Goal: Task Accomplishment & Management: Complete application form

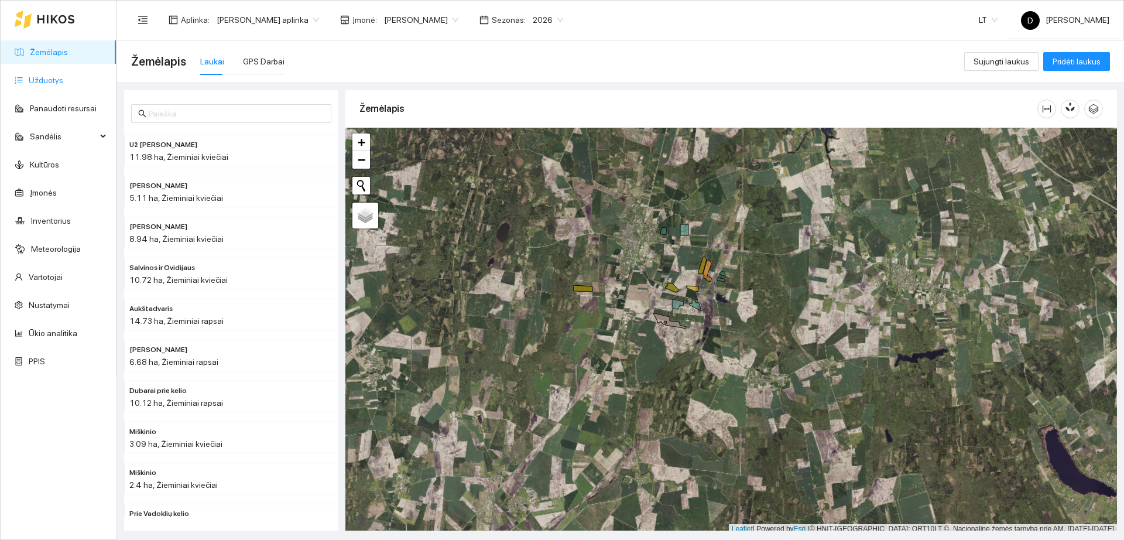
click at [36, 76] on link "Užduotys" at bounding box center [46, 80] width 35 height 9
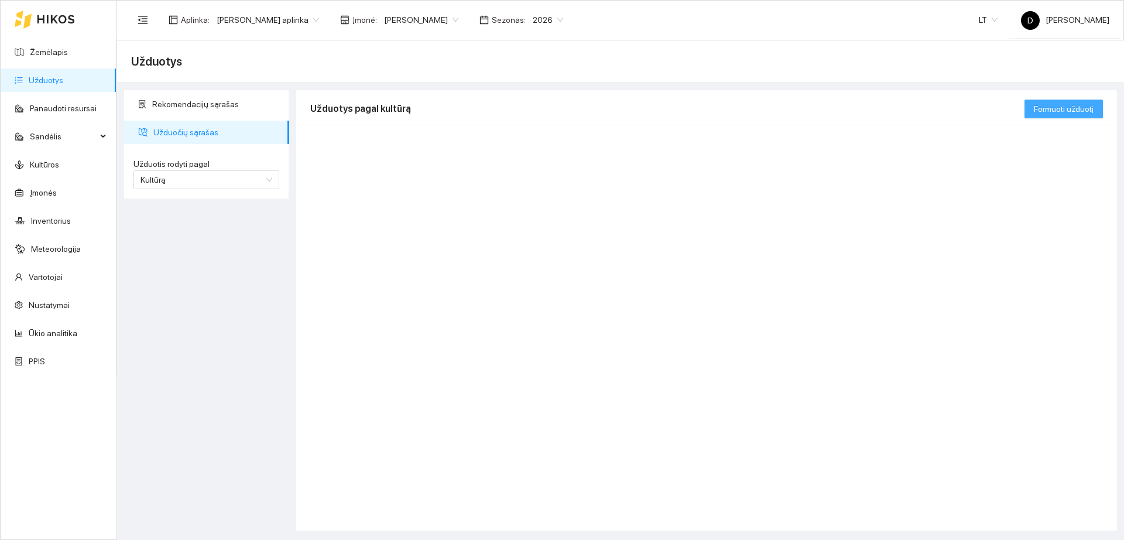
click at [1052, 111] on span "Formuoti užduotį" at bounding box center [1064, 108] width 60 height 13
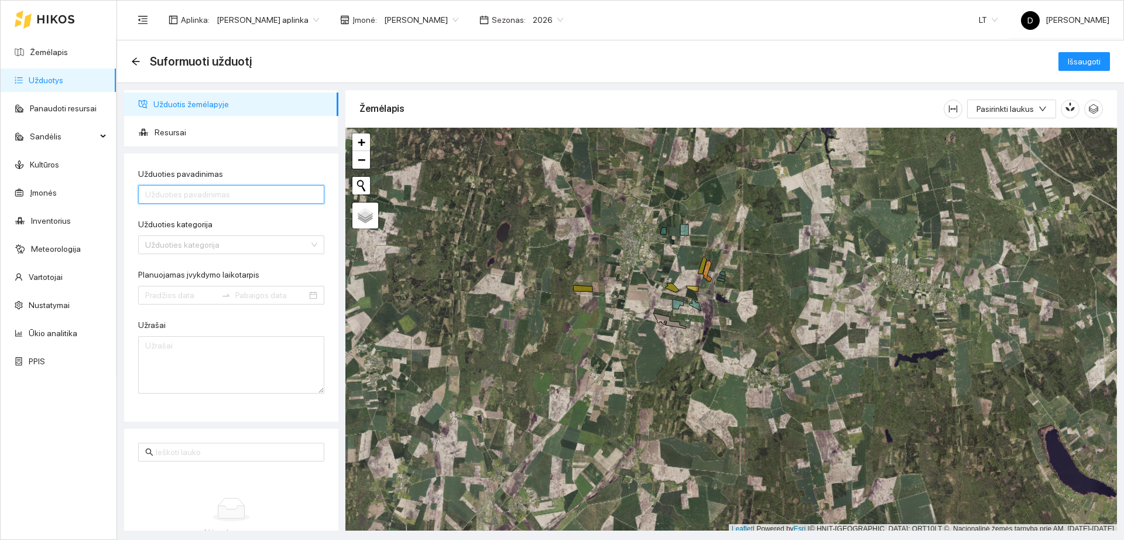
click at [241, 186] on input "Užduoties pavadinimas" at bounding box center [231, 194] width 186 height 19
type input "Kviečių sėja 09-19"
click at [244, 245] on input "Užduoties kategorija" at bounding box center [227, 245] width 164 height 18
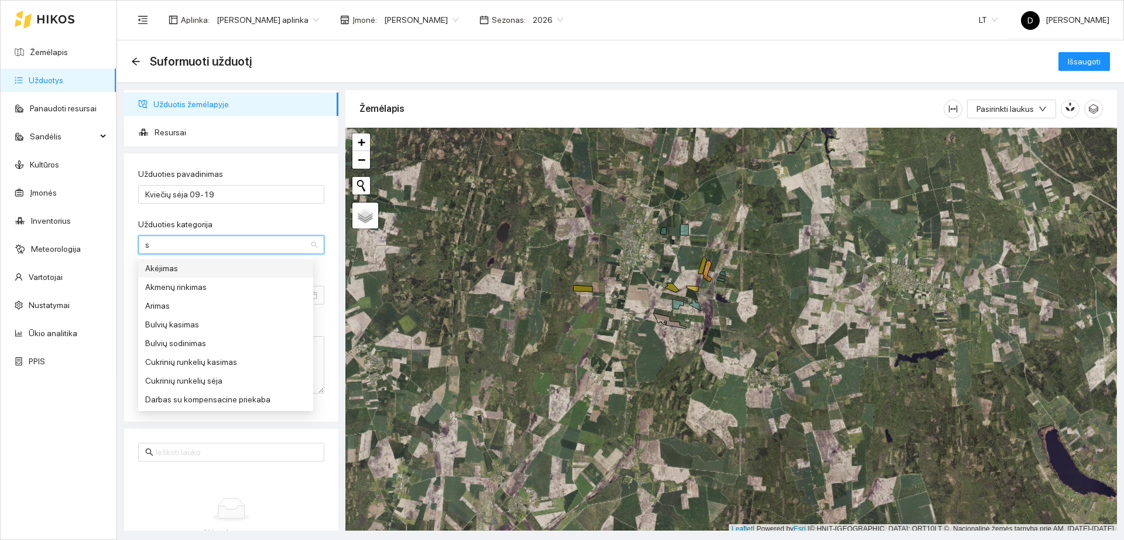
type input "st"
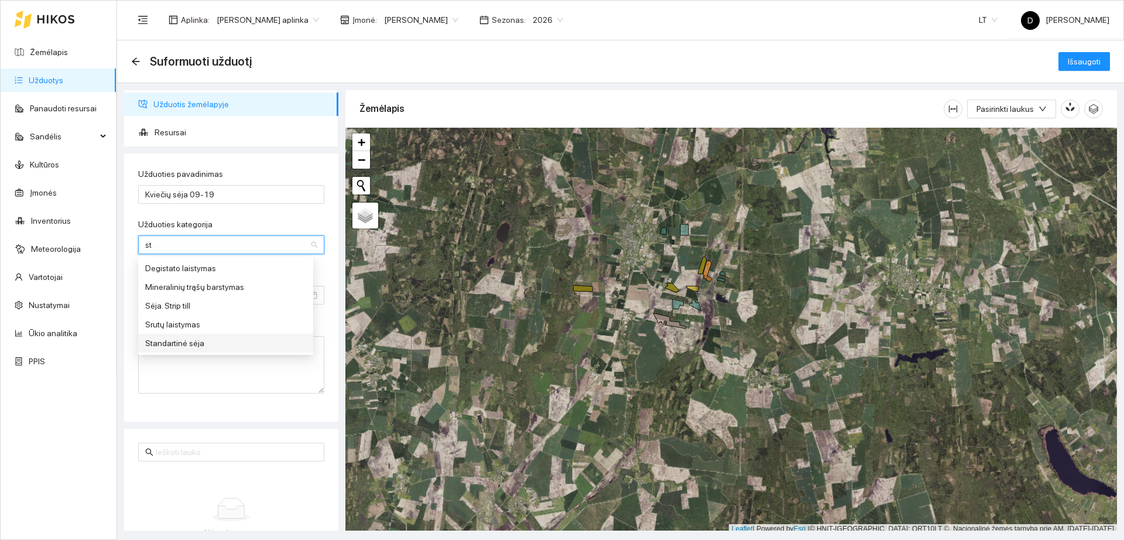
click at [223, 336] on div "Standartinė sėja" at bounding box center [225, 343] width 175 height 19
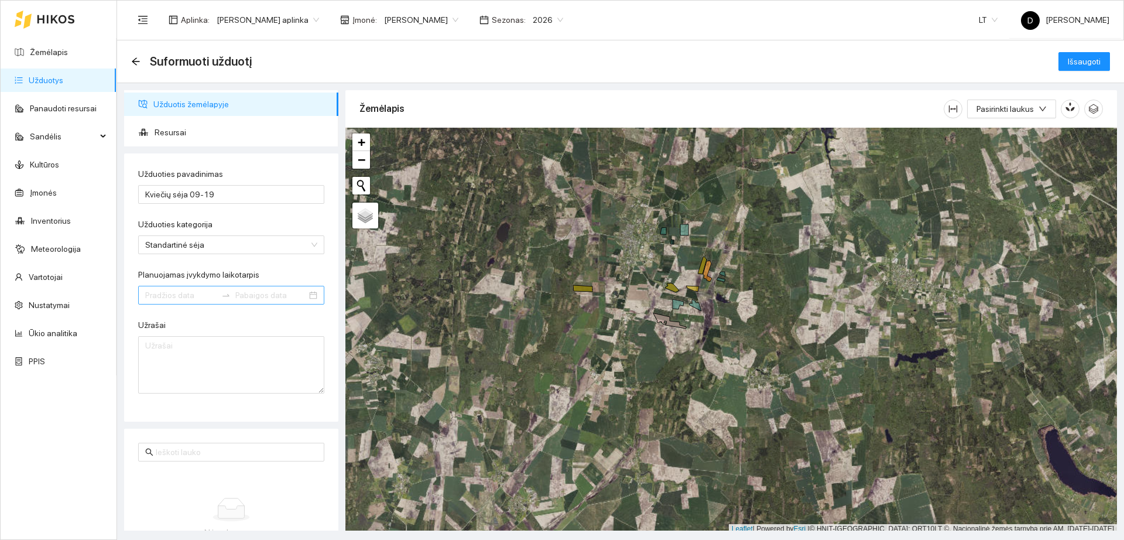
click at [213, 300] on div at bounding box center [231, 295] width 186 height 19
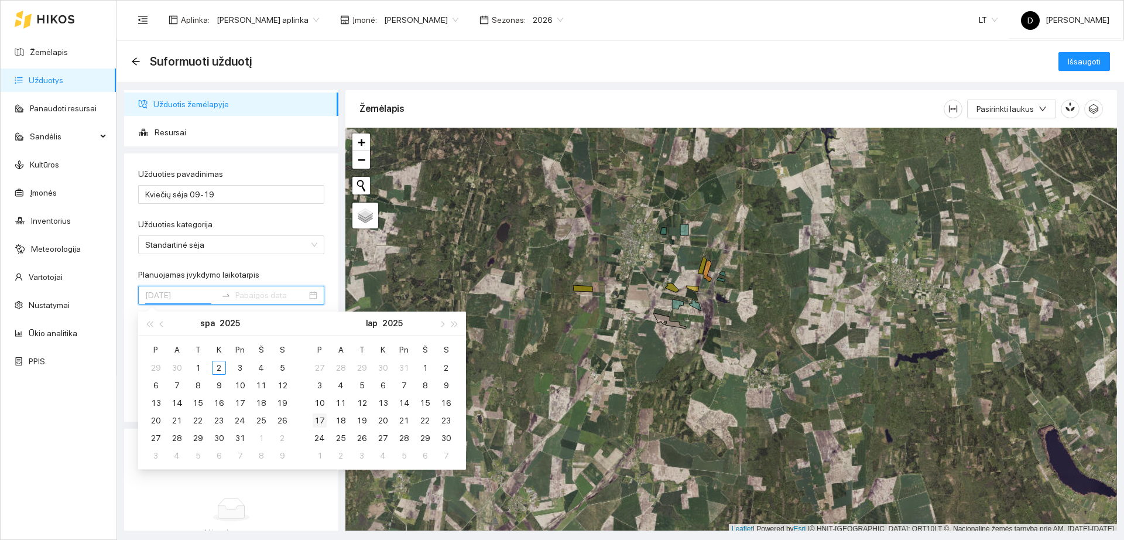
type input "[DATE]"
click at [160, 325] on span "button" at bounding box center [163, 324] width 6 height 6
type input "[DATE]"
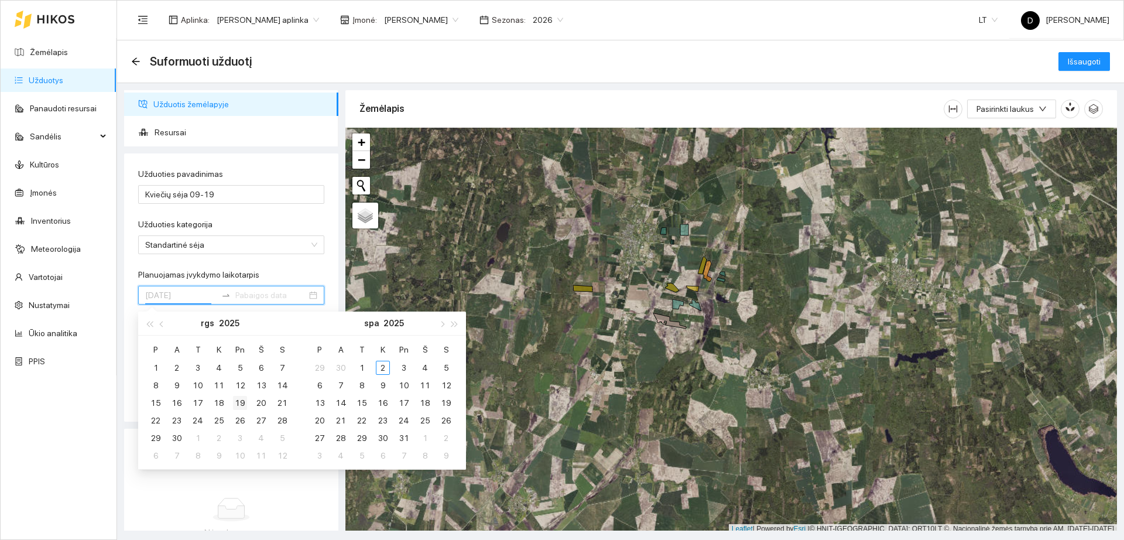
click at [239, 401] on div "19" at bounding box center [240, 403] width 14 height 14
type input "[DATE]"
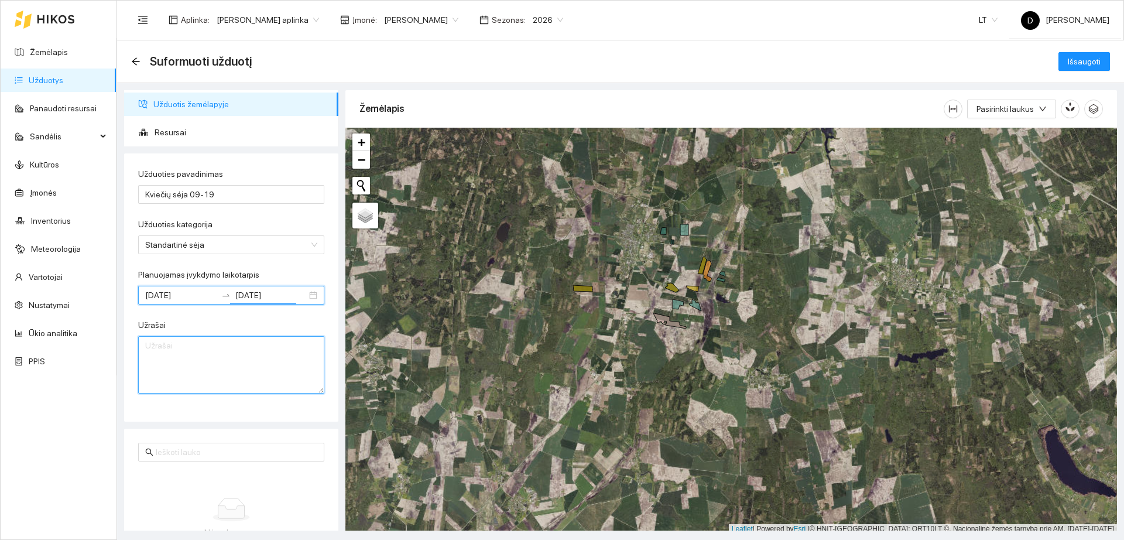
click at [228, 367] on textarea "Užrašai" at bounding box center [231, 364] width 186 height 57
click at [184, 371] on textarea "Šimoliūnienės ir Lecko Brigth 205 kg/ha tgm 37,4 g Daigumas 97+82,5)" at bounding box center [231, 364] width 186 height 57
click at [245, 351] on textarea "Šimoliūnienės ir Lecko Brigth 205 kg/ha tgm 37,4 g Daigumas (97%+82,5%)/2=89,75…" at bounding box center [231, 364] width 186 height 57
click at [214, 385] on textarea "Šimoliūnienės ir Lecko Brigth sėta205 kg/ha tgm 37,4 g Daigumas (97%+82,5%)/2=8…" at bounding box center [231, 364] width 186 height 57
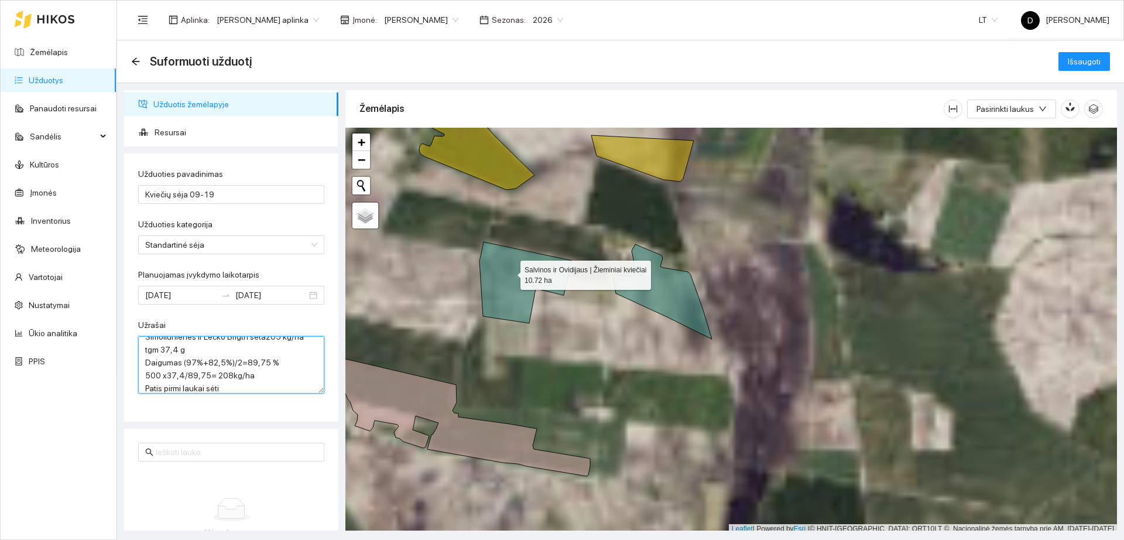
type textarea "Šimoliūnienės ir Lecko Brigth sėta205 kg/ha tgm 37,4 g Daigumas (97%+82,5%)/2=8…"
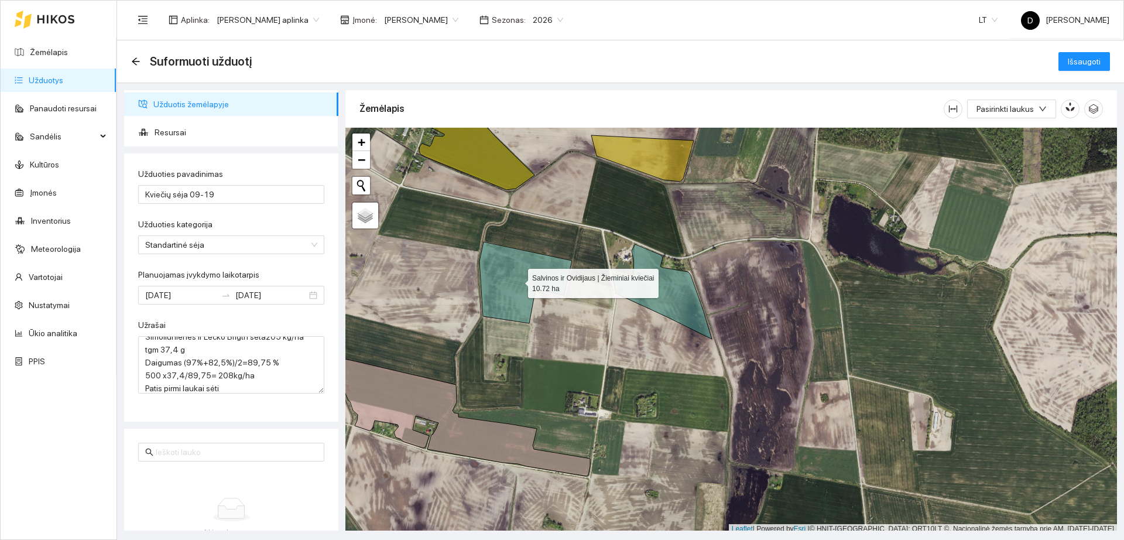
click at [510, 272] on icon at bounding box center [526, 282] width 93 height 81
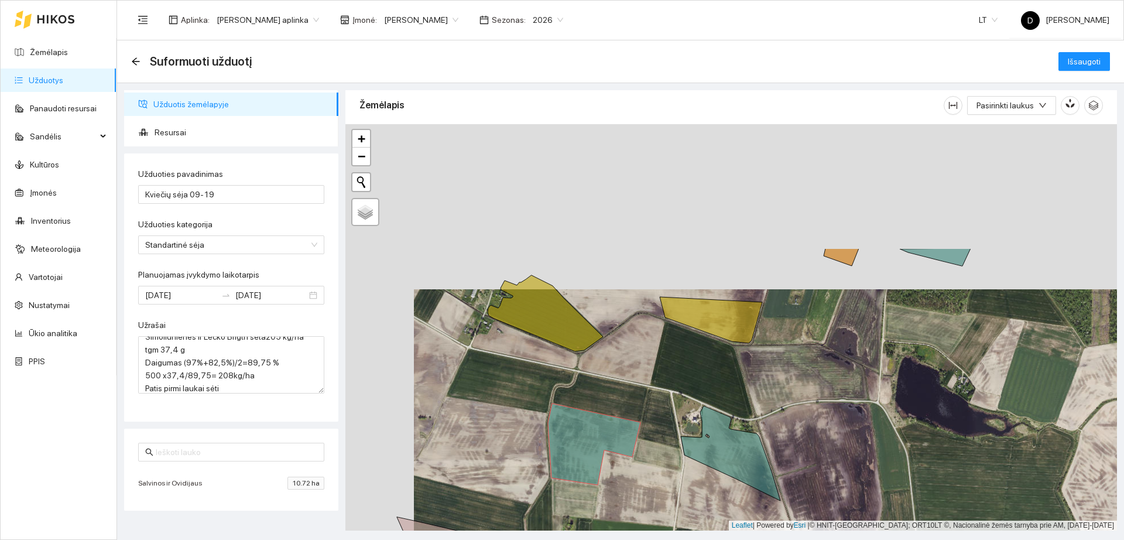
drag, startPoint x: 601, startPoint y: 321, endPoint x: 675, endPoint y: 500, distance: 193.0
click at [675, 500] on div "+ − Nieko nerasta. Bandykite dar kartą. Žemėlapis Palydovas Leaflet | Powered b…" at bounding box center [731, 327] width 772 height 406
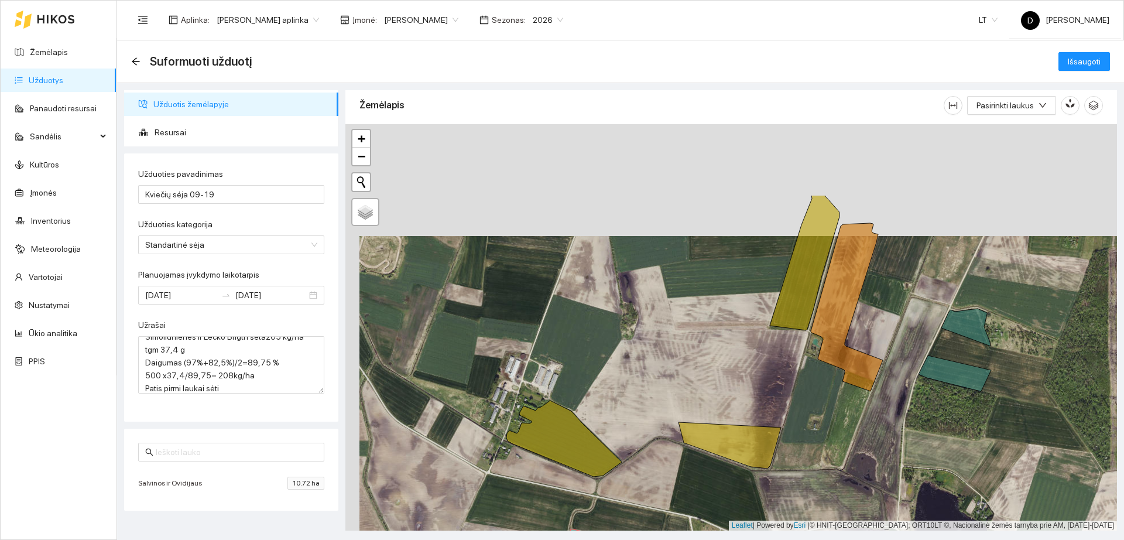
drag, startPoint x: 615, startPoint y: 318, endPoint x: 629, endPoint y: 430, distance: 112.7
click at [629, 430] on div "+ − Nieko nerasta. Bandykite dar kartą. Žemėlapis Palydovas Leaflet | Powered b…" at bounding box center [731, 327] width 772 height 406
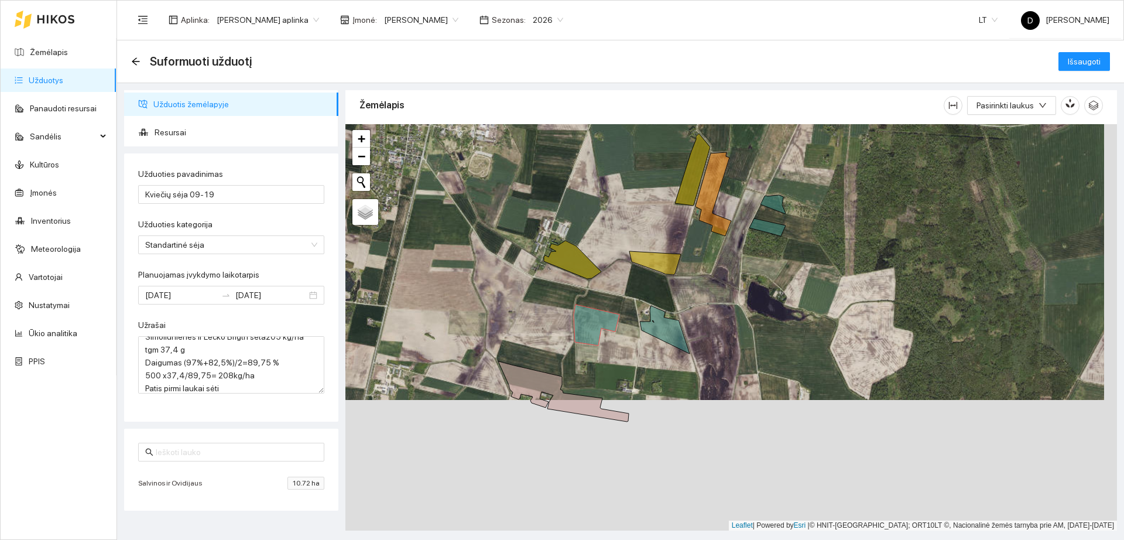
drag, startPoint x: 722, startPoint y: 468, endPoint x: 682, endPoint y: 259, distance: 212.8
click at [682, 259] on div "+ − Nieko nerasta. Bandykite dar kartą. Žemėlapis Palydovas Leaflet | Powered b…" at bounding box center [731, 327] width 772 height 406
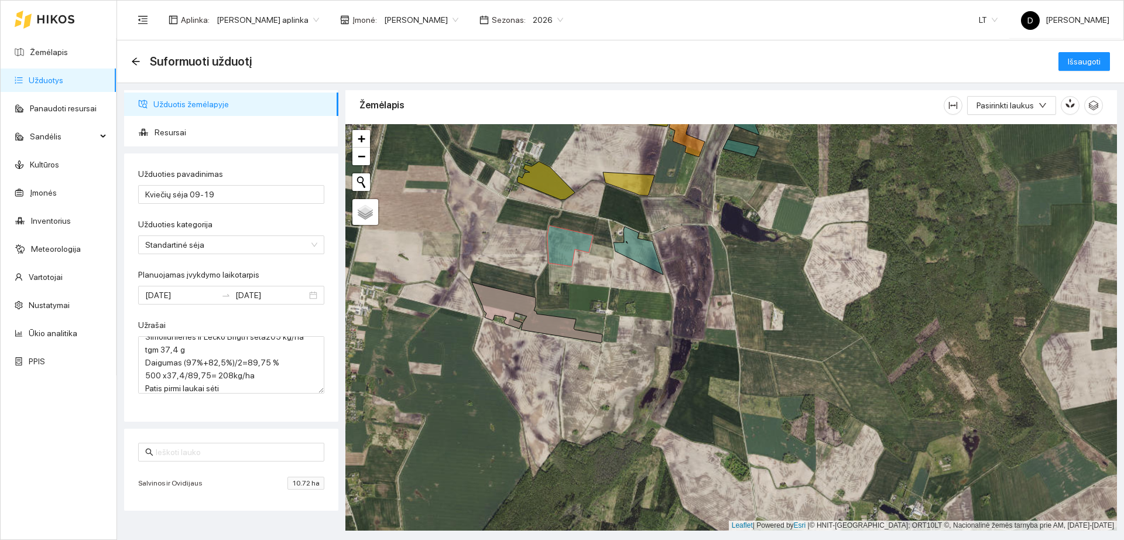
click at [447, 20] on span "[PERSON_NAME]" at bounding box center [421, 20] width 74 height 18
click at [433, 45] on div "Visos" at bounding box center [420, 42] width 82 height 13
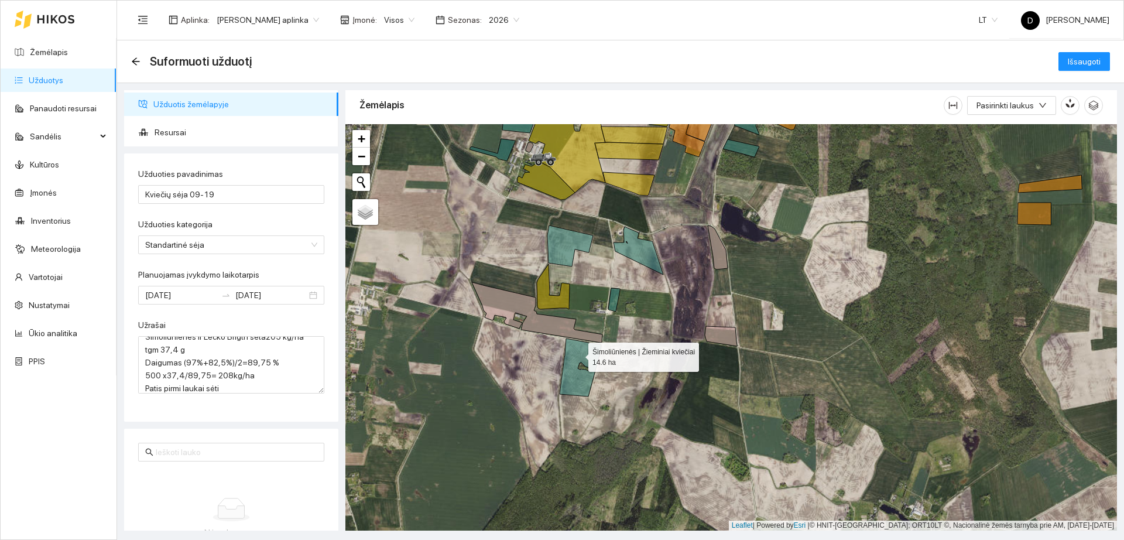
click at [578, 354] on icon at bounding box center [581, 367] width 42 height 58
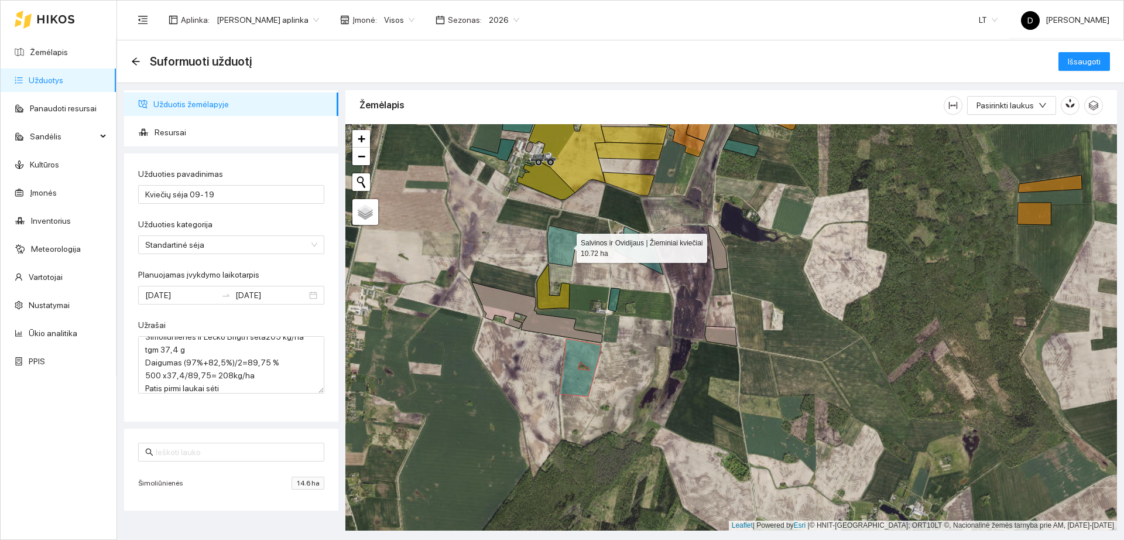
click at [555, 240] on icon at bounding box center [571, 245] width 46 height 41
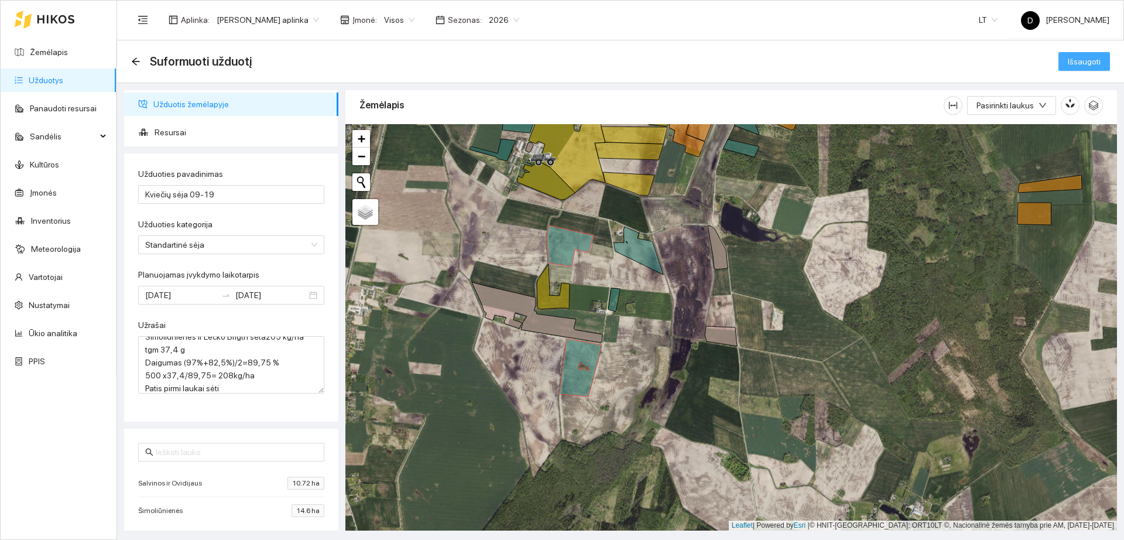
click at [1076, 65] on span "Išsaugoti" at bounding box center [1084, 61] width 33 height 13
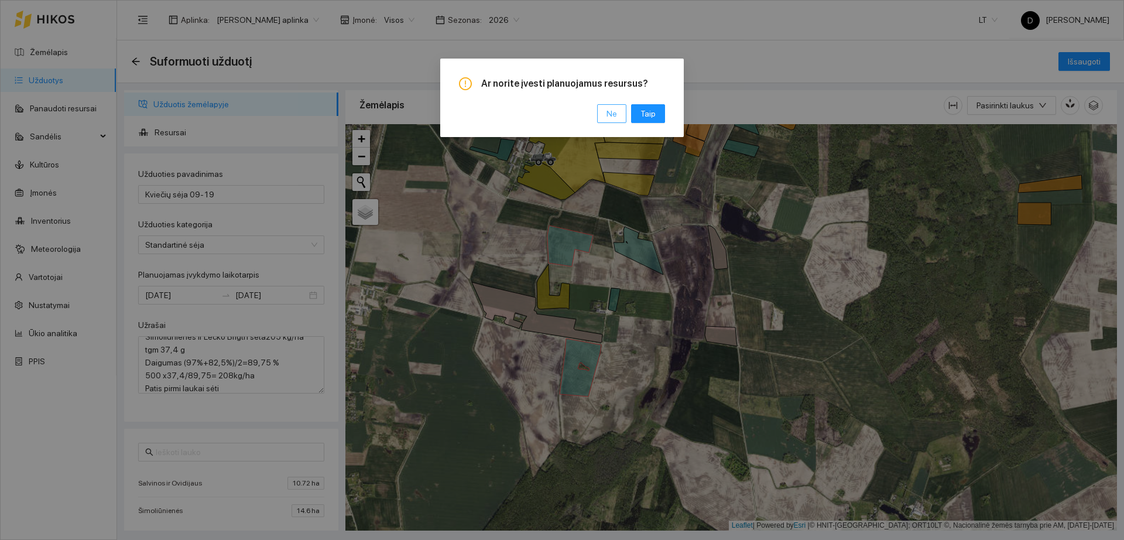
click at [615, 117] on span "Ne" at bounding box center [612, 113] width 11 height 13
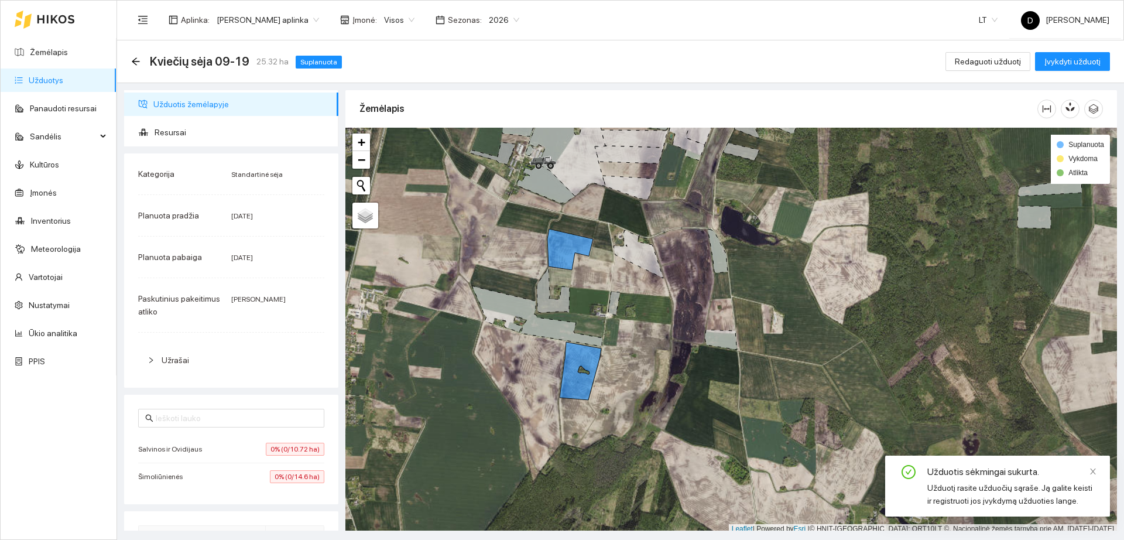
click at [250, 447] on div "Salvinos ir Ovidijaus 0% (0/10.72 ha)" at bounding box center [231, 449] width 186 height 13
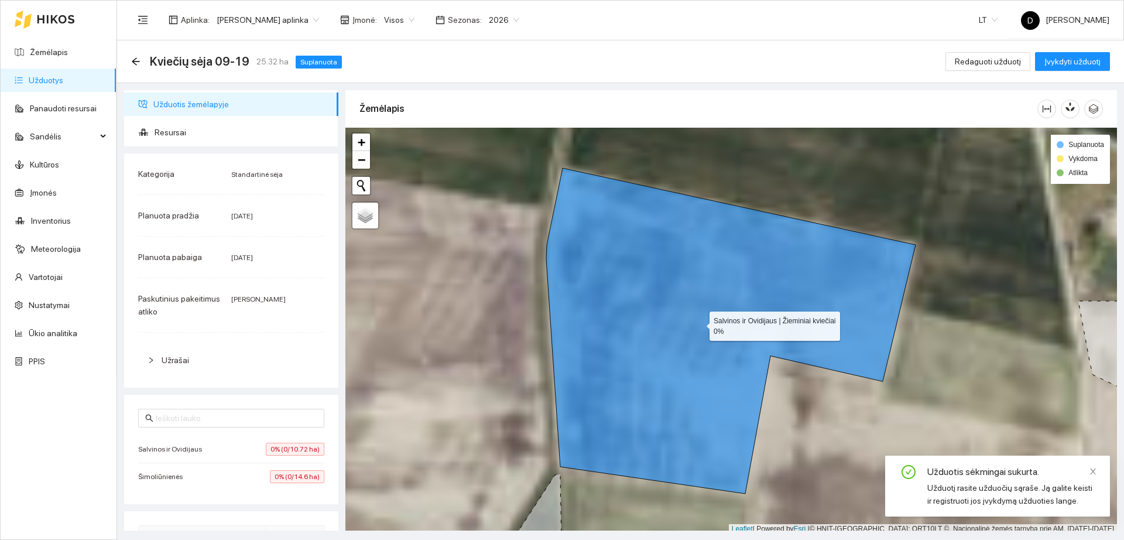
scroll to position [4, 0]
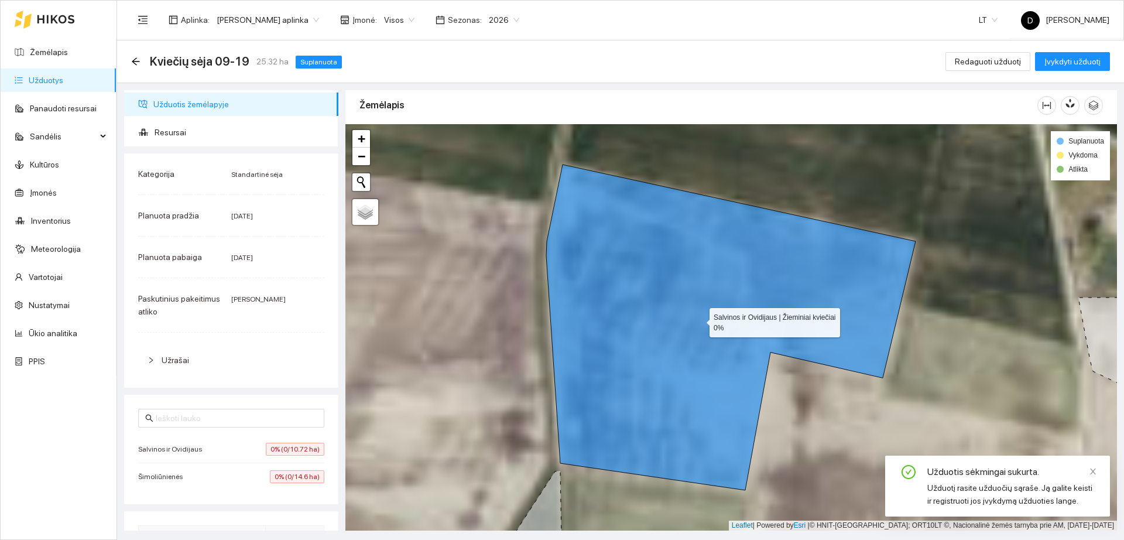
click at [629, 344] on icon at bounding box center [730, 328] width 369 height 326
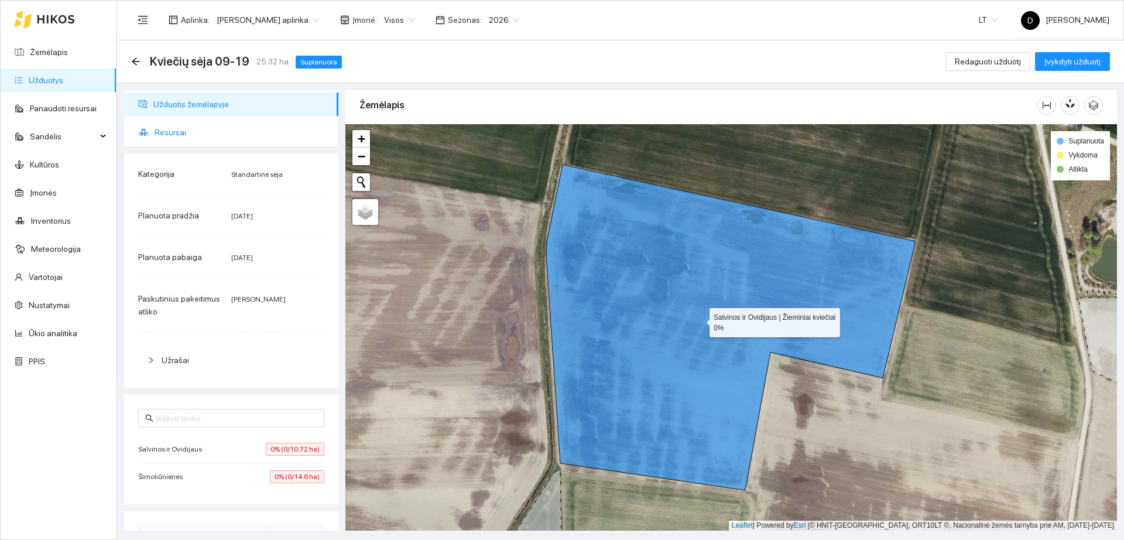
drag, startPoint x: 651, startPoint y: 321, endPoint x: 254, endPoint y: 133, distance: 439.5
click at [254, 133] on span "Resursai" at bounding box center [242, 132] width 174 height 23
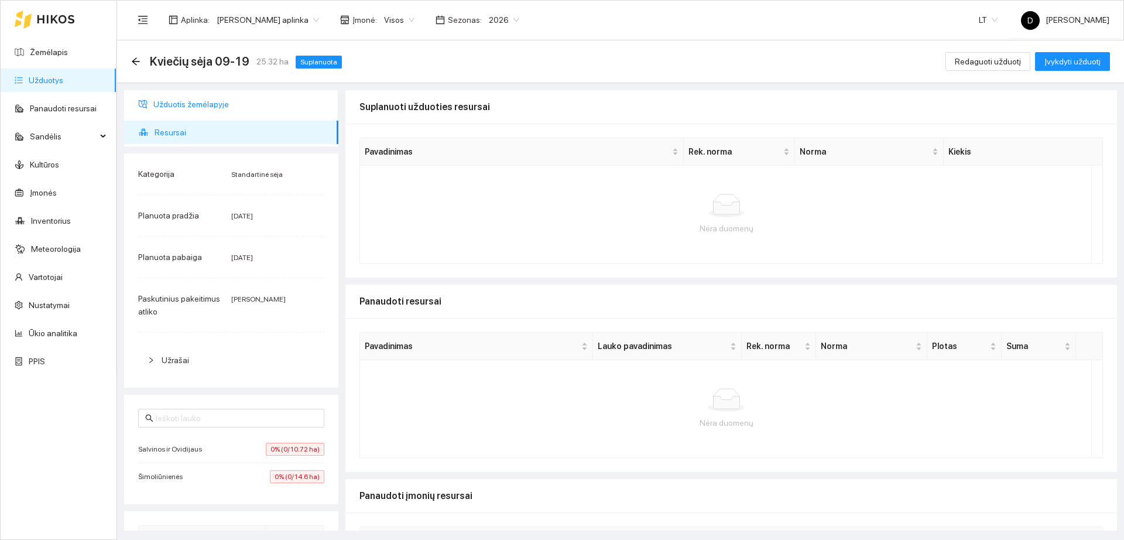
click at [239, 111] on span "Užduotis žemėlapyje" at bounding box center [241, 104] width 176 height 23
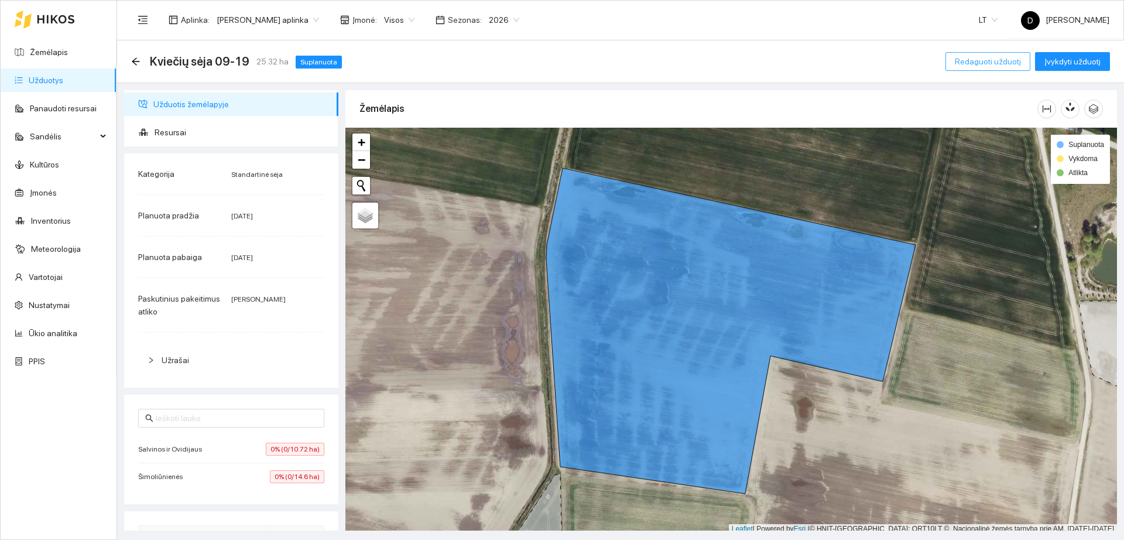
click at [992, 61] on span "Redaguoti užduotį" at bounding box center [988, 61] width 66 height 13
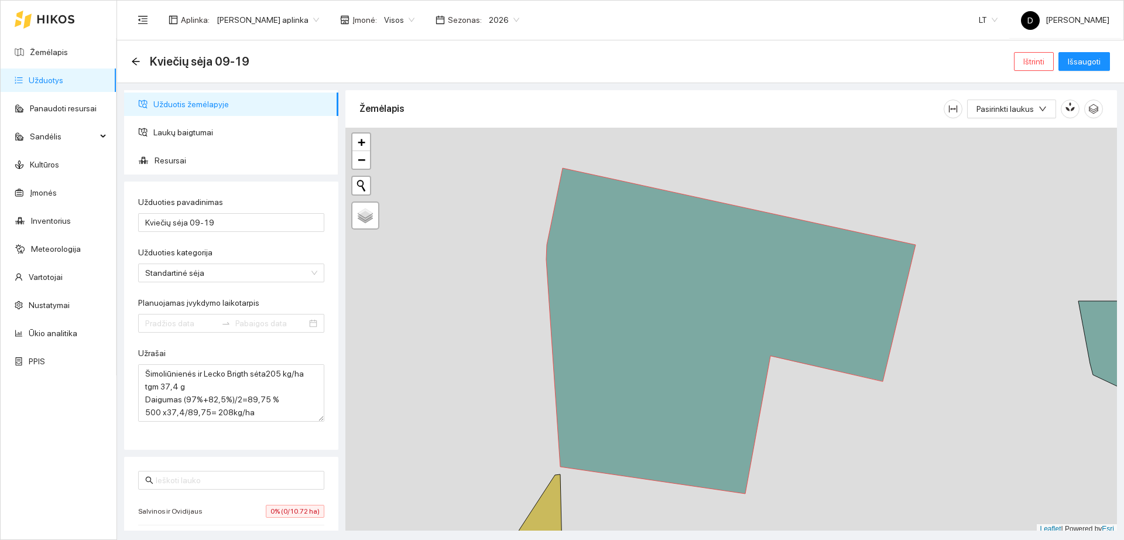
type input "[DATE]"
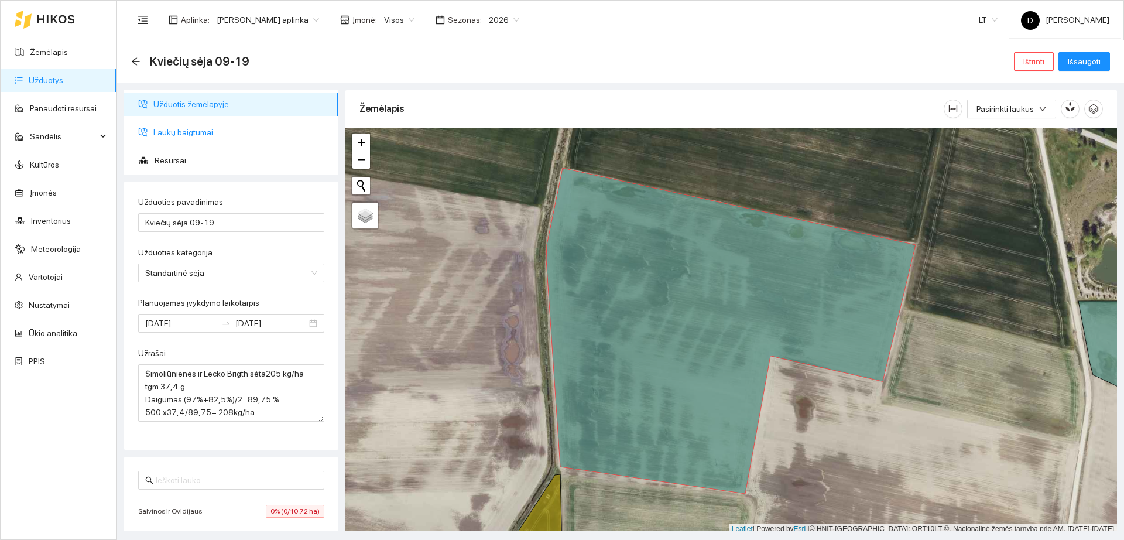
click at [252, 134] on span "Laukų baigtumai" at bounding box center [241, 132] width 176 height 23
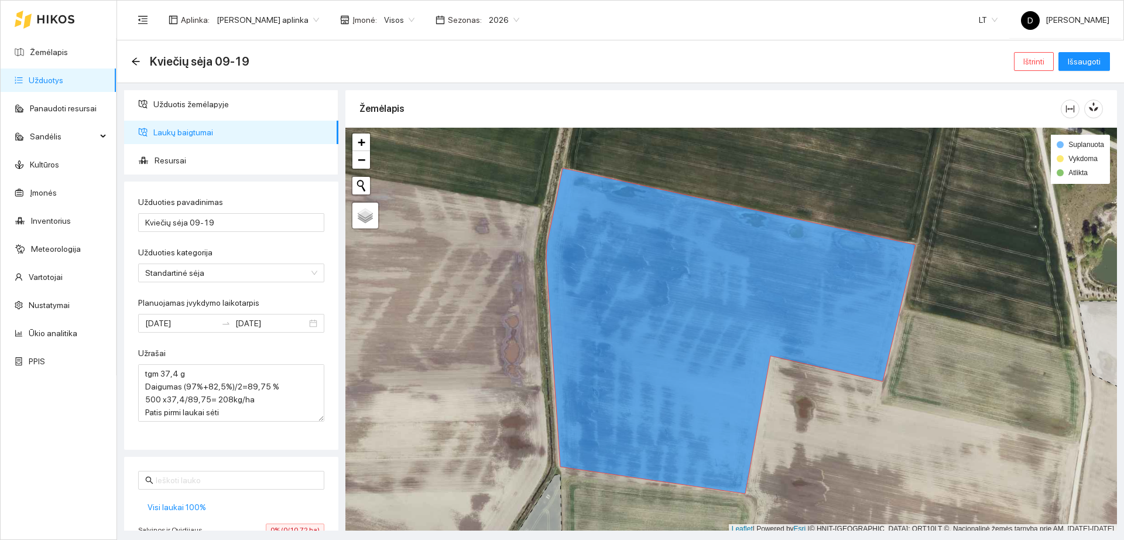
scroll to position [58, 0]
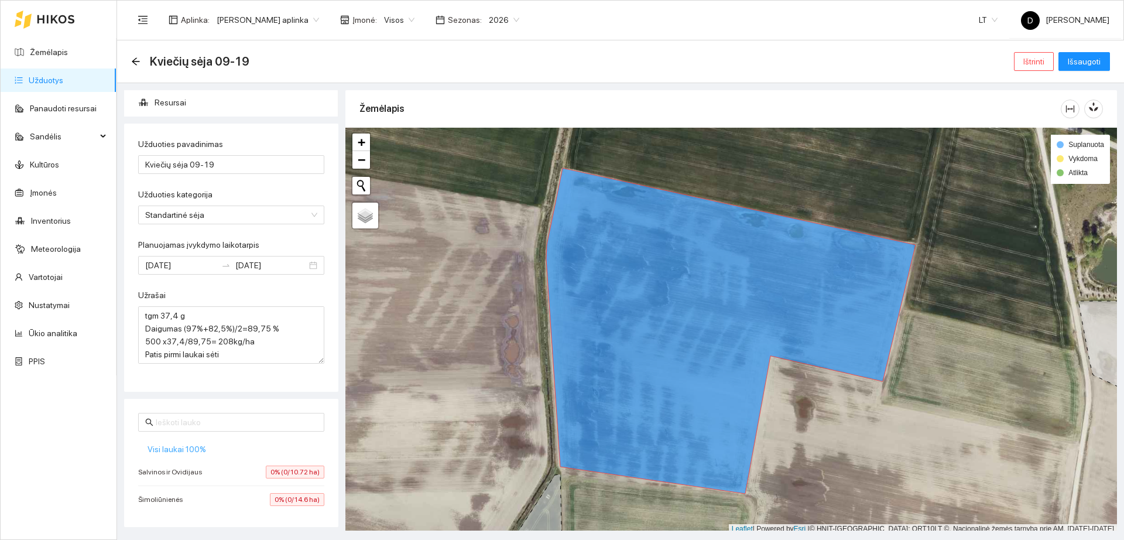
drag, startPoint x: 186, startPoint y: 449, endPoint x: 193, endPoint y: 446, distance: 7.6
click at [185, 450] on span "Visi laukai 100%" at bounding box center [177, 449] width 59 height 13
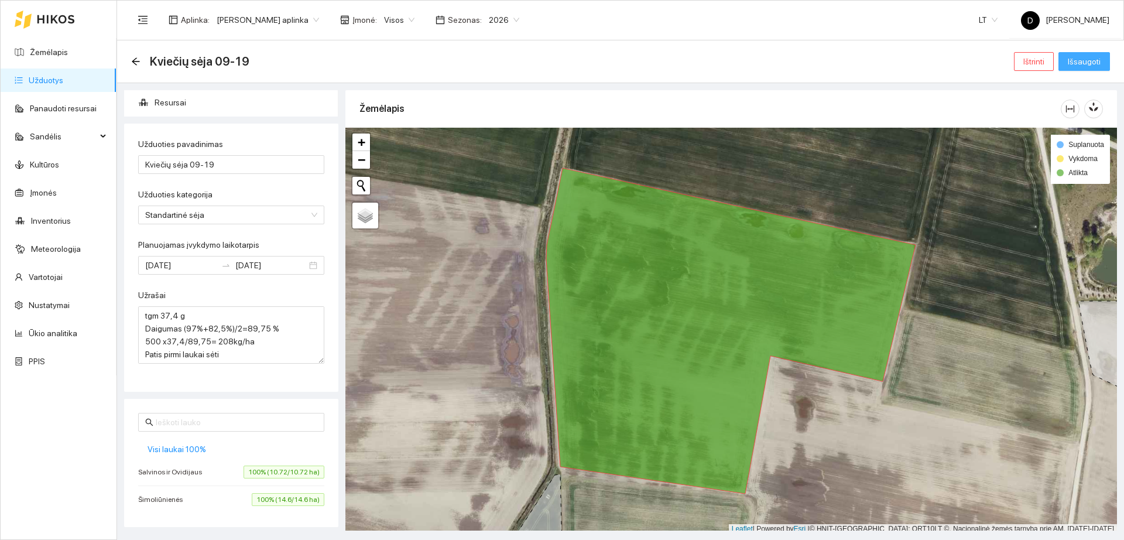
click at [1079, 59] on span "Išsaugoti" at bounding box center [1084, 61] width 33 height 13
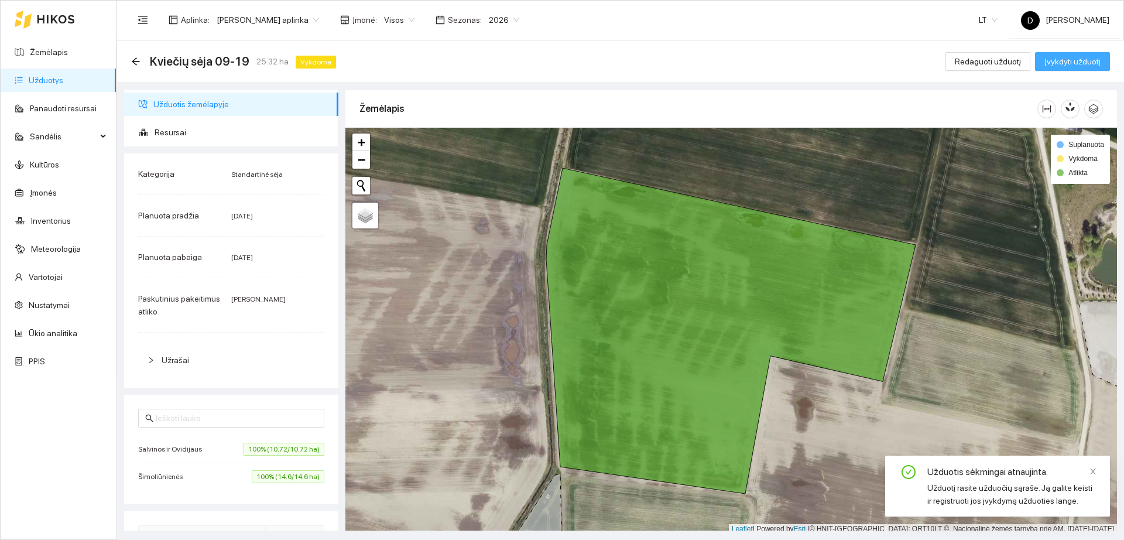
click at [1065, 61] on span "Įvykdyti užduotį" at bounding box center [1073, 61] width 56 height 13
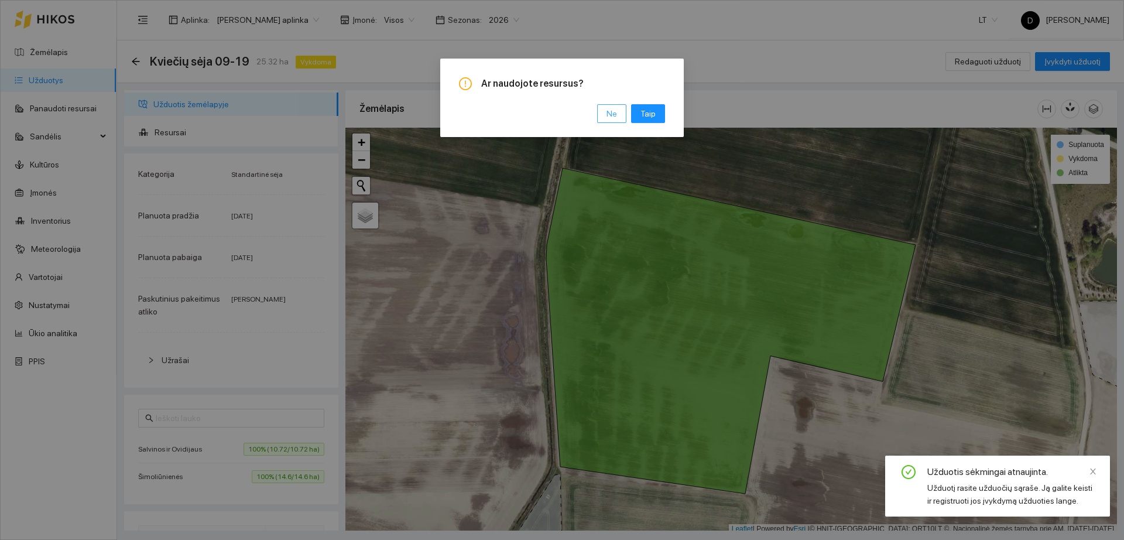
click at [616, 113] on span "Ne" at bounding box center [612, 113] width 11 height 13
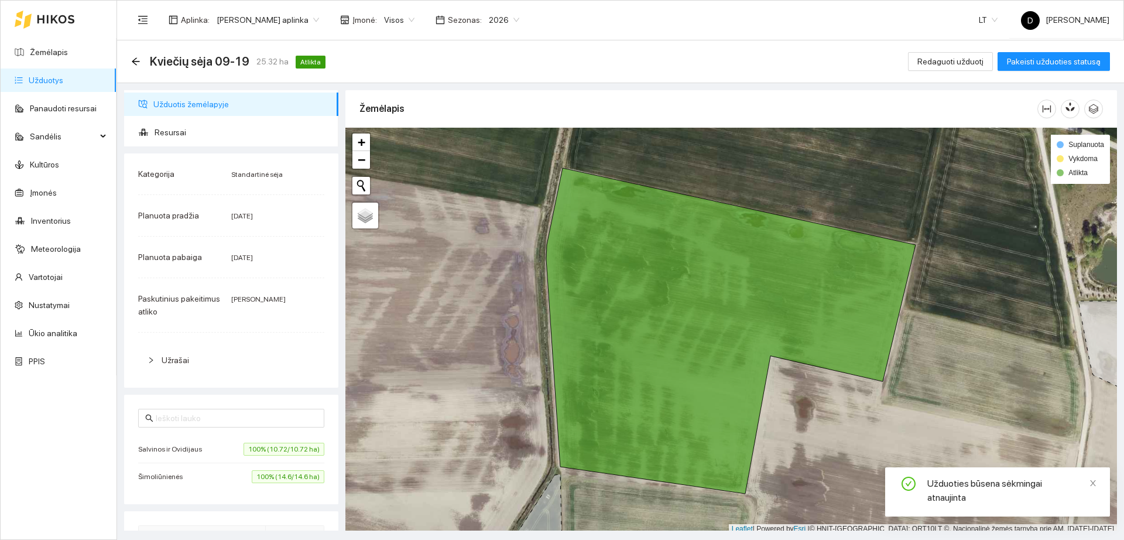
click at [62, 76] on link "Užduotys" at bounding box center [46, 80] width 35 height 9
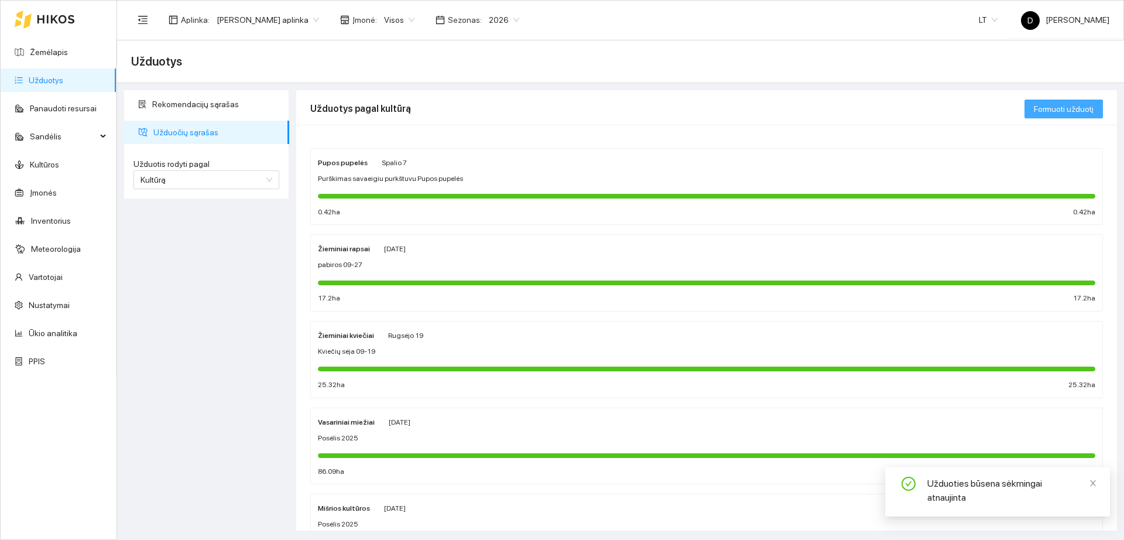
click at [1055, 106] on span "Formuoti užduotį" at bounding box center [1064, 108] width 60 height 13
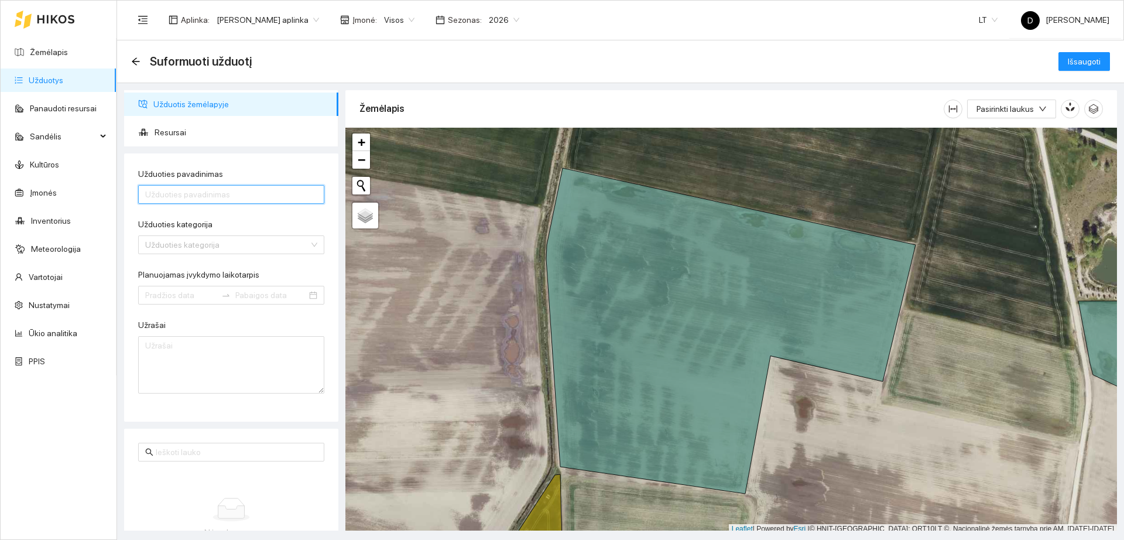
click at [210, 190] on input "Užduoties pavadinimas" at bounding box center [231, 194] width 186 height 19
type input "Kviečių sėja [PERSON_NAME], [PERSON_NAME], Vitkauskinė [PERSON_NAME] vadokliu k…"
click at [247, 252] on input "Užduoties kategorija" at bounding box center [227, 245] width 164 height 18
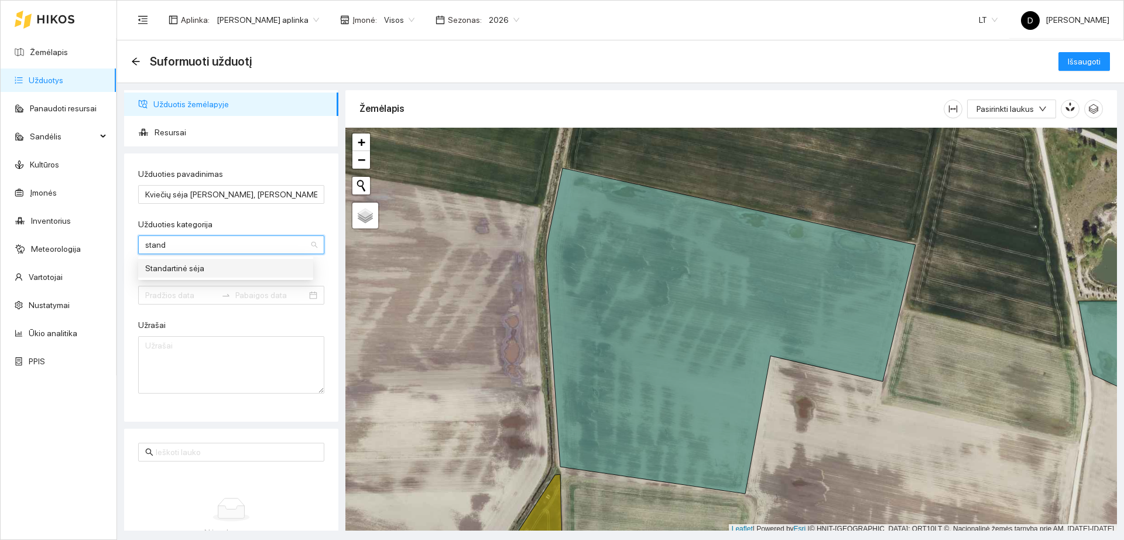
type input "standa"
click at [198, 264] on div "Standartinė sėja" at bounding box center [225, 268] width 161 height 13
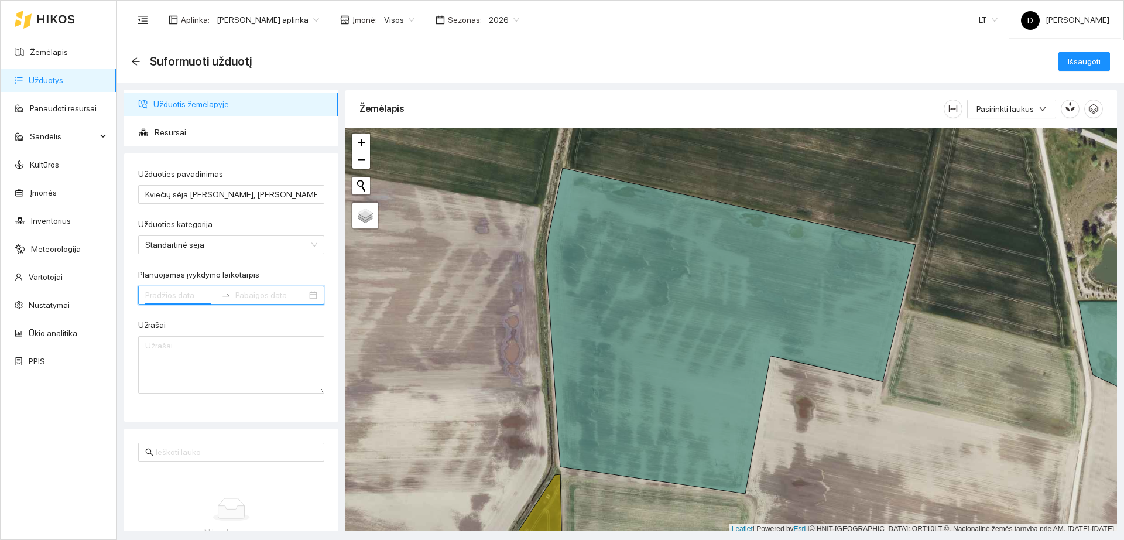
click at [208, 295] on input "Planuojamas įvykdymo laikotarpis" at bounding box center [180, 295] width 71 height 13
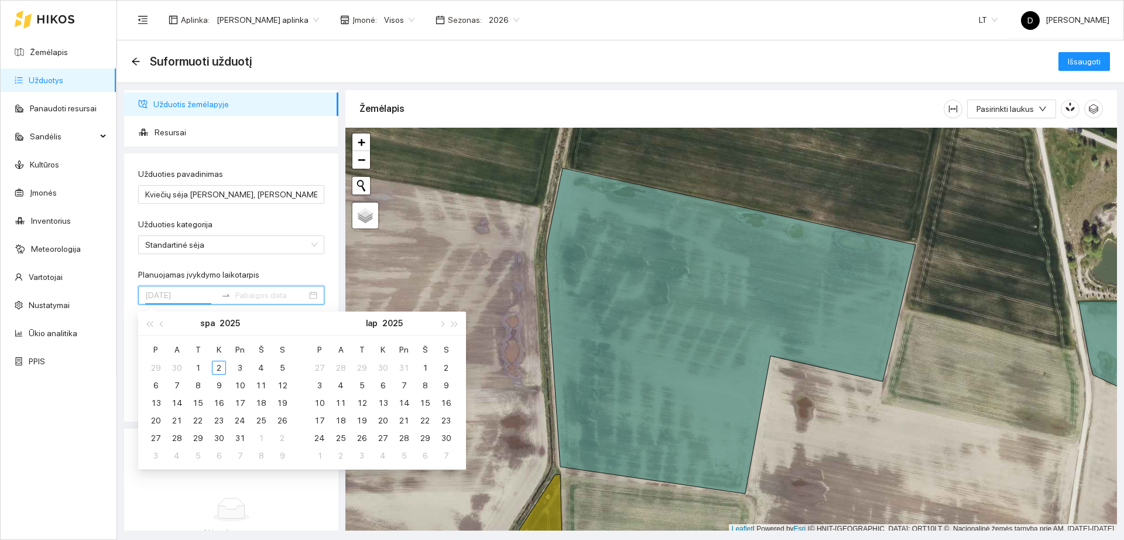
type input "[DATE]"
click at [165, 326] on button "button" at bounding box center [162, 323] width 13 height 23
type input "[DATE]"
click at [262, 404] on div "20" at bounding box center [261, 403] width 14 height 14
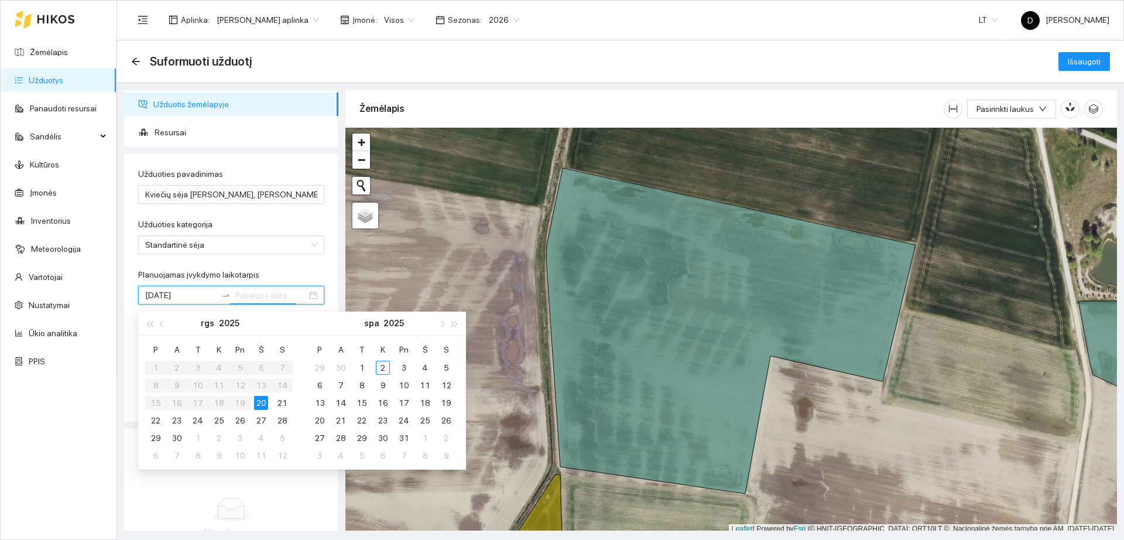
type input "[DATE]"
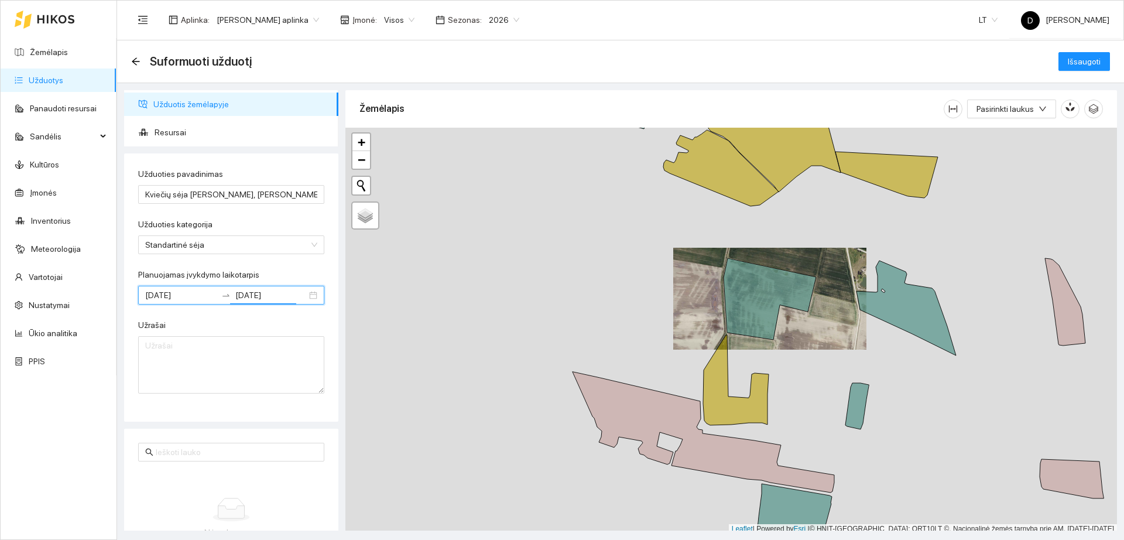
scroll to position [4, 0]
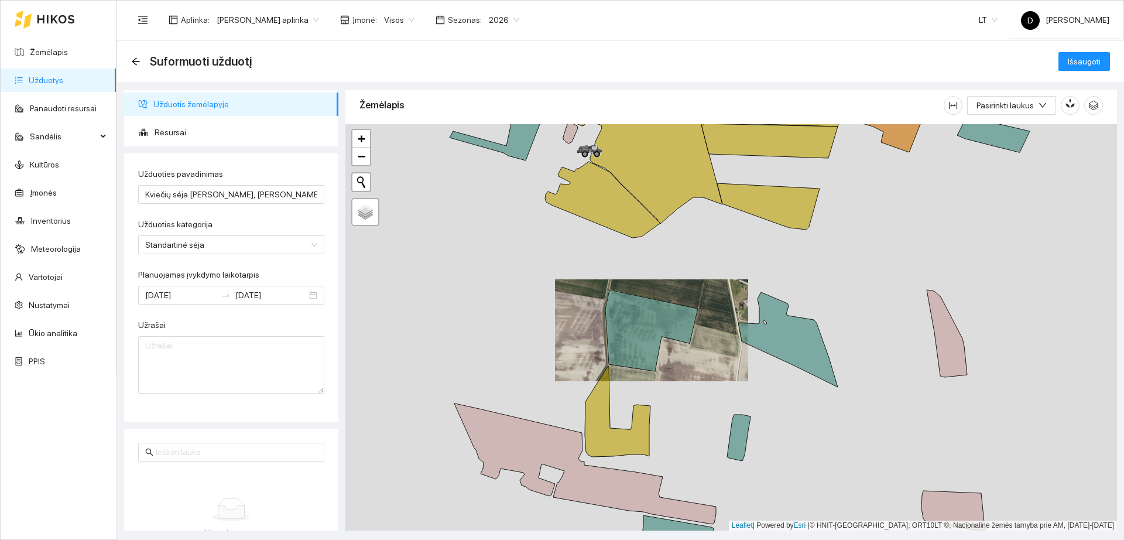
drag, startPoint x: 870, startPoint y: 347, endPoint x: 753, endPoint y: 381, distance: 121.4
click at [753, 381] on div "+ − Nieko nerasta. Bandykite dar kartą." at bounding box center [731, 327] width 772 height 406
click at [784, 339] on icon at bounding box center [788, 339] width 100 height 95
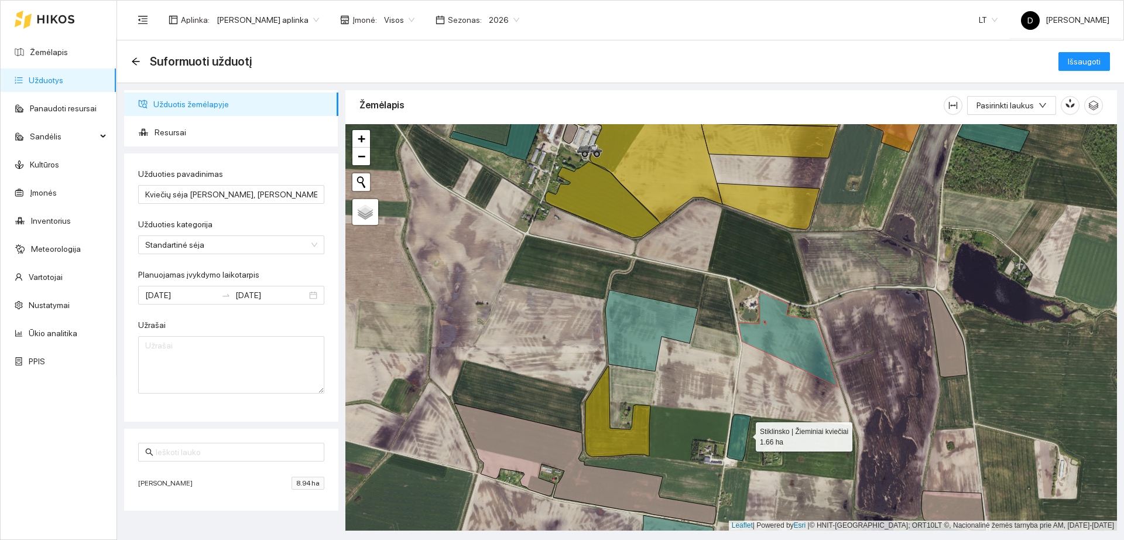
click at [745, 434] on icon at bounding box center [738, 438] width 23 height 46
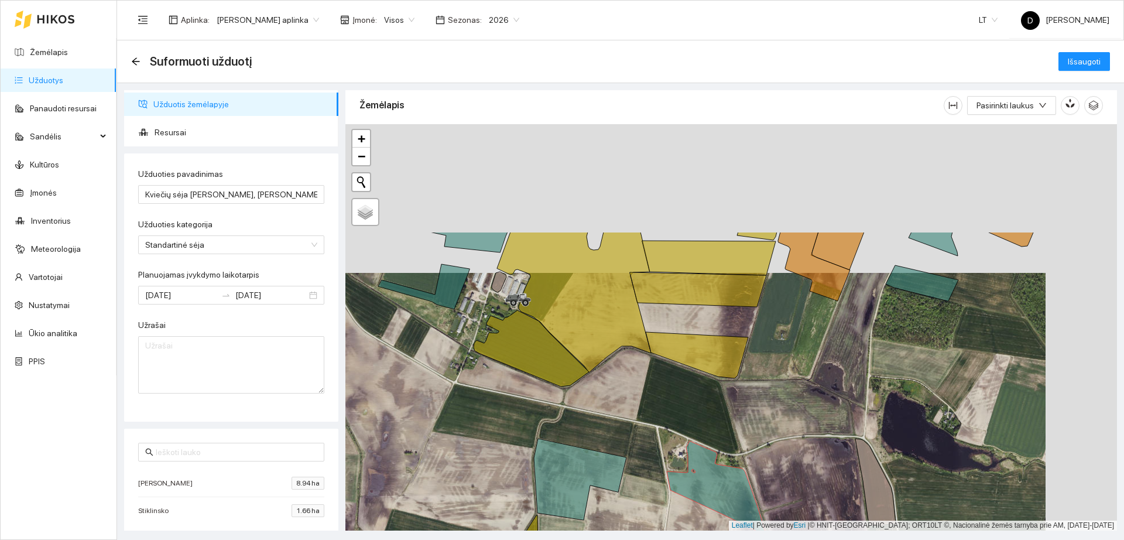
drag, startPoint x: 865, startPoint y: 310, endPoint x: 794, endPoint y: 458, distance: 165.0
click at [794, 458] on div "+ − Nieko nerasta. Bandykite dar kartą." at bounding box center [731, 327] width 772 height 406
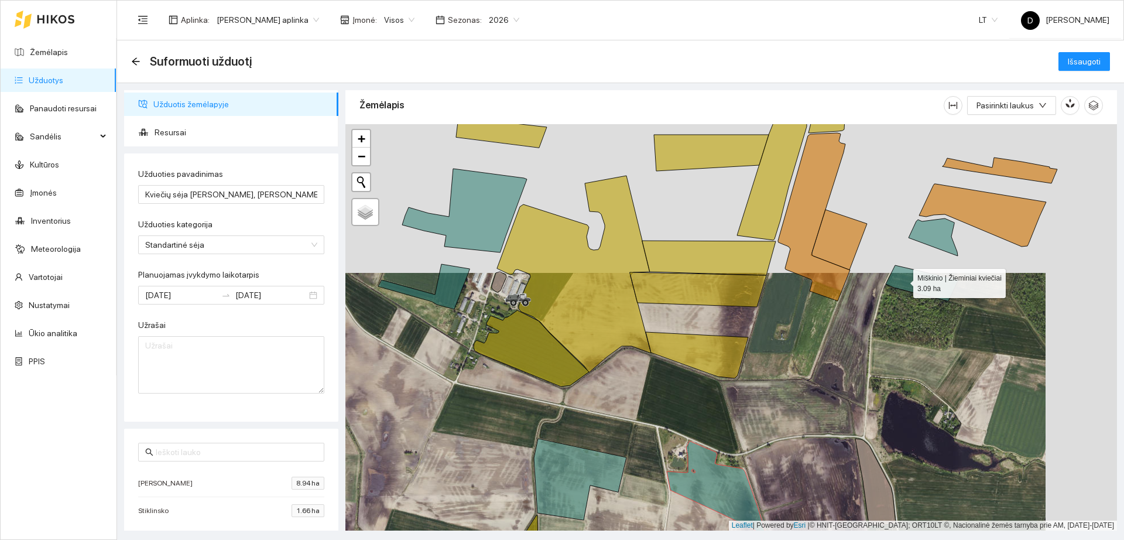
click at [903, 280] on icon at bounding box center [922, 283] width 73 height 36
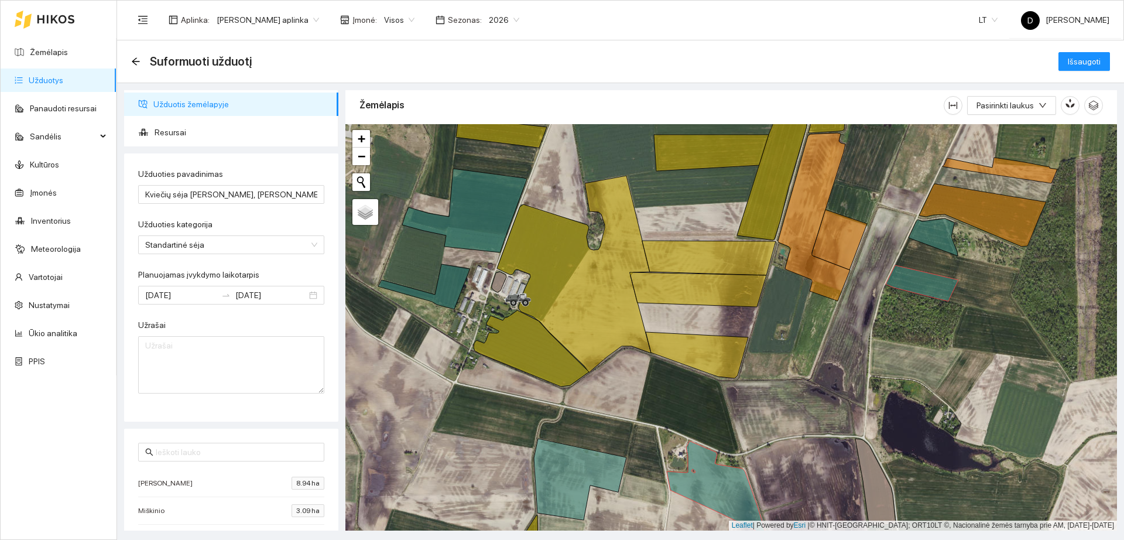
click at [931, 248] on div "Miškinio | Žieminiai kviečiai 3.09 ha + −" at bounding box center [731, 327] width 772 height 406
click at [930, 242] on icon at bounding box center [933, 236] width 49 height 37
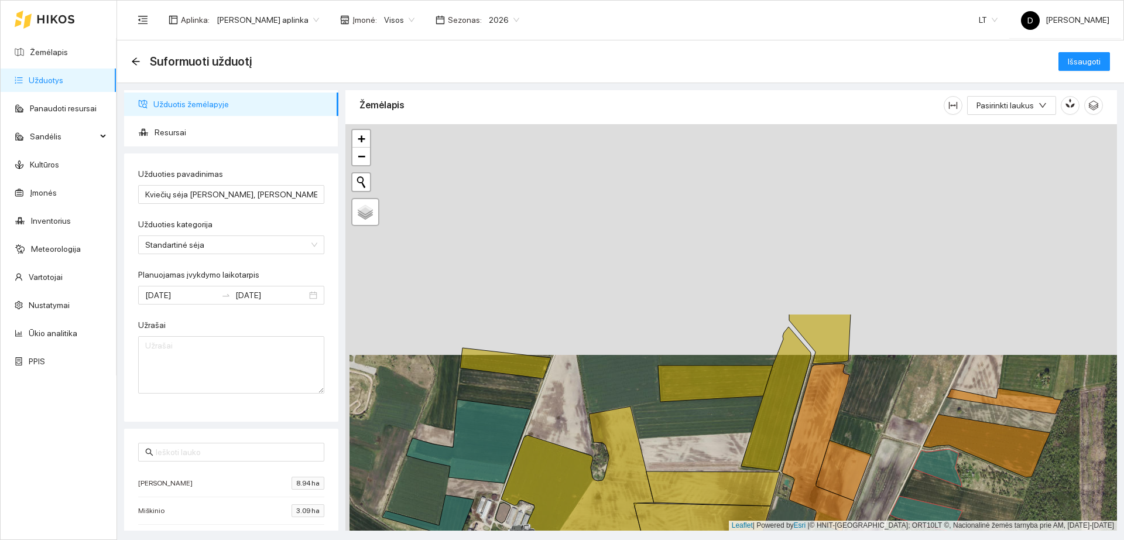
drag, startPoint x: 737, startPoint y: 251, endPoint x: 745, endPoint y: 443, distance: 191.7
click at [745, 443] on div "+ − Nieko nerasta. Bandykite dar kartą." at bounding box center [731, 327] width 772 height 406
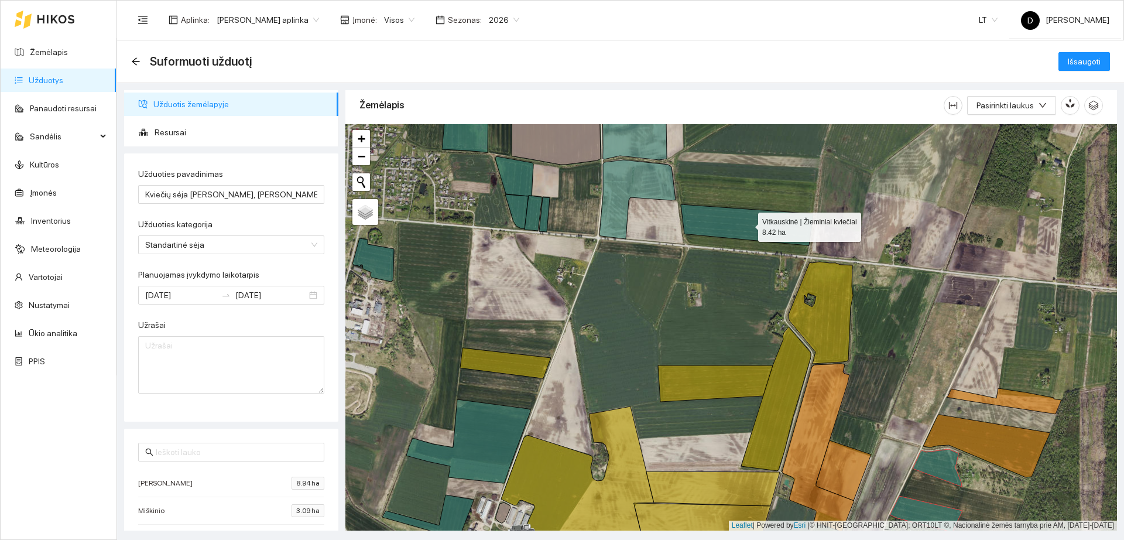
click at [744, 230] on icon at bounding box center [747, 224] width 132 height 41
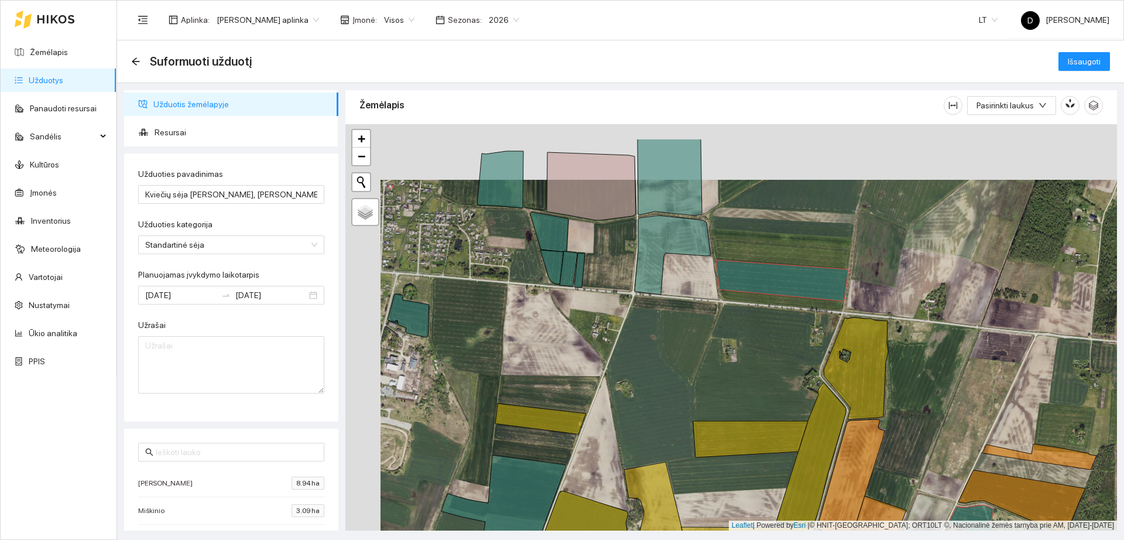
drag, startPoint x: 563, startPoint y: 333, endPoint x: 624, endPoint y: 422, distance: 107.8
click at [624, 422] on div "+ − Nieko nerasta. Bandykite dar kartą." at bounding box center [731, 327] width 772 height 406
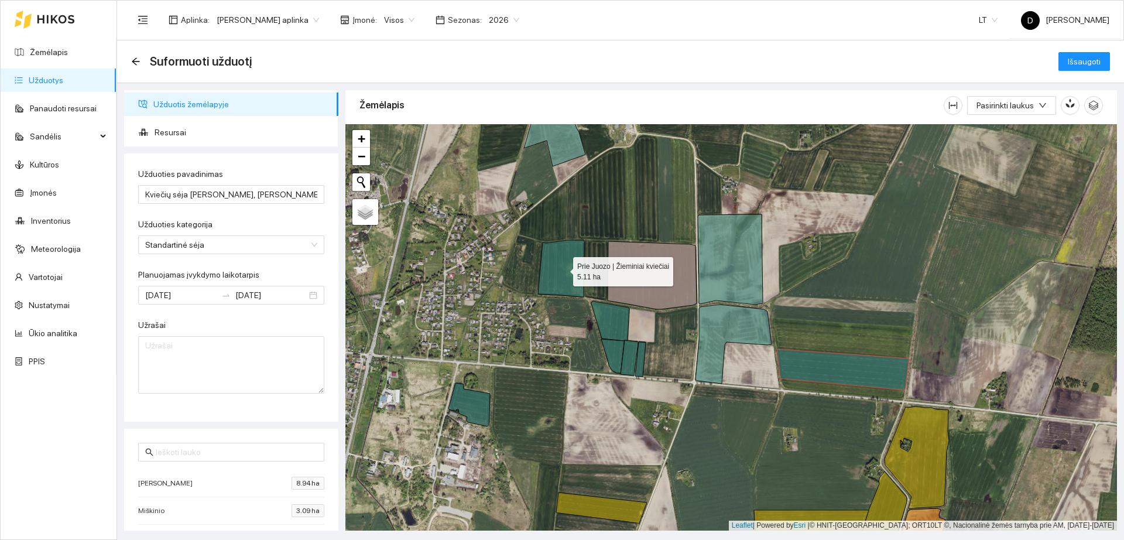
click at [557, 266] on icon at bounding box center [561, 268] width 46 height 57
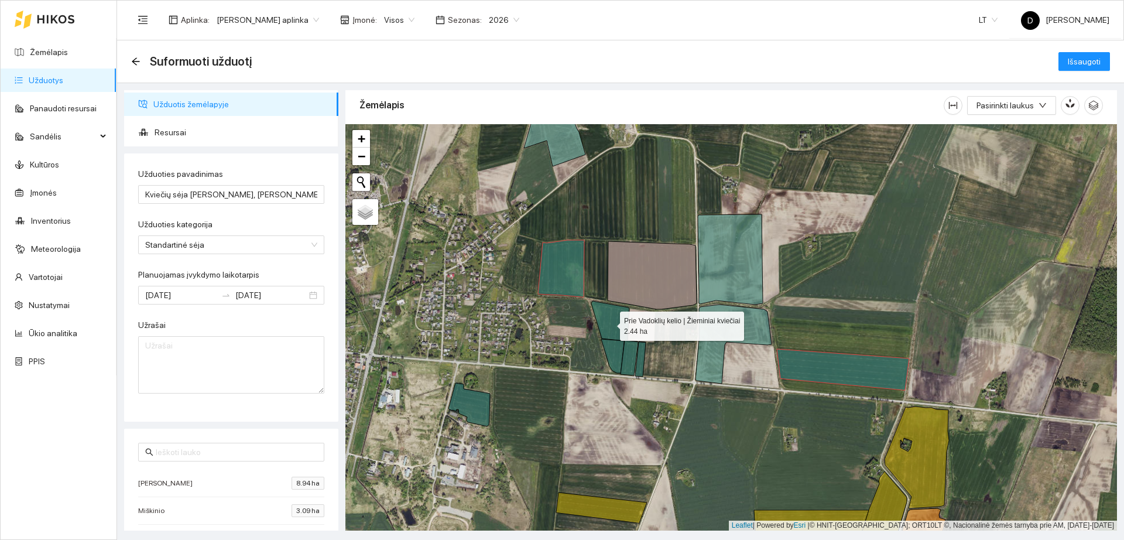
drag, startPoint x: 610, startPoint y: 323, endPoint x: 610, endPoint y: 338, distance: 15.2
click at [609, 323] on icon at bounding box center [610, 321] width 38 height 40
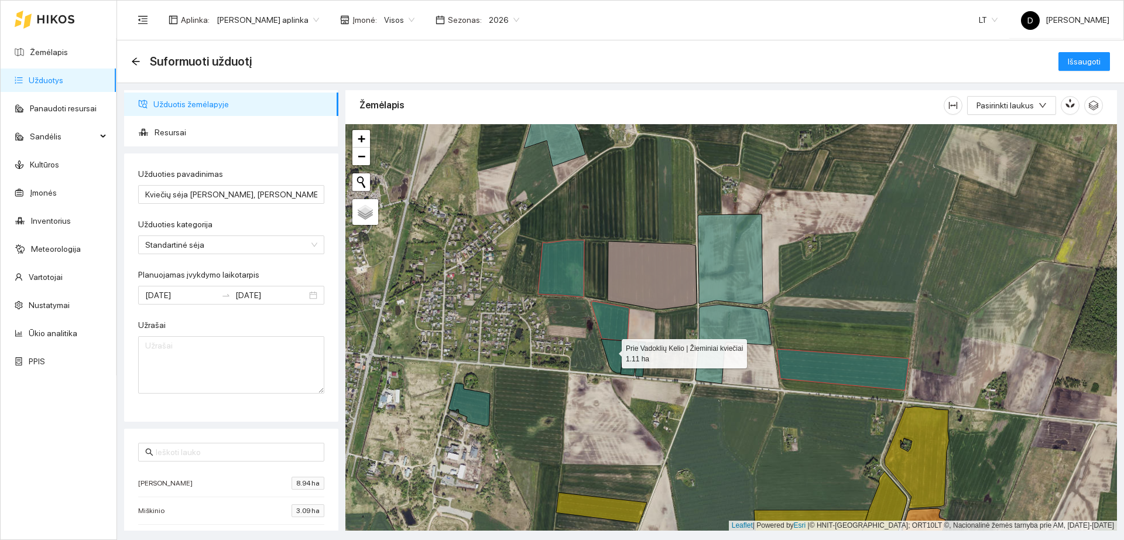
click at [611, 351] on icon at bounding box center [612, 356] width 23 height 34
click at [630, 360] on icon at bounding box center [630, 357] width 18 height 35
click at [643, 354] on icon at bounding box center [640, 359] width 11 height 35
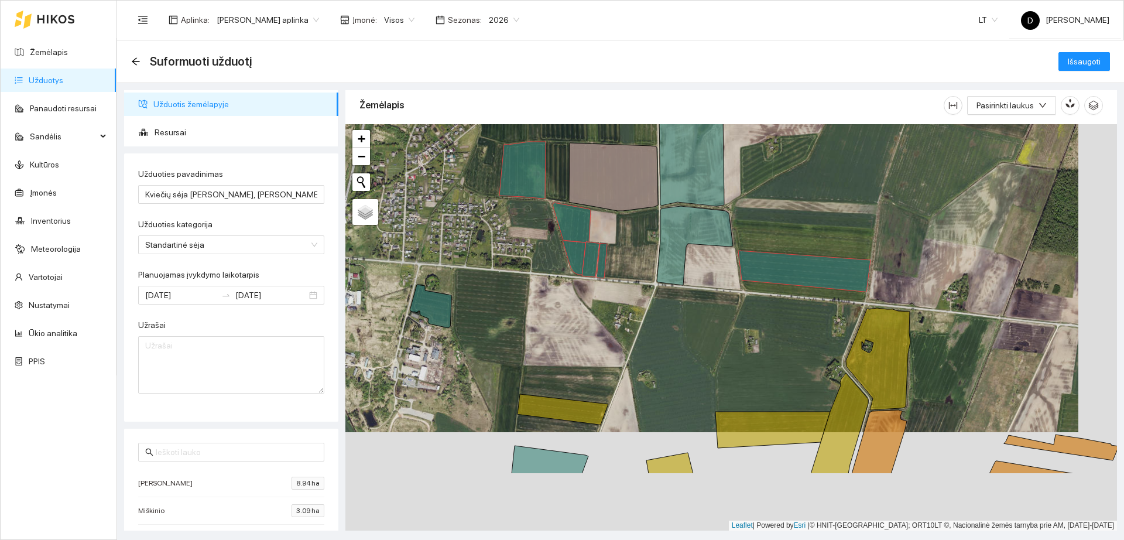
drag, startPoint x: 714, startPoint y: 457, endPoint x: 645, endPoint y: 267, distance: 202.5
click at [656, 264] on div "+ − Nieko nerasta. Bandykite dar kartą." at bounding box center [731, 327] width 772 height 406
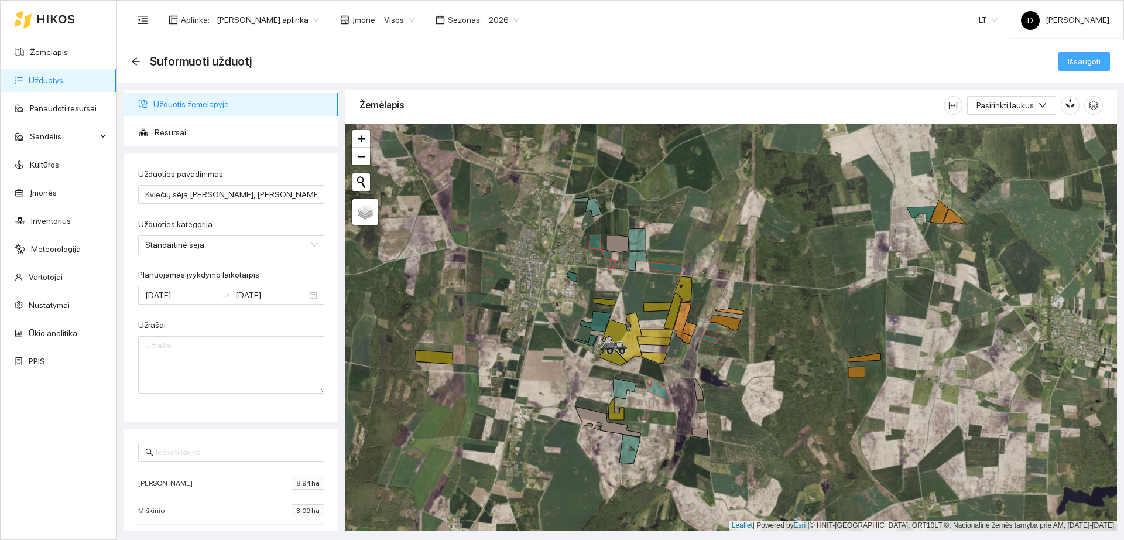
click at [1082, 60] on span "Išsaugoti" at bounding box center [1084, 61] width 33 height 13
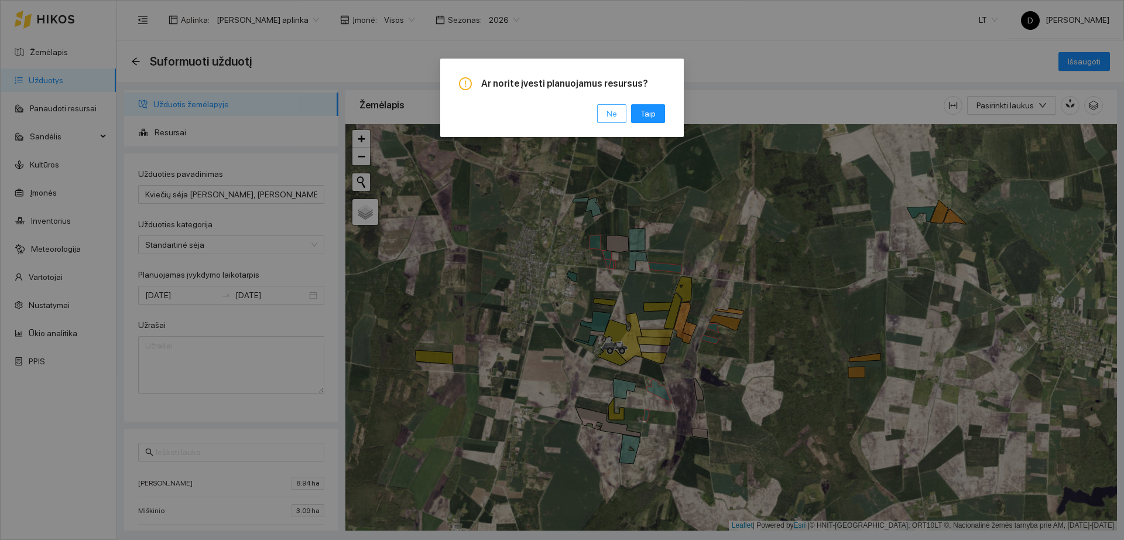
click at [612, 113] on span "Ne" at bounding box center [612, 113] width 11 height 13
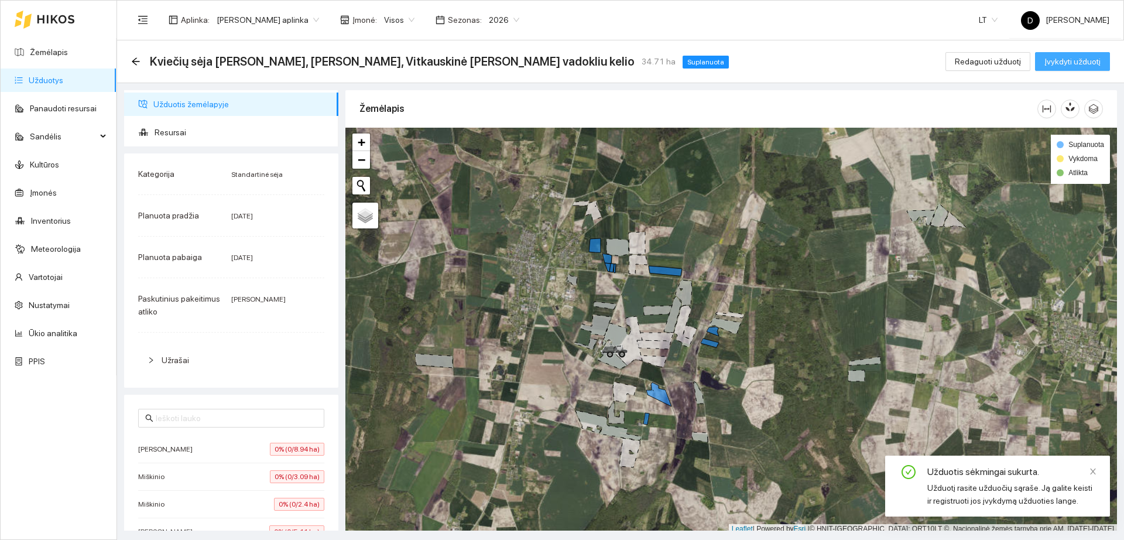
click at [1062, 59] on span "Įvykdyti užduotį" at bounding box center [1073, 61] width 56 height 13
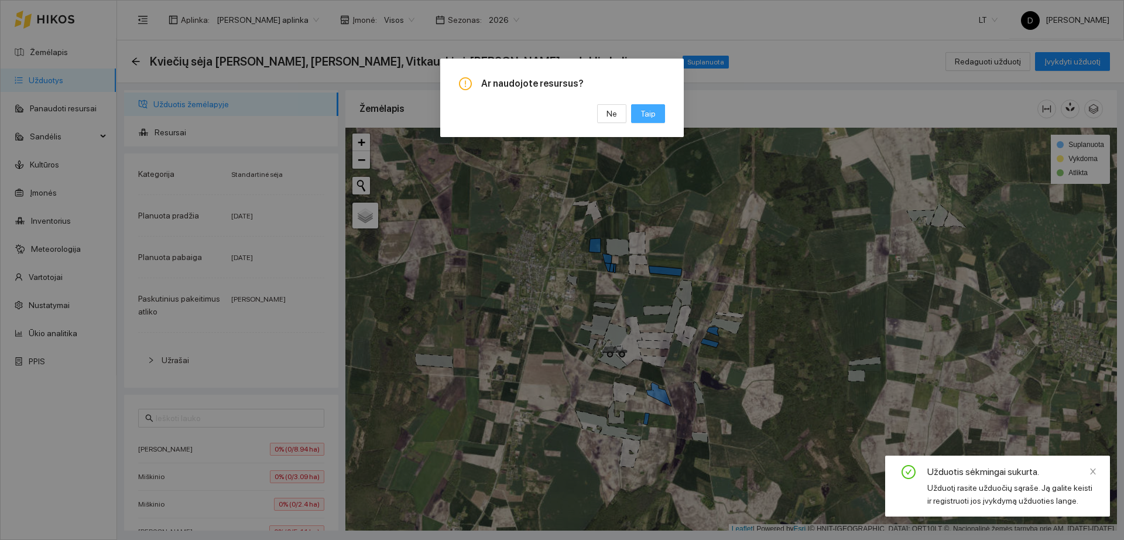
click at [645, 118] on span "Taip" at bounding box center [648, 113] width 15 height 13
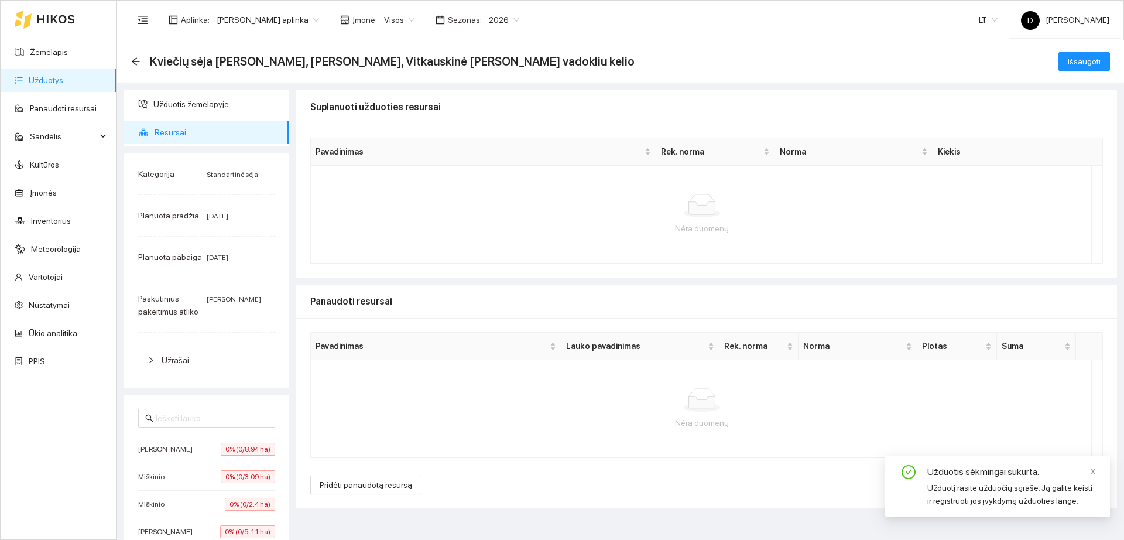
click at [51, 82] on link "Užduotys" at bounding box center [46, 80] width 35 height 9
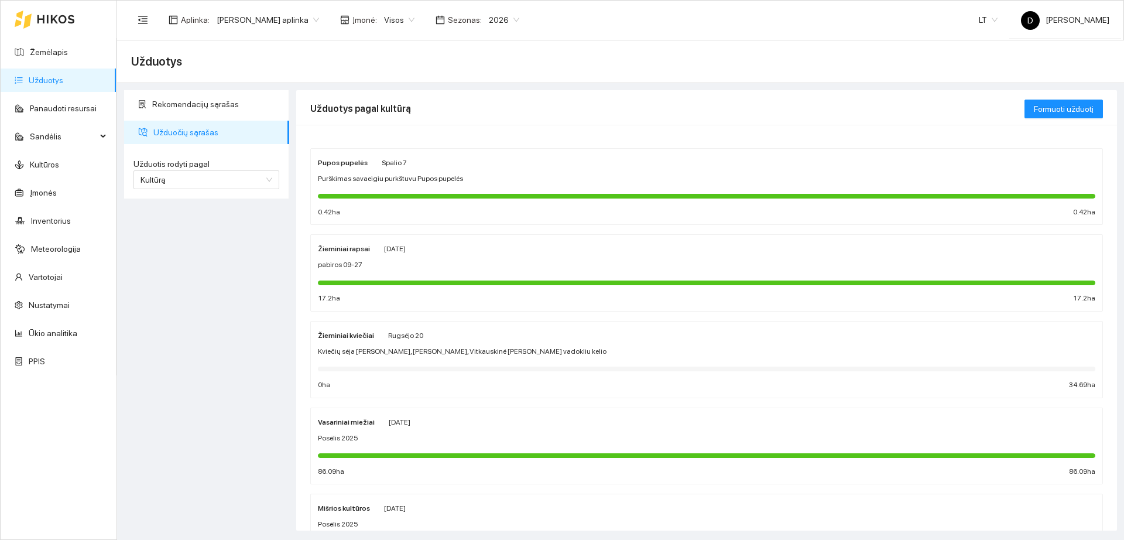
click at [444, 344] on div "Žieminiai kviečiai [PERSON_NAME][DATE] Kviečių sėja [PERSON_NAME], [PERSON_NAME…" at bounding box center [707, 360] width 778 height 62
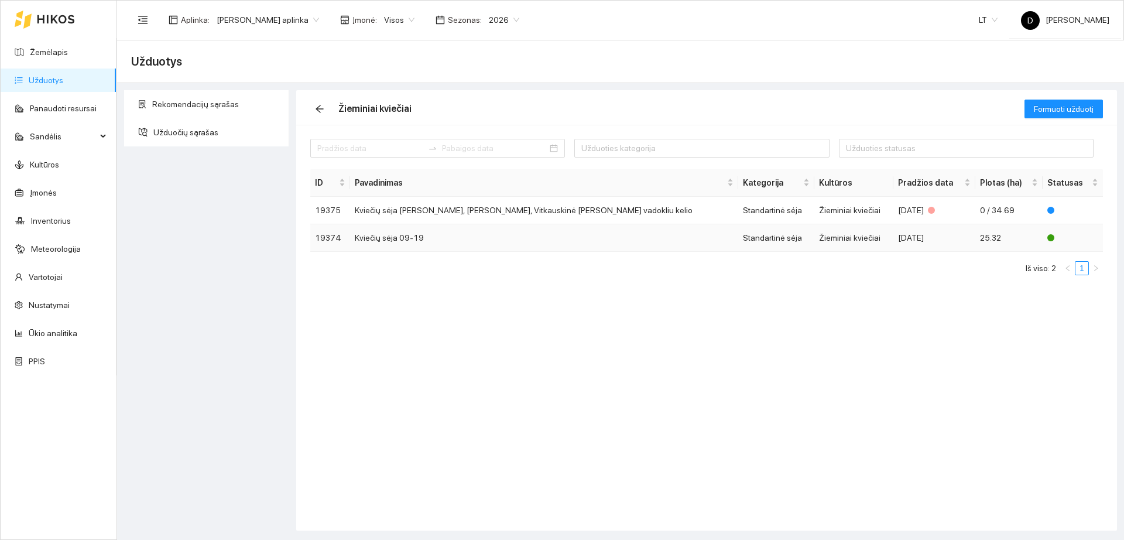
click at [463, 239] on td "Kviečių sėja 09-19" at bounding box center [544, 238] width 388 height 28
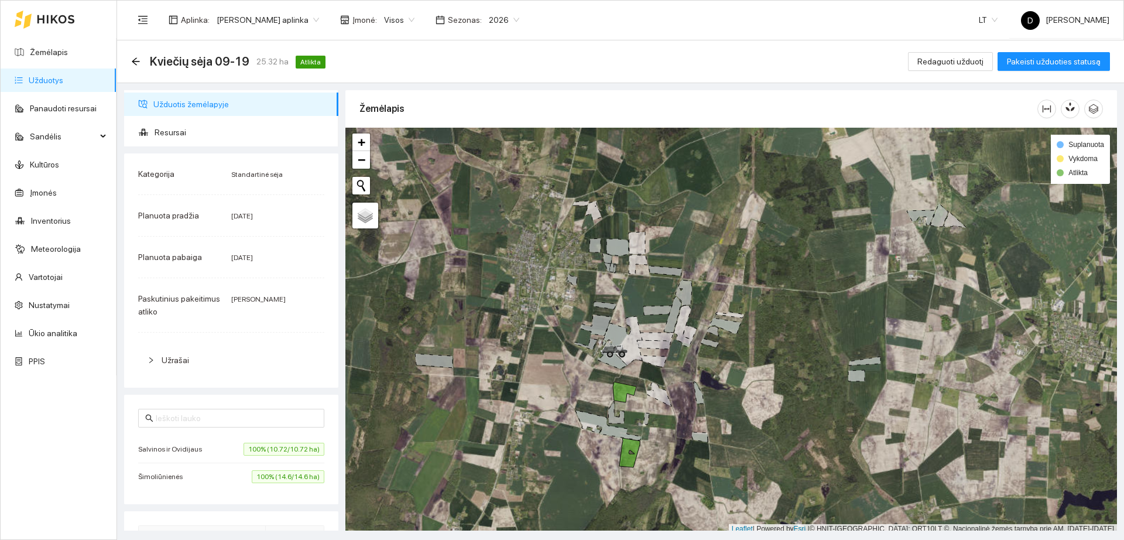
click at [188, 348] on div "Užrašai" at bounding box center [231, 360] width 186 height 27
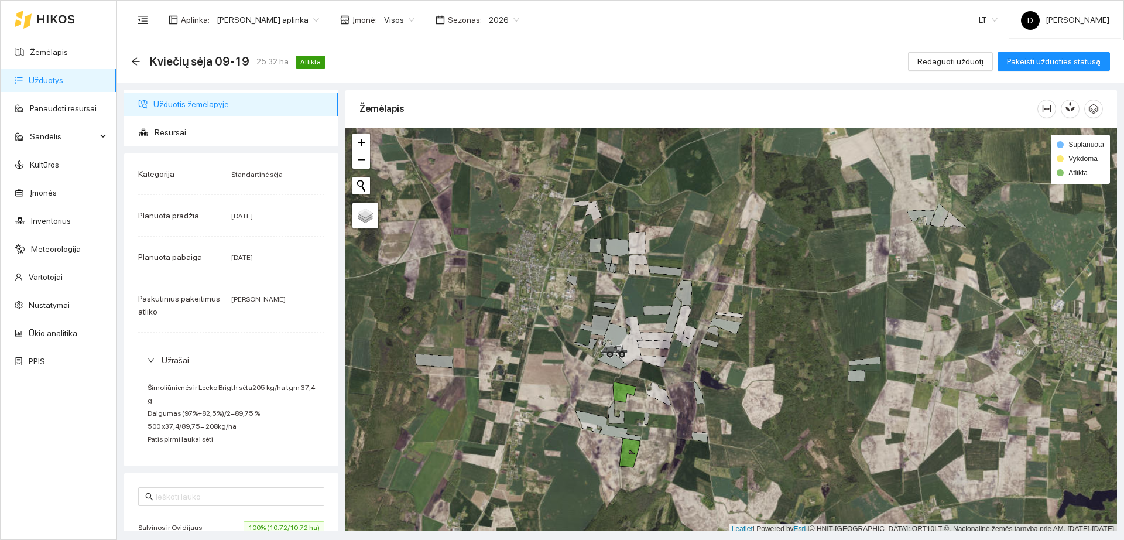
click at [962, 71] on div "Kviečių sėja 09-19 25.32 ha Atlikta Redaguoti užduotį Pakeisti užduoties statusą" at bounding box center [620, 61] width 979 height 23
click at [961, 63] on span "Redaguoti užduotį" at bounding box center [951, 61] width 66 height 13
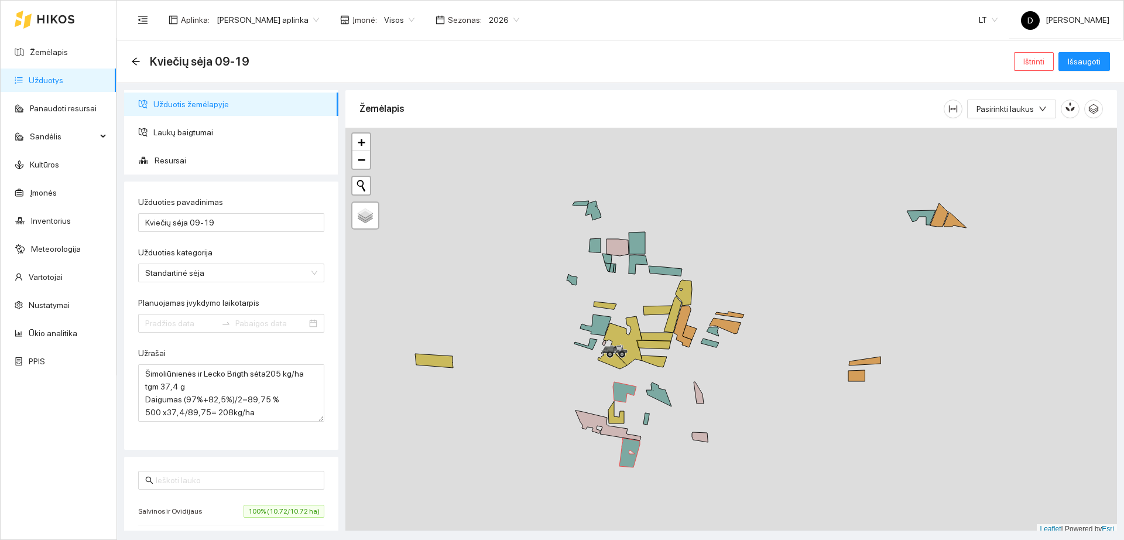
type input "[DATE]"
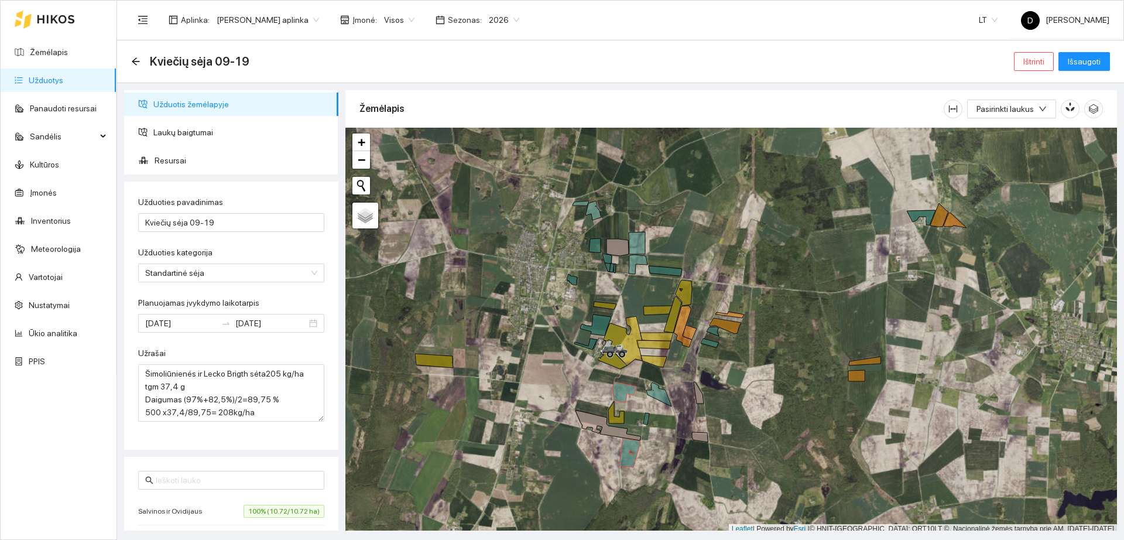
scroll to position [39, 0]
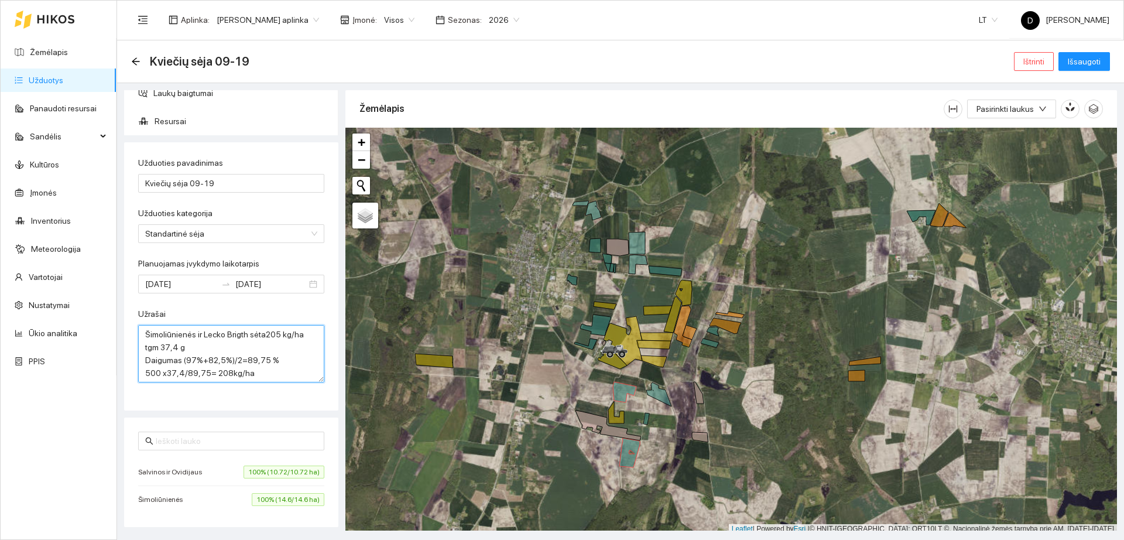
click at [271, 376] on textarea "Šimoliūnienės ir Lecko Brigth sėta205 kg/ha tgm 37,4 g Daigumas (97%+82,5%)/2=8…" at bounding box center [231, 353] width 186 height 57
drag, startPoint x: 267, startPoint y: 377, endPoint x: 83, endPoint y: 304, distance: 198.0
click at [83, 304] on section "Žemėlapis Užduotys Panaudoti resursai Sandėlis Kultūros Įmonės Inventorius Mete…" at bounding box center [562, 270] width 1124 height 540
type textarea "Šimoliūnienės ir Lecko Brigth sėta205 kg/ha tgm 37,4 g Daigumas (97%+82,5%)/2=8…"
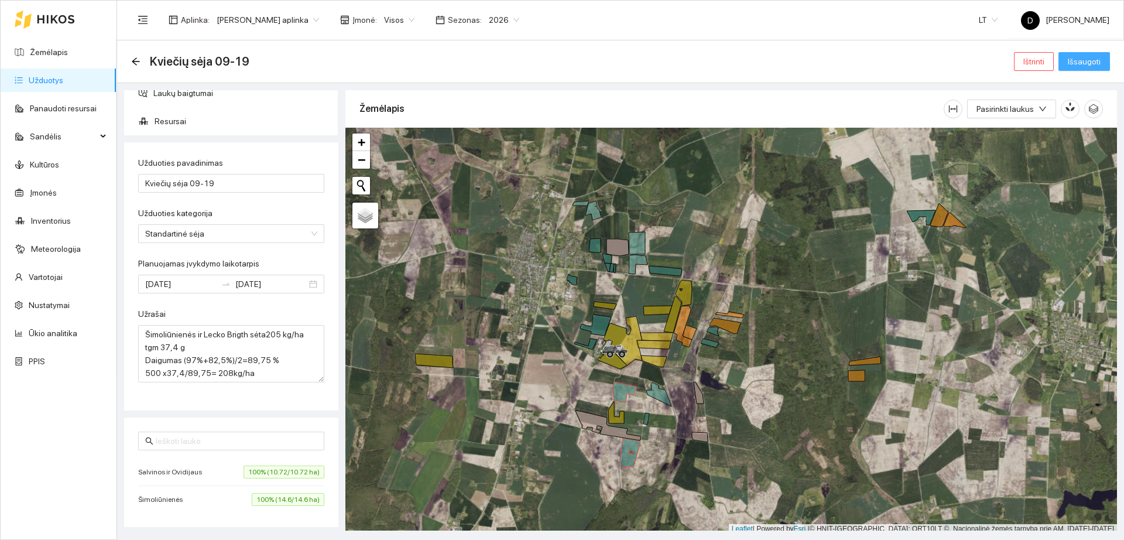
click at [1092, 64] on span "Išsaugoti" at bounding box center [1084, 61] width 33 height 13
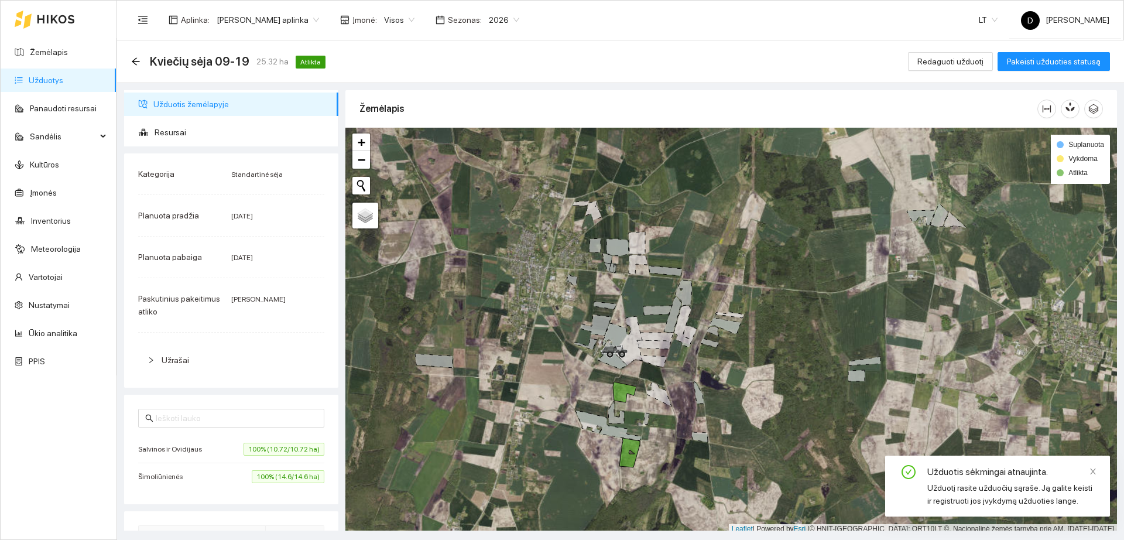
click at [58, 83] on link "Užduotys" at bounding box center [46, 80] width 35 height 9
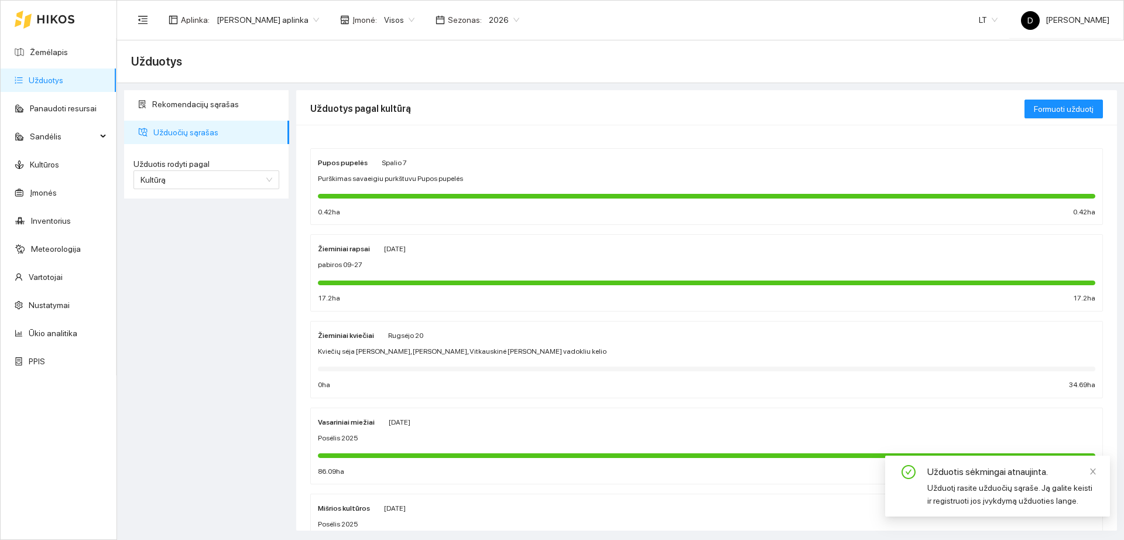
click at [458, 354] on span "Kviečių sėja [PERSON_NAME], [PERSON_NAME], Vitkauskinė [PERSON_NAME] vadokliu k…" at bounding box center [462, 351] width 289 height 11
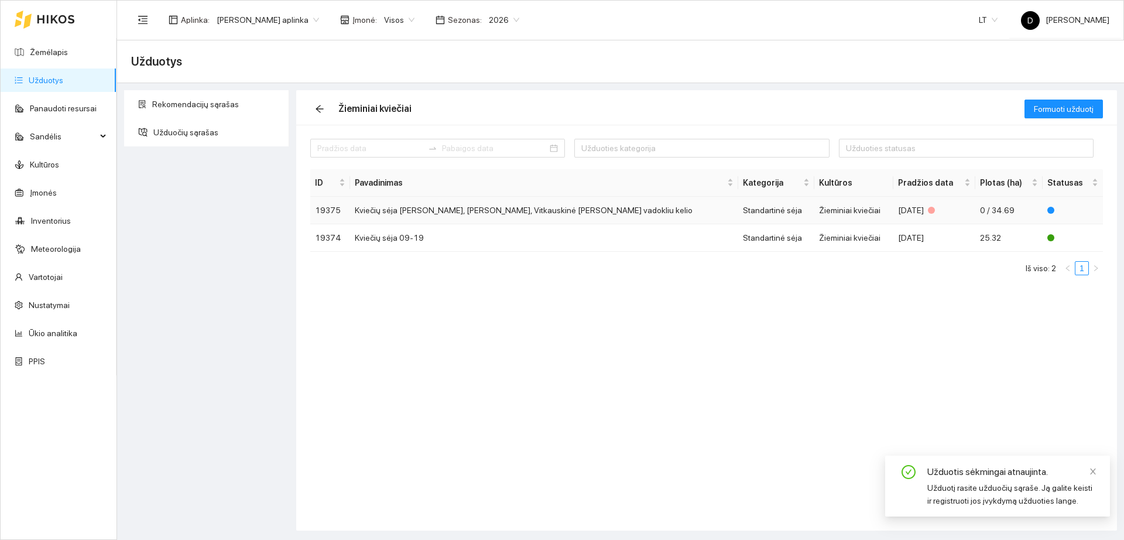
click at [894, 205] on td "[DATE]" at bounding box center [935, 211] width 82 height 28
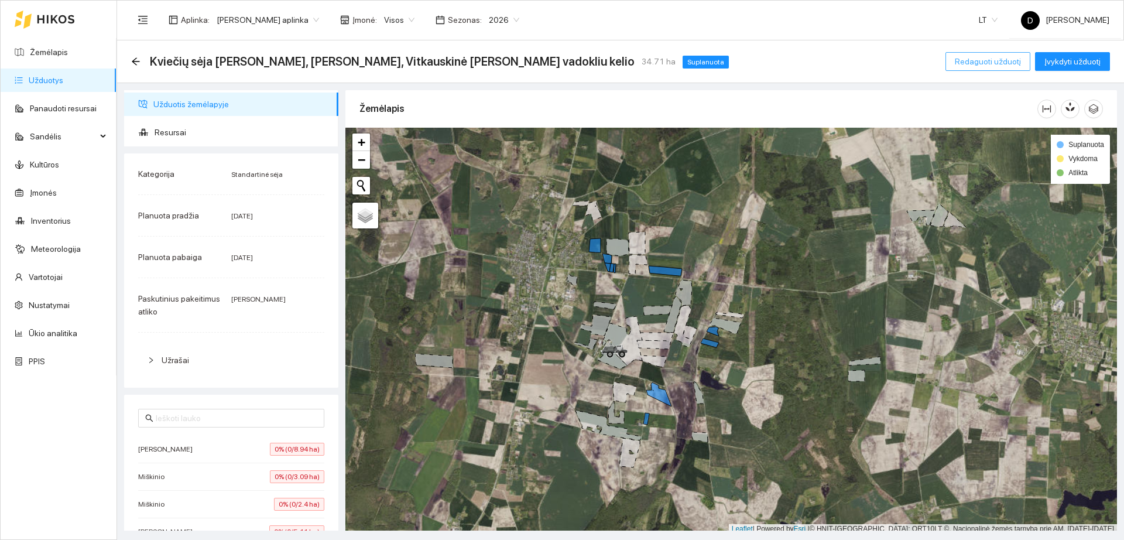
click at [966, 62] on span "Redaguoti užduotį" at bounding box center [988, 61] width 66 height 13
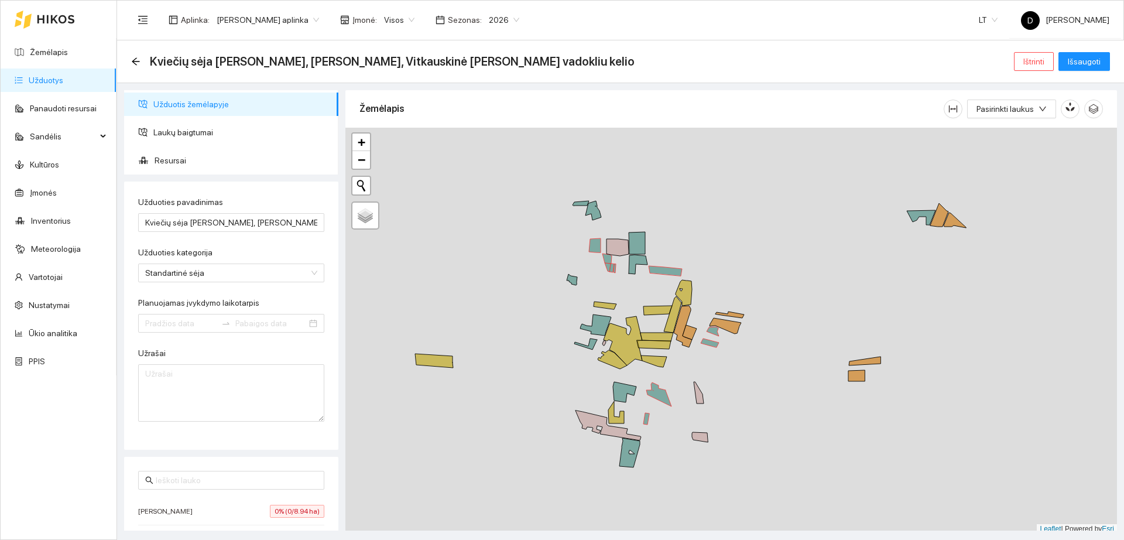
type input "[DATE]"
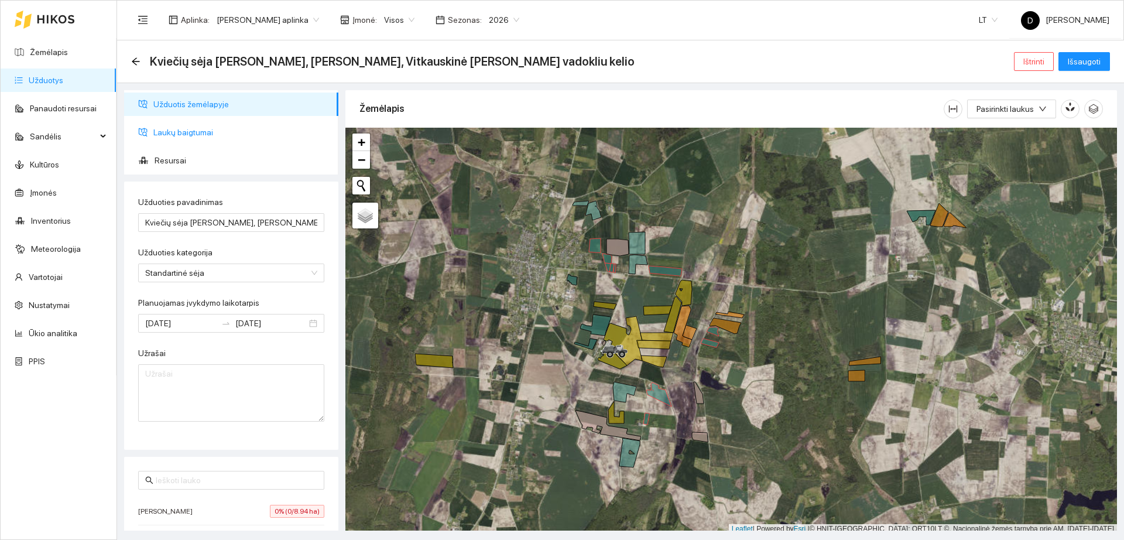
click at [228, 132] on span "Laukų baigtumai" at bounding box center [241, 132] width 176 height 23
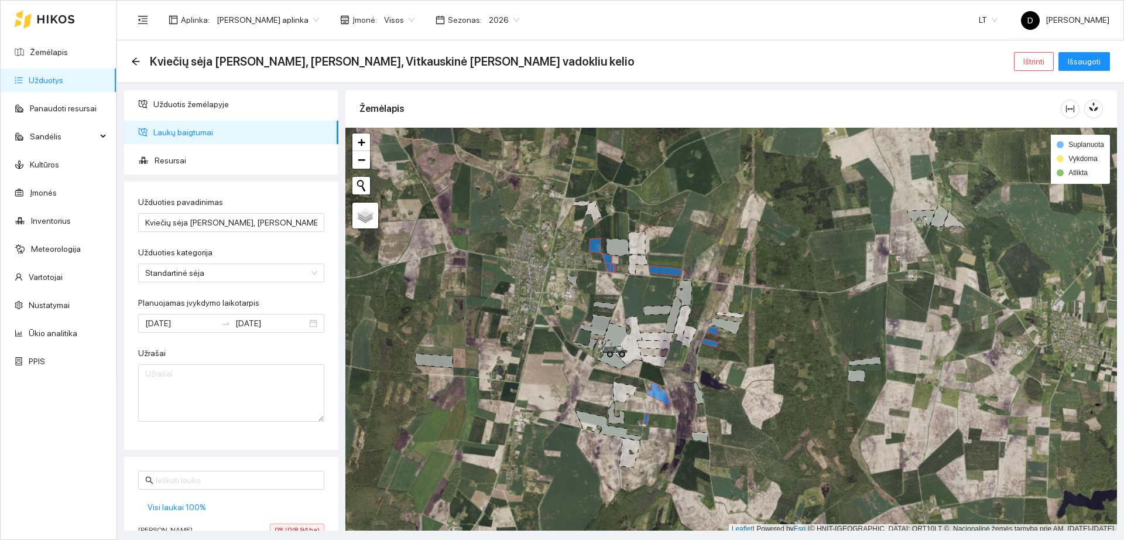
scroll to position [146, 0]
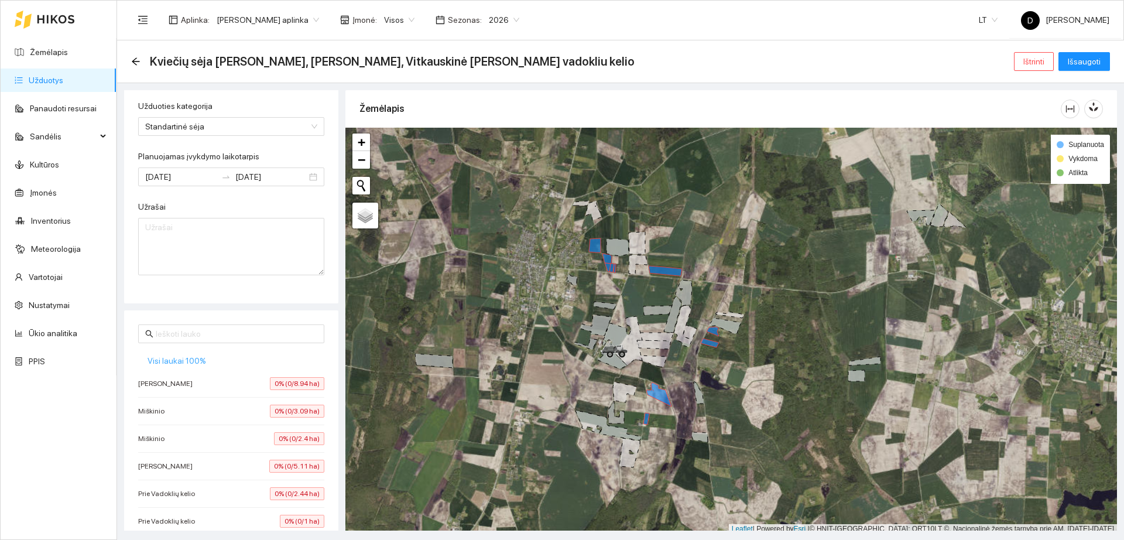
click at [177, 362] on span "Visi laukai 100%" at bounding box center [177, 360] width 59 height 13
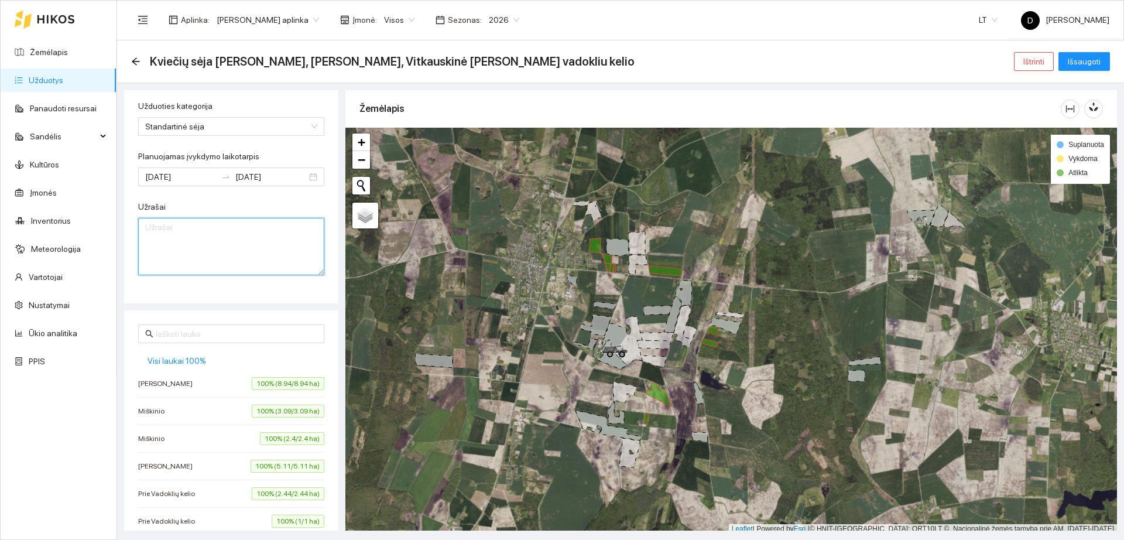
click at [206, 234] on textarea "Užrašai" at bounding box center [231, 246] width 186 height 57
paste textarea "Šimoliūnienės ir Lecko Brigth sėta205 kg/ha tgm 37,4 g Daigumas (97%+82,5%)/2=8…"
type textarea "Šimoliūnienės ir Lecko Brigth sėta205 kg/ha tgm 37,4 g Daigumas (97%+82,5%)/2=8…"
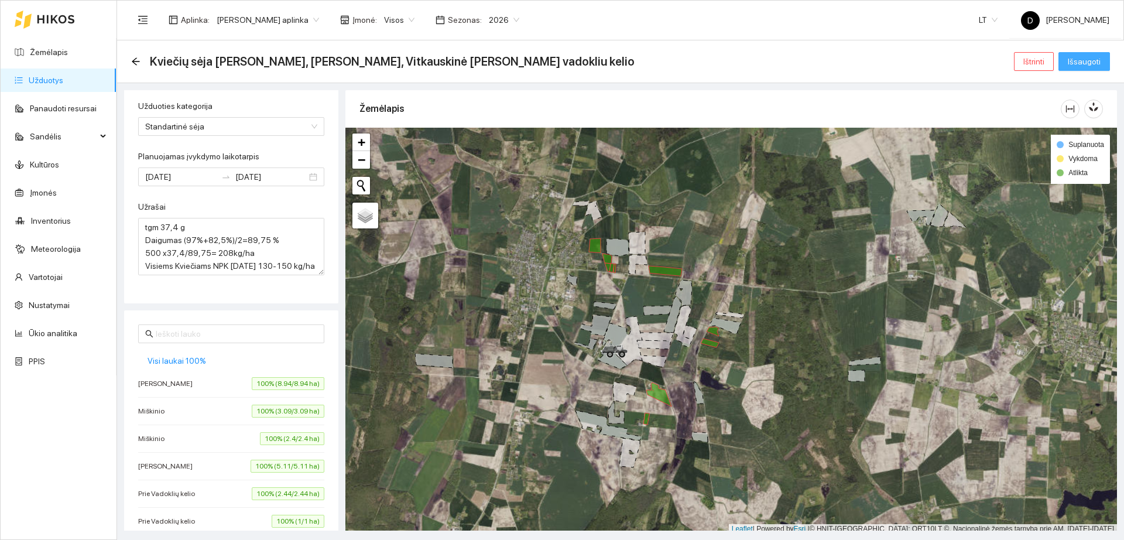
click at [1090, 67] on span "Išsaugoti" at bounding box center [1084, 61] width 33 height 13
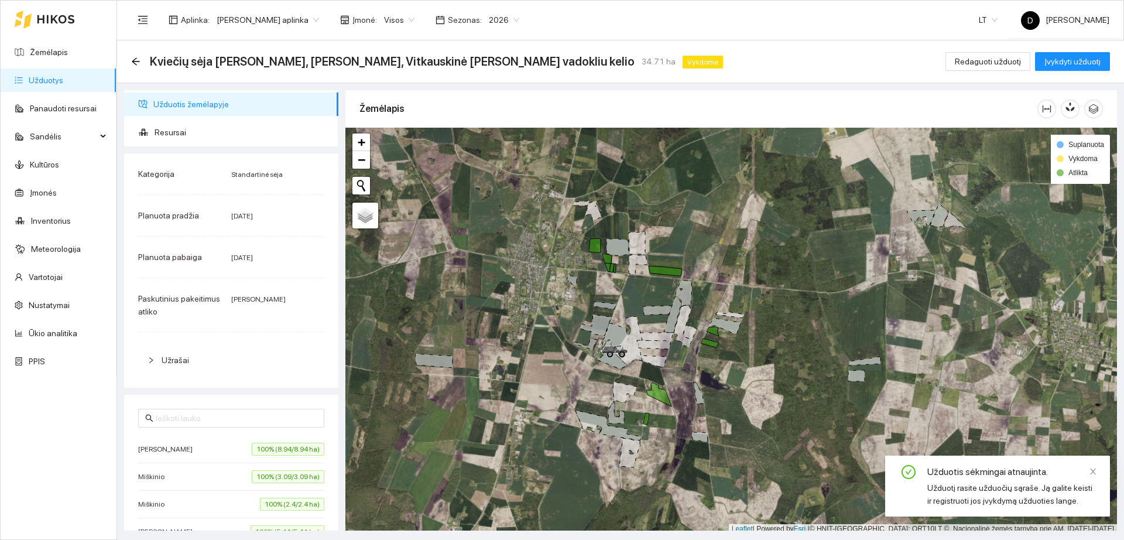
click at [63, 80] on link "Užduotys" at bounding box center [46, 80] width 35 height 9
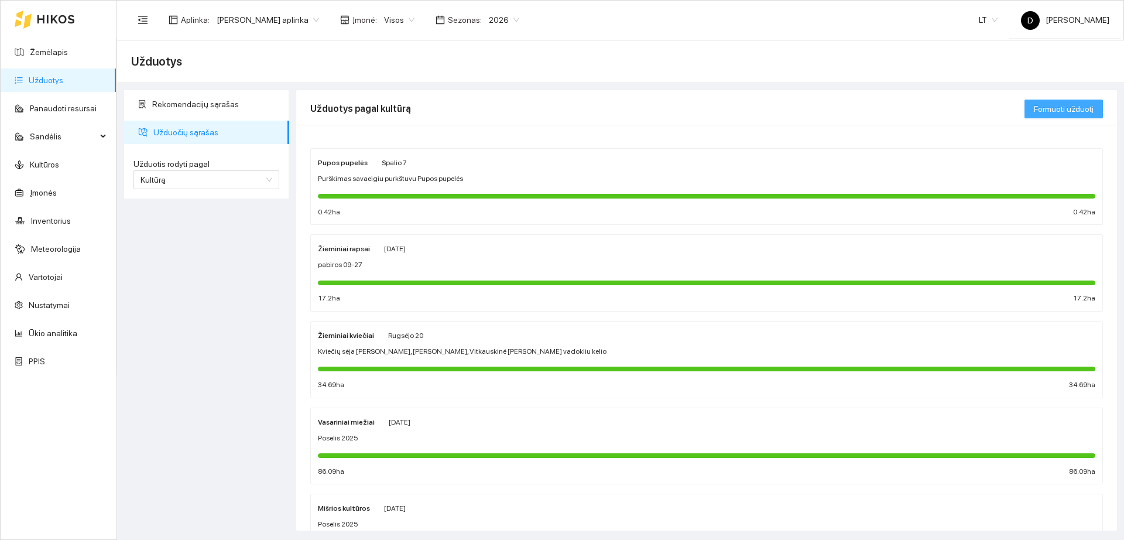
click at [1056, 114] on span "Formuoti užduotį" at bounding box center [1064, 108] width 60 height 13
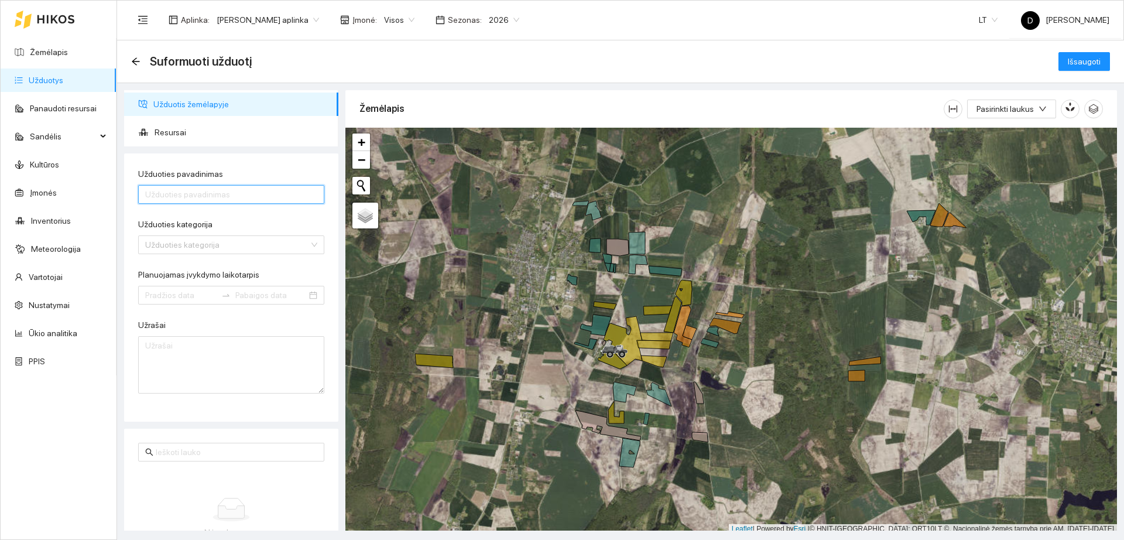
click at [255, 199] on input "Užduoties pavadinimas" at bounding box center [231, 194] width 186 height 19
type input "Stiklinsko ir Prie Sandelio"
click at [241, 245] on input "Užduoties kategorija" at bounding box center [227, 245] width 164 height 18
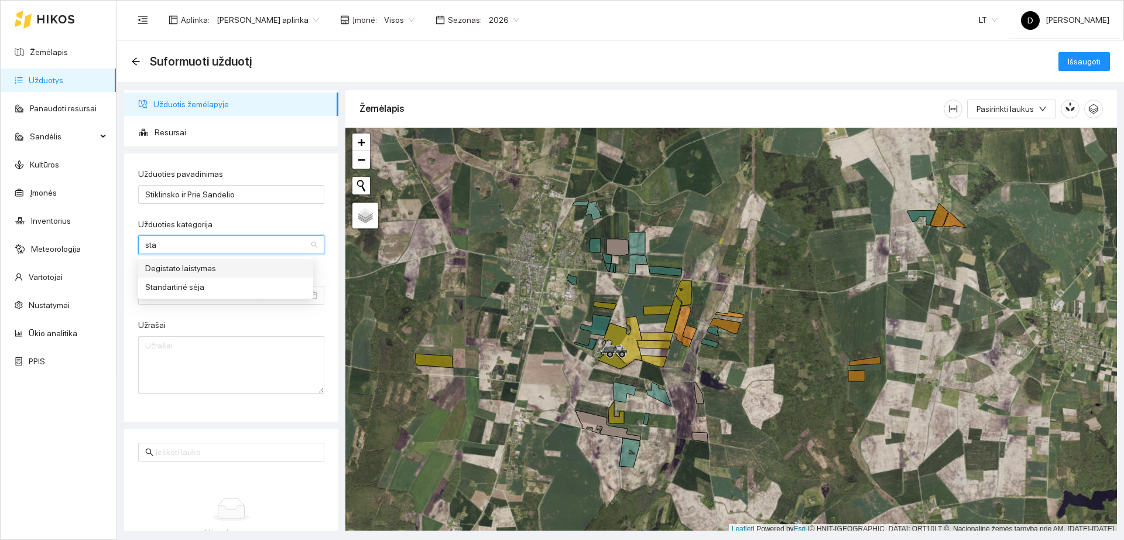
type input "stan"
click at [242, 265] on div "Standartinė sėja" at bounding box center [225, 268] width 161 height 13
click at [193, 289] on input "Planuojamas įvykdymo laikotarpis" at bounding box center [180, 295] width 71 height 13
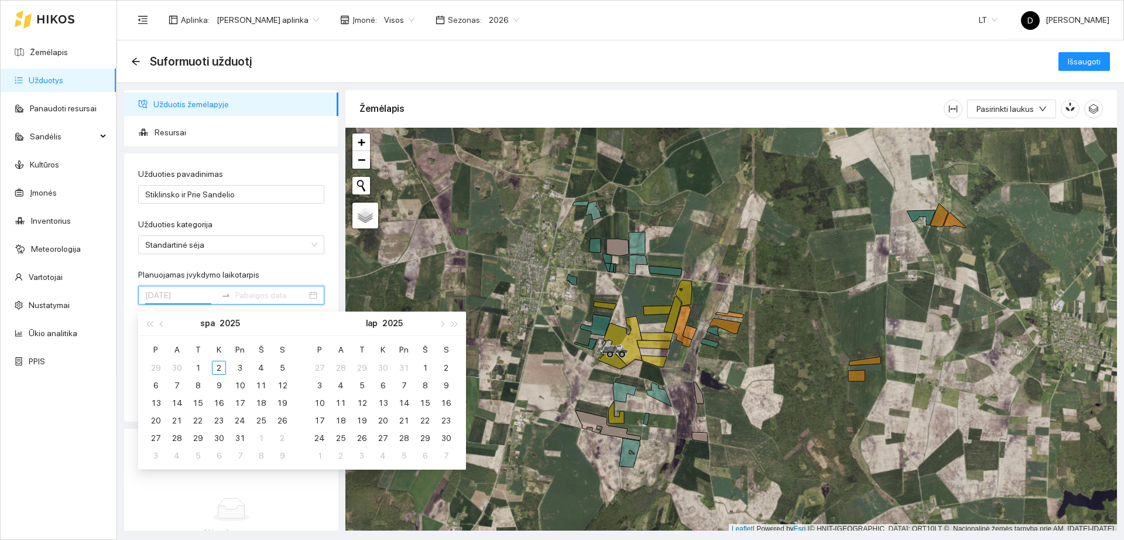
type input "[DATE]"
click at [161, 329] on button "button" at bounding box center [162, 323] width 13 height 23
type input "[DATE]"
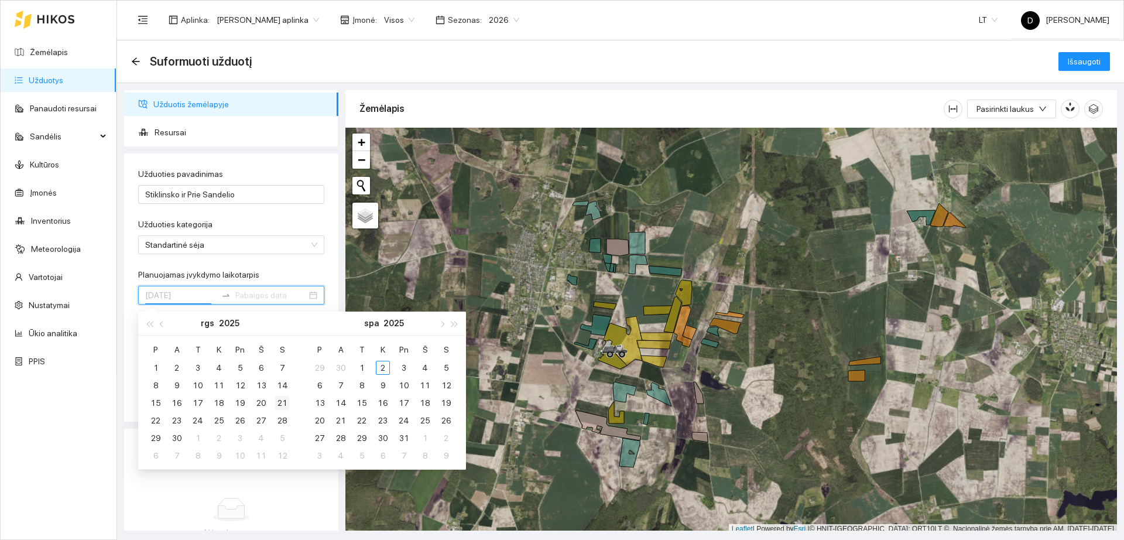
click at [283, 405] on div "21" at bounding box center [282, 403] width 14 height 14
type input "[DATE]"
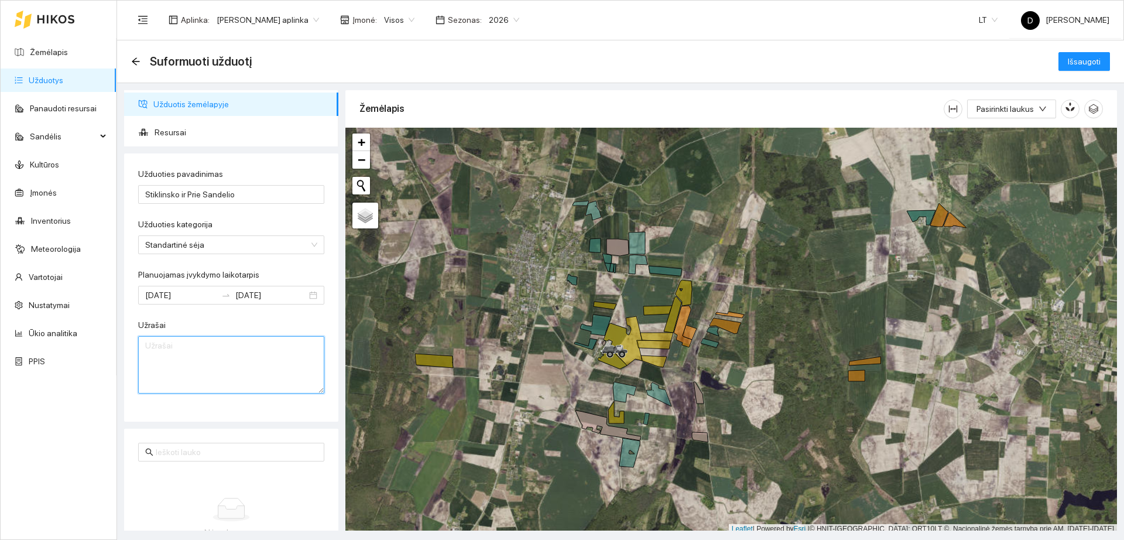
click at [224, 361] on textarea "Užrašai" at bounding box center [231, 364] width 186 height 57
paste textarea "Šimoliūnienės ir Lecko Brigth sėta205 kg/ha tgm 37,4 g Daigumas (97%+82,5%)/2=8…"
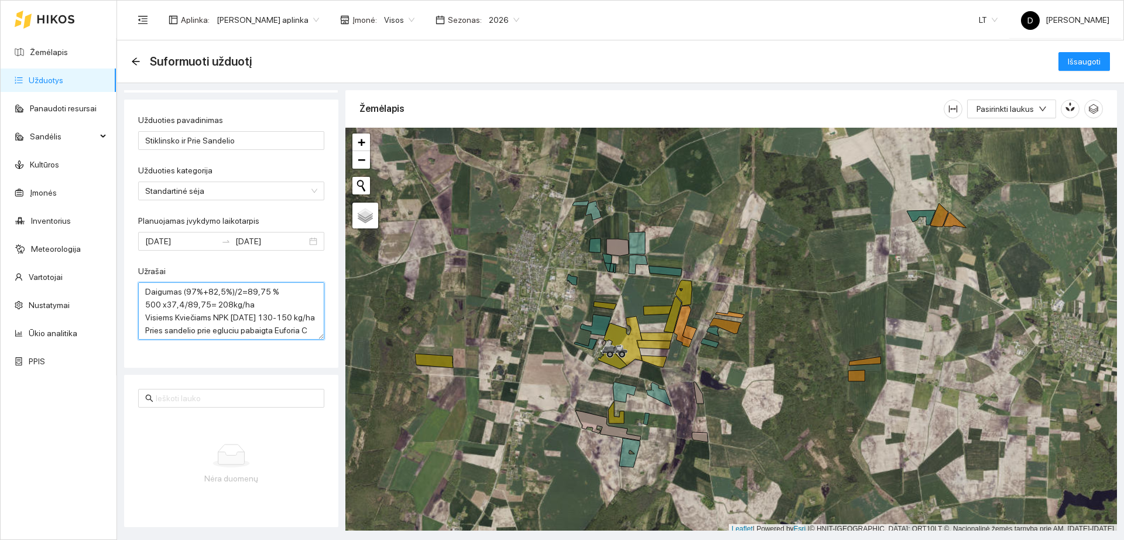
scroll to position [47, 0]
type textarea "Šimoliūnienės ir Lecko Brigth sėta205 kg/ha tgm 37,4 g Daigumas (97%+82,5%)/2=8…"
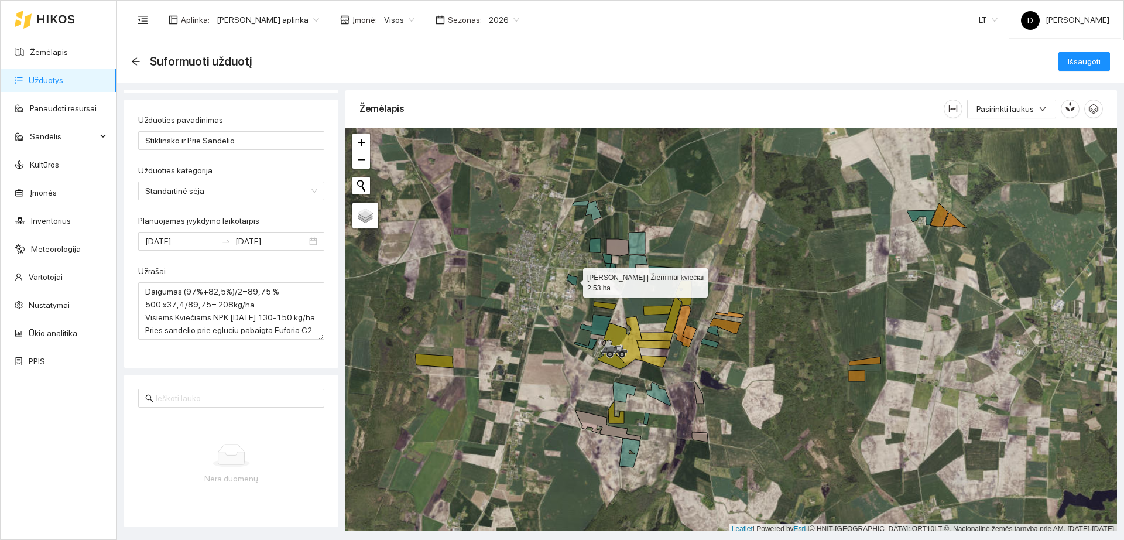
scroll to position [4, 0]
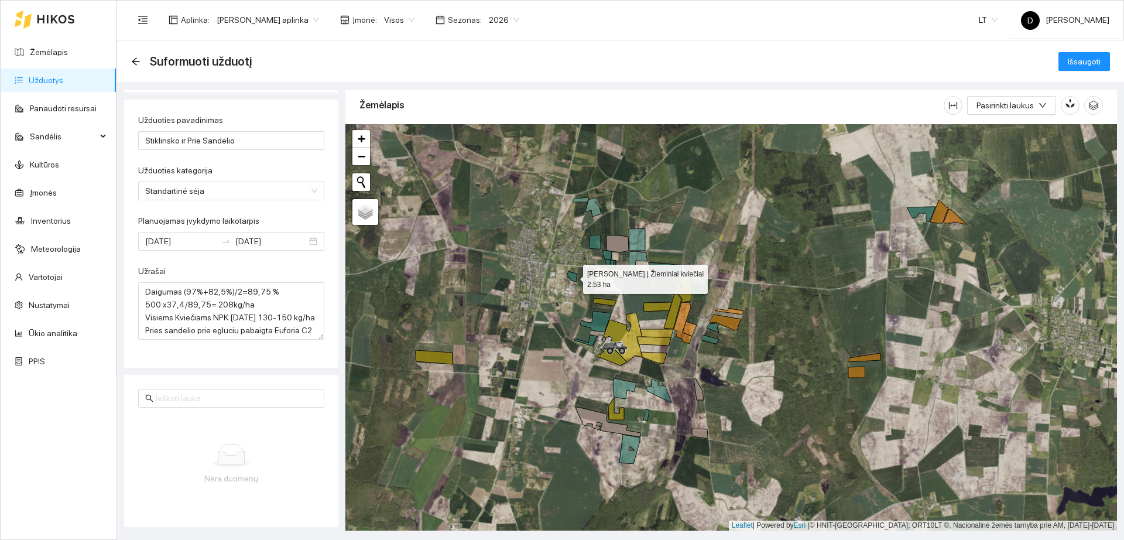
click at [572, 280] on icon at bounding box center [572, 276] width 11 height 11
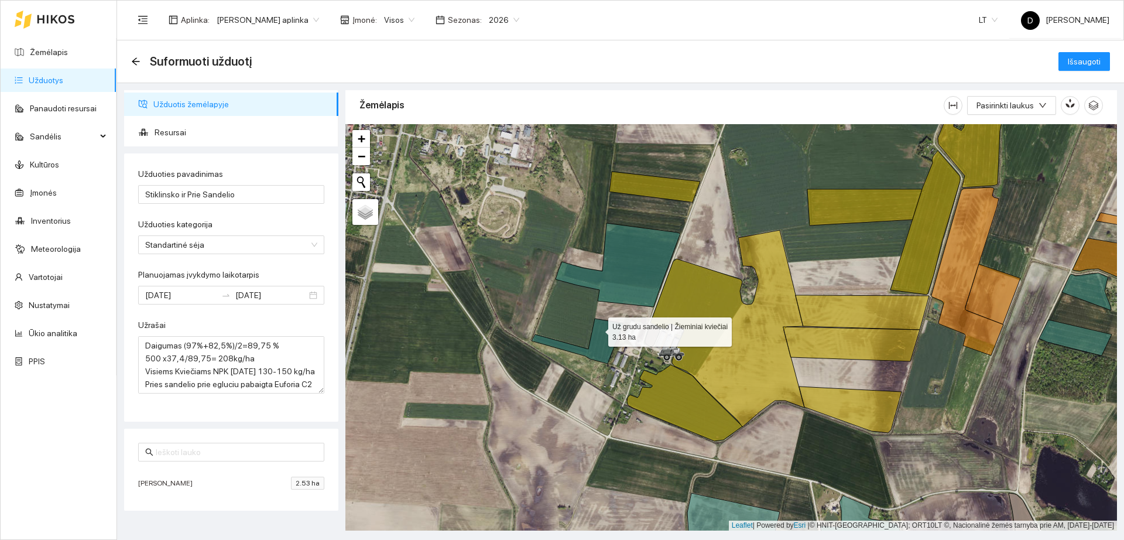
click at [598, 328] on icon at bounding box center [577, 341] width 91 height 45
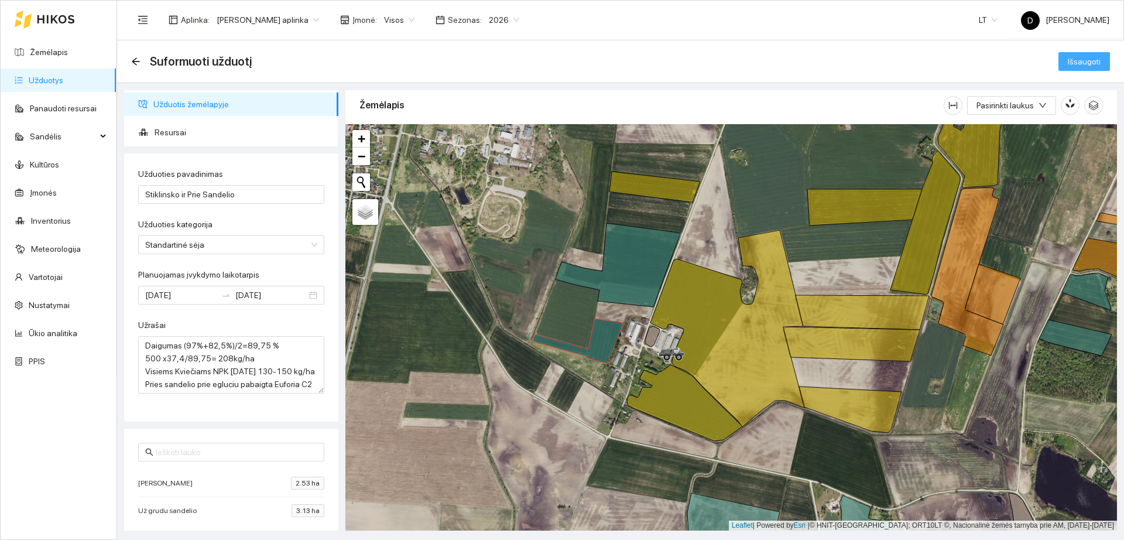
click at [1076, 63] on span "Išsaugoti" at bounding box center [1084, 61] width 33 height 13
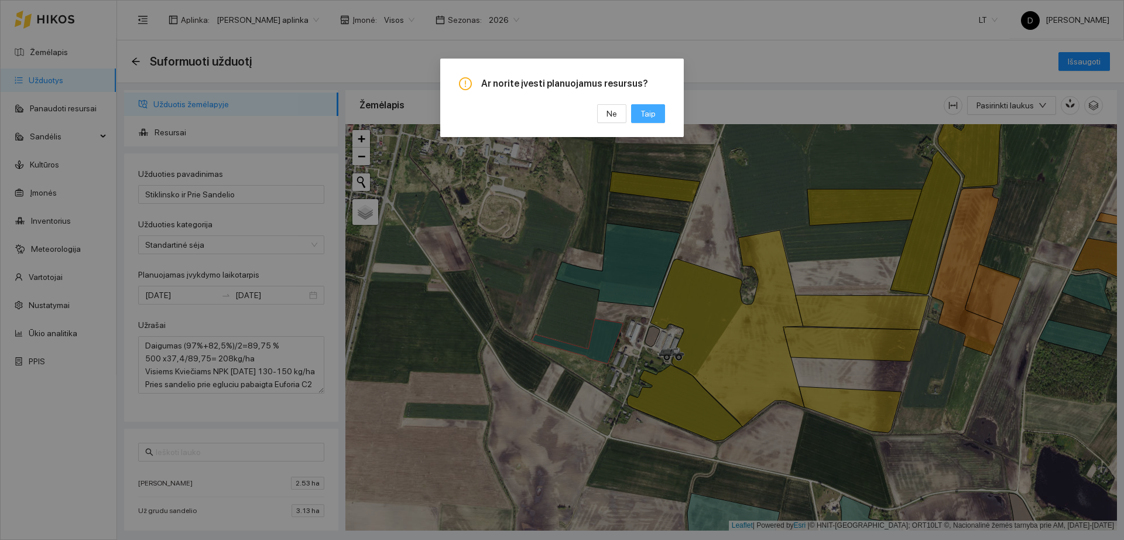
click at [655, 110] on button "Taip" at bounding box center [648, 113] width 34 height 19
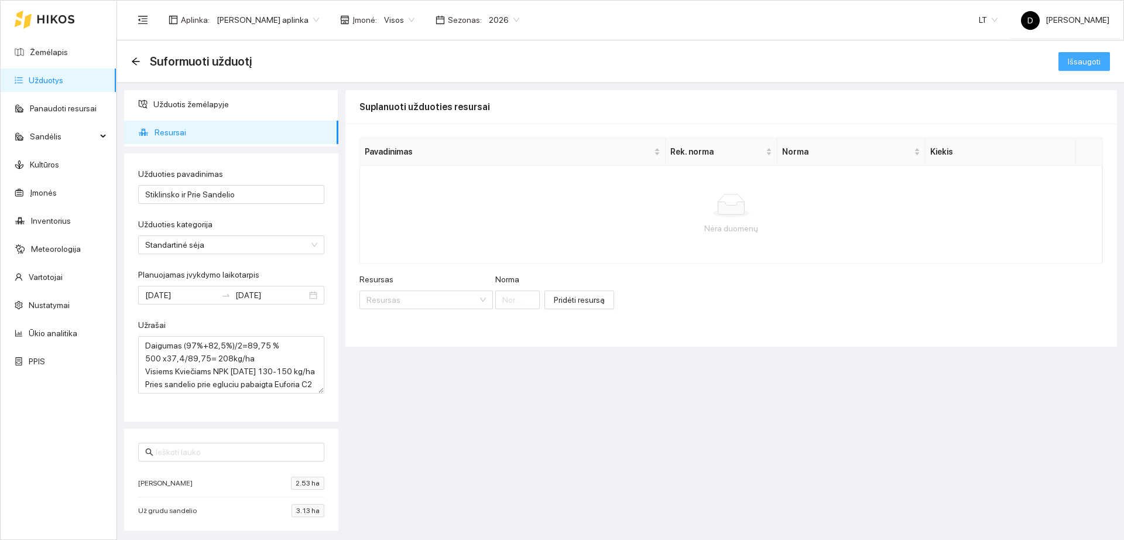
click at [1078, 69] on button "Išsaugoti" at bounding box center [1085, 61] width 52 height 19
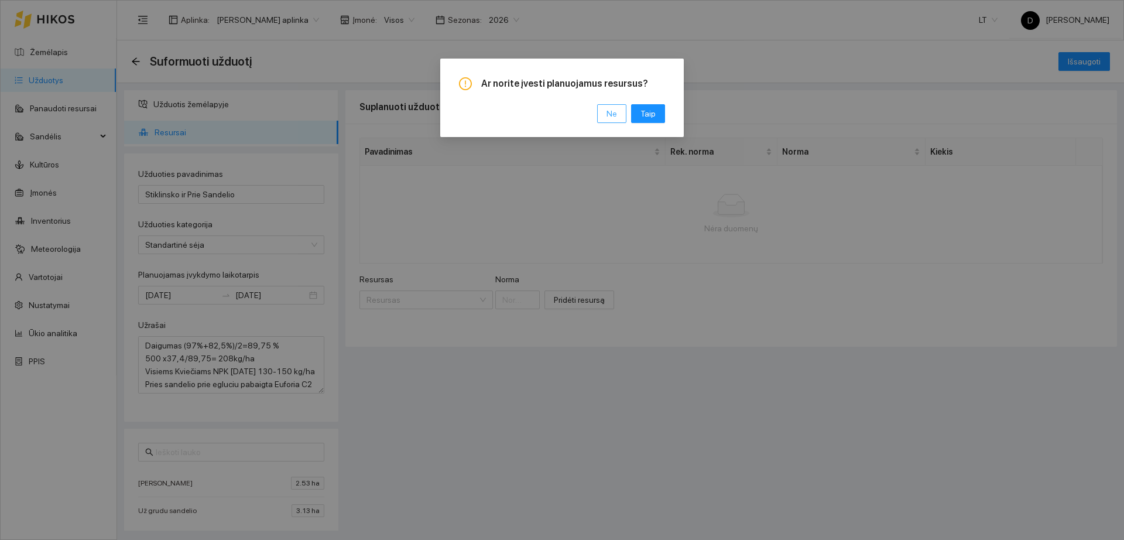
click at [613, 114] on span "Ne" at bounding box center [612, 113] width 11 height 13
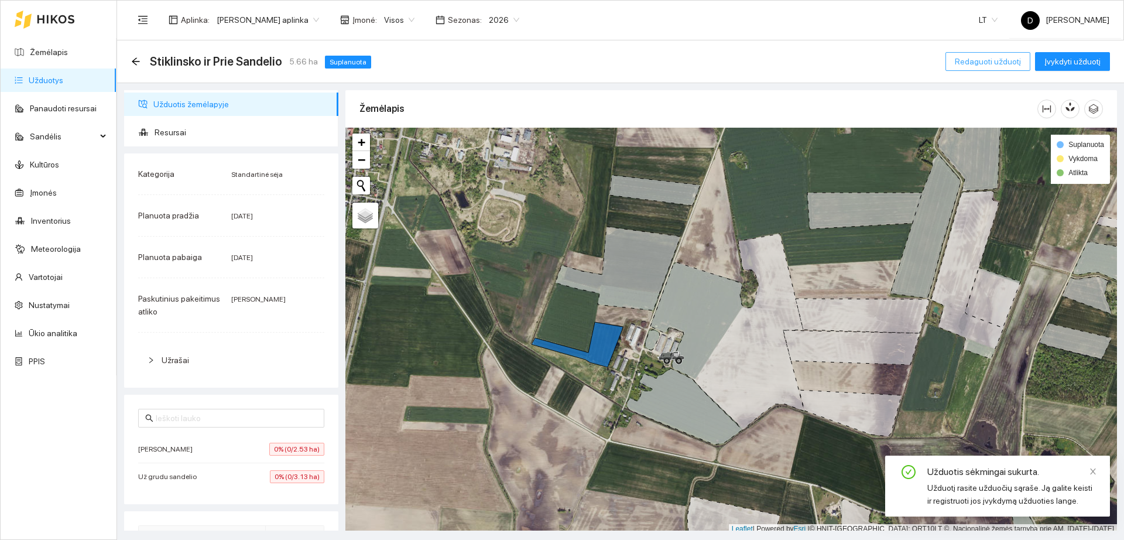
click at [1014, 66] on span "Redaguoti užduotį" at bounding box center [988, 61] width 66 height 13
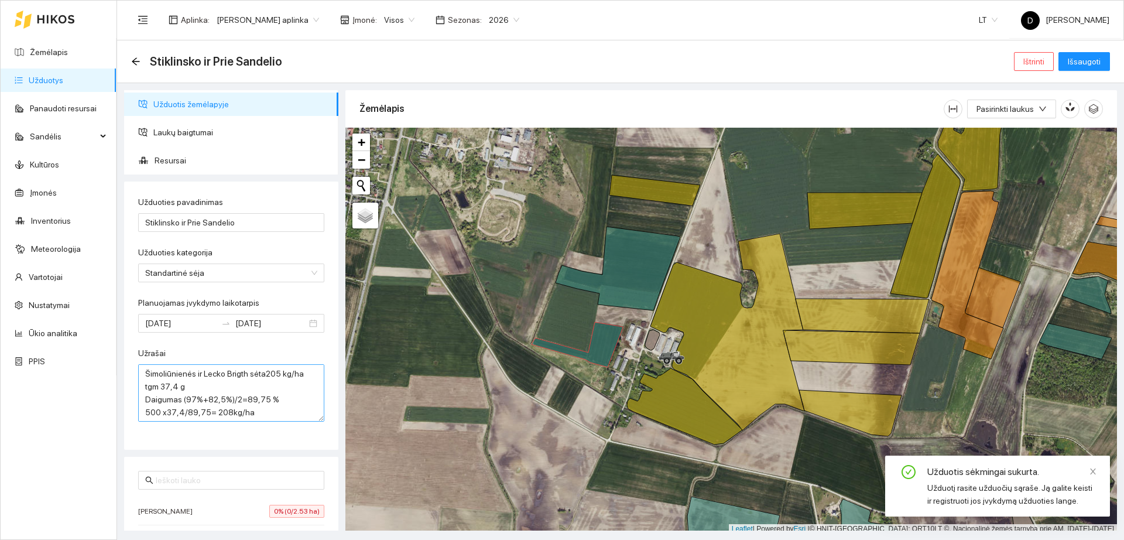
scroll to position [52, 0]
click at [230, 134] on span "Laukų baigtumai" at bounding box center [241, 132] width 176 height 23
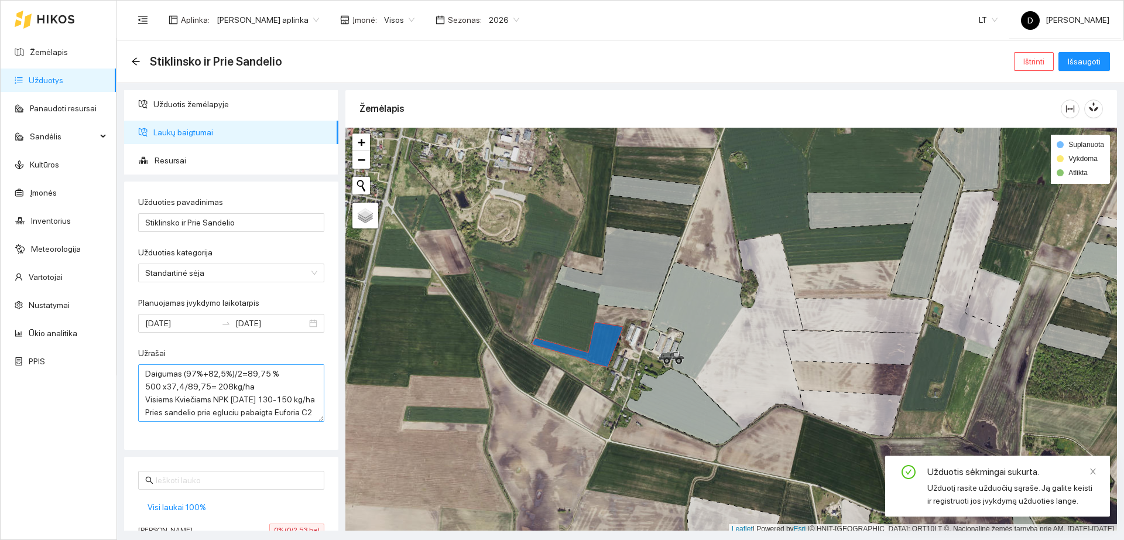
scroll to position [58, 0]
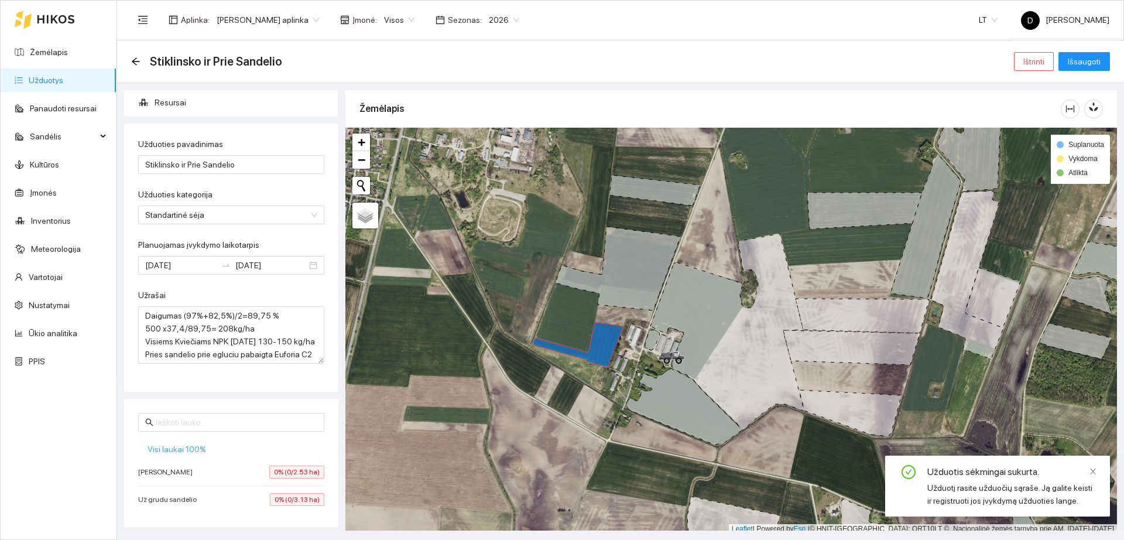
click at [193, 450] on span "Visi laukai 100%" at bounding box center [177, 449] width 59 height 13
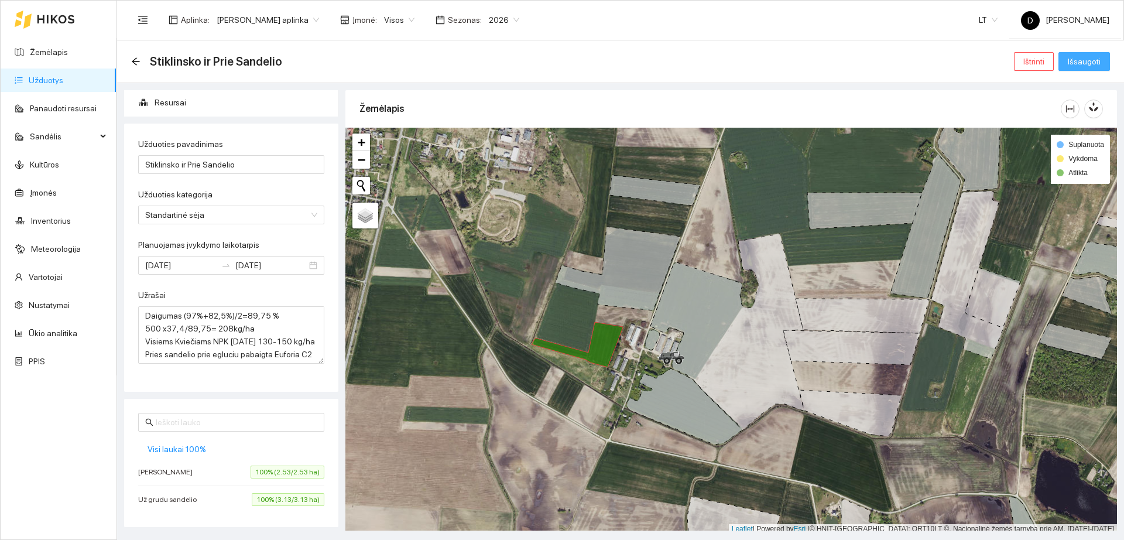
click at [1084, 57] on span "Išsaugoti" at bounding box center [1084, 61] width 33 height 13
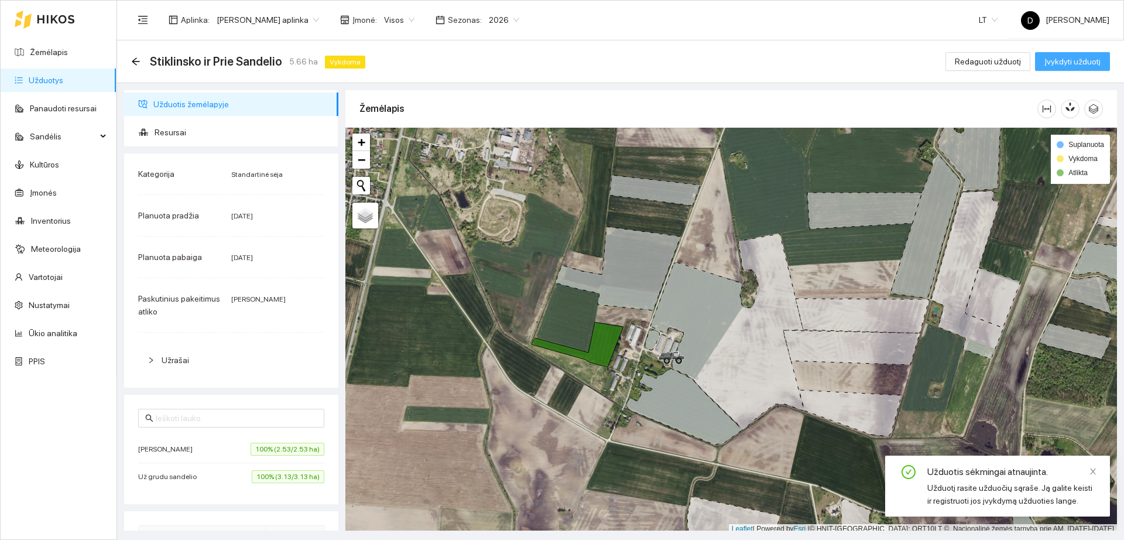
click at [1073, 64] on span "Įvykdyti užduotį" at bounding box center [1073, 61] width 56 height 13
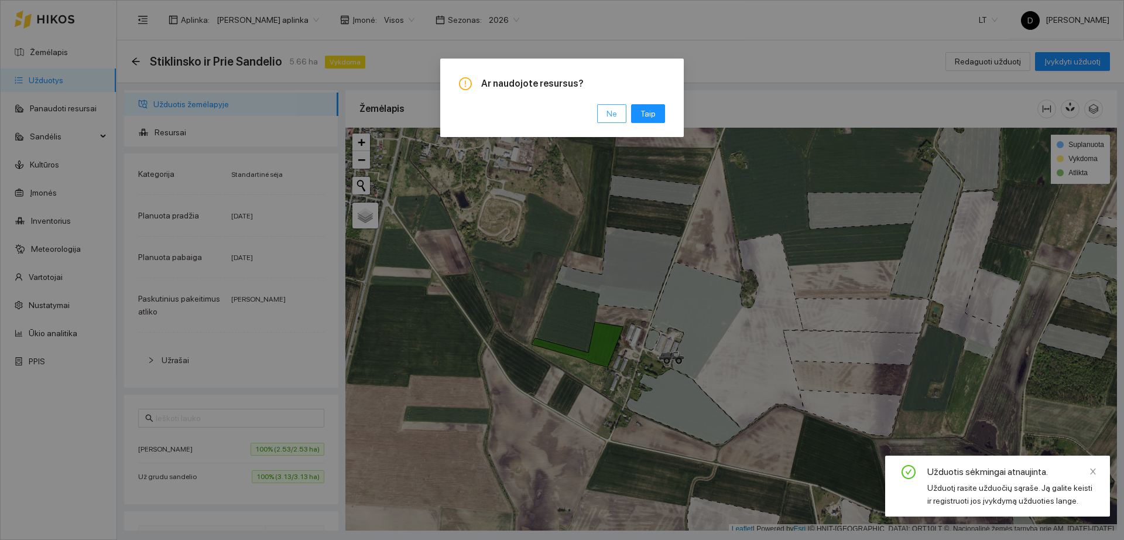
click at [608, 114] on span "Ne" at bounding box center [612, 113] width 11 height 13
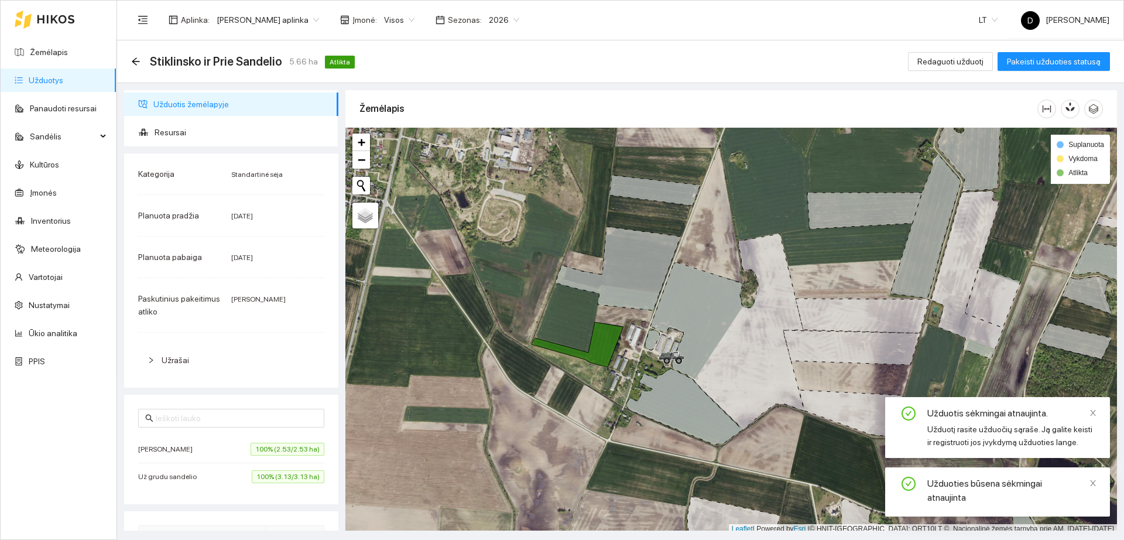
click at [57, 80] on link "Užduotys" at bounding box center [46, 80] width 35 height 9
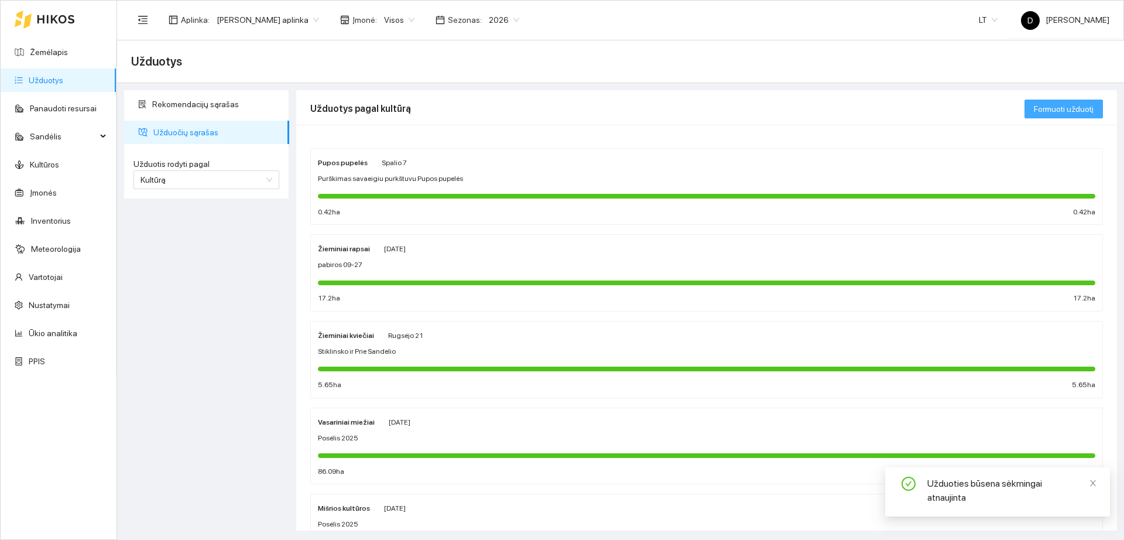
click at [1077, 108] on span "Formuoti užduotį" at bounding box center [1064, 108] width 60 height 13
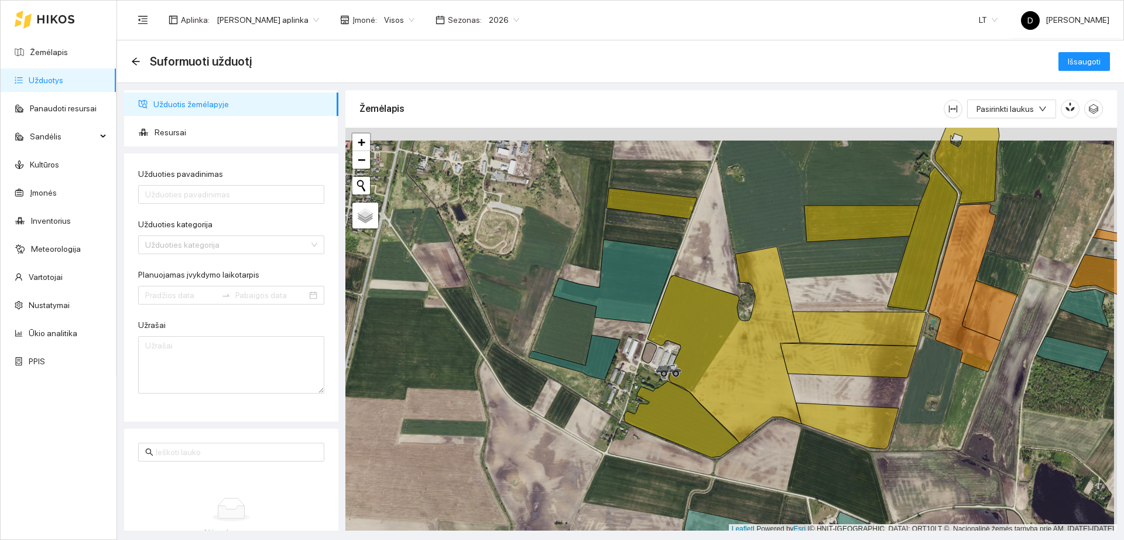
scroll to position [4, 0]
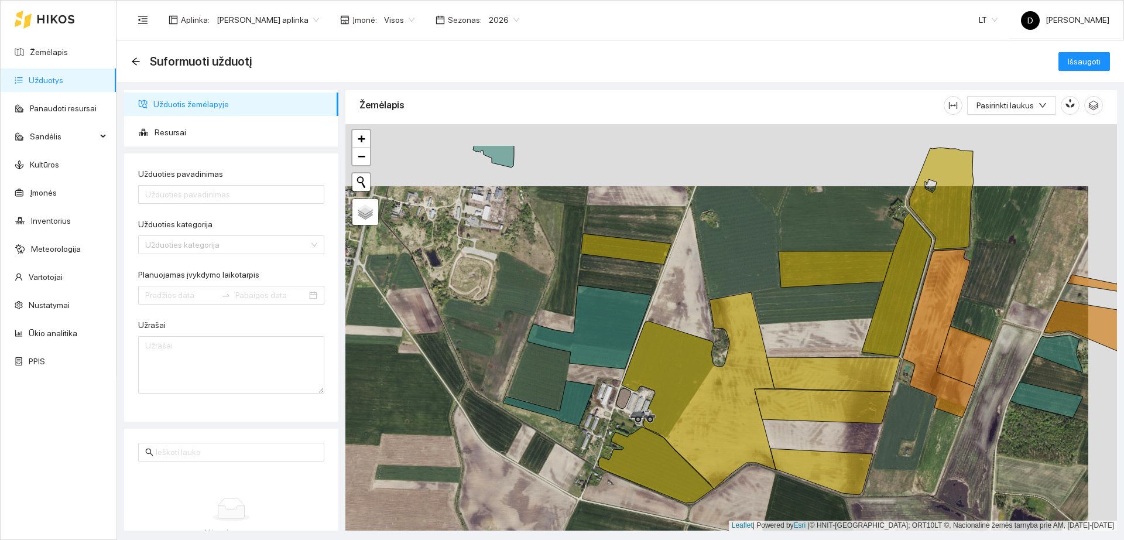
drag, startPoint x: 775, startPoint y: 209, endPoint x: 748, endPoint y: 261, distance: 58.1
click at [748, 261] on div "+ − Nieko nerasta. Bandykite dar kartą." at bounding box center [731, 327] width 772 height 406
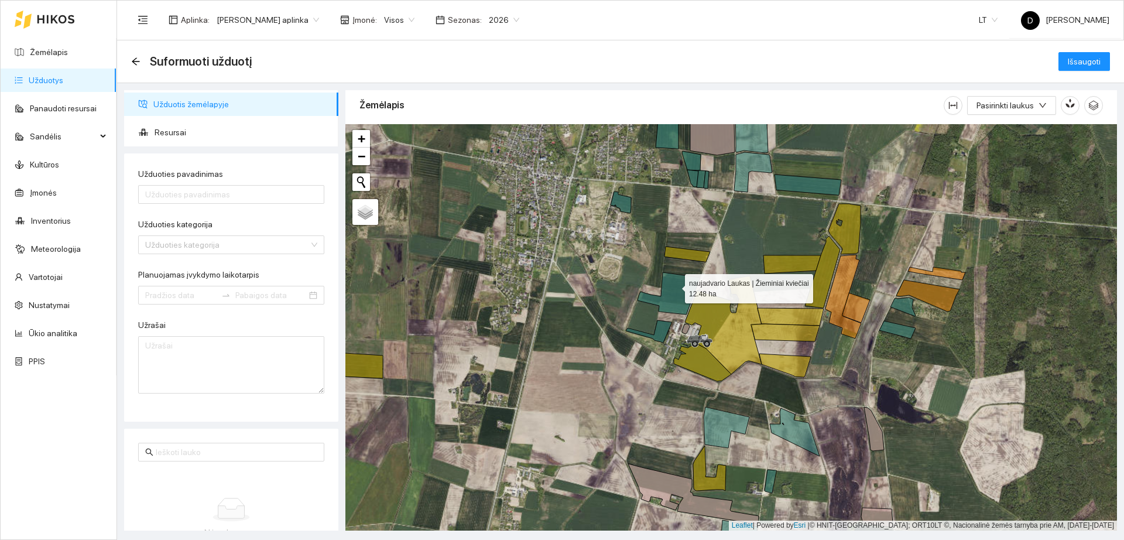
click at [675, 286] on icon at bounding box center [669, 293] width 63 height 42
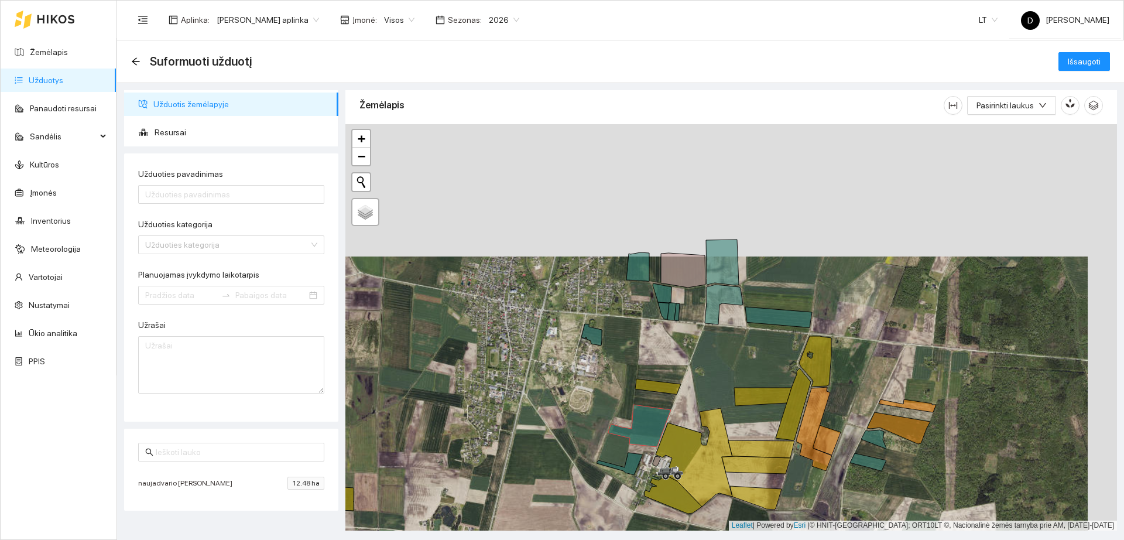
drag, startPoint x: 762, startPoint y: 210, endPoint x: 732, endPoint y: 346, distance: 139.7
click at [732, 346] on div "+ − Nieko nerasta. Bandykite dar kartą." at bounding box center [731, 327] width 772 height 406
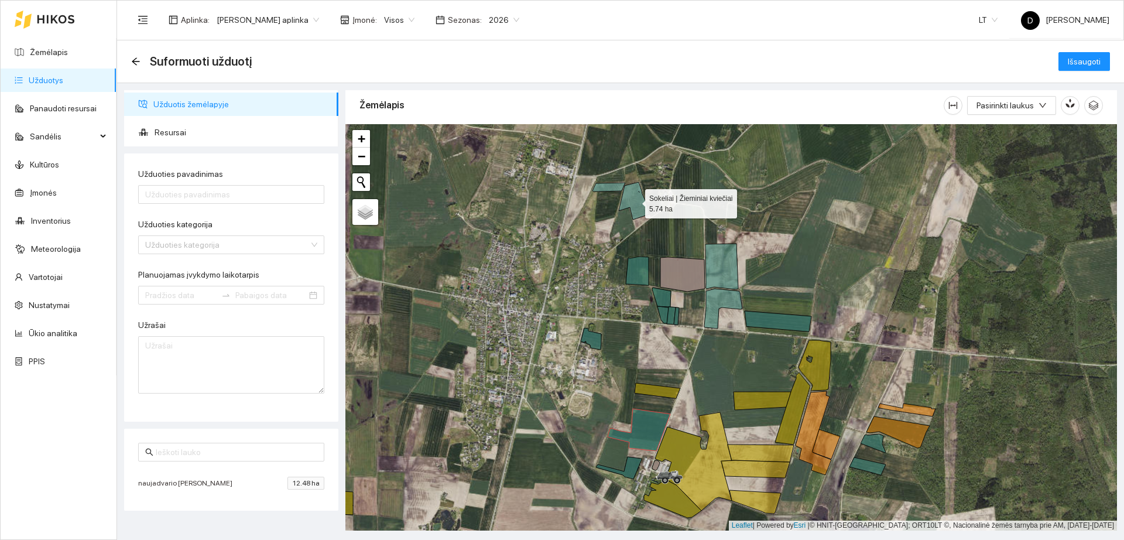
click at [624, 194] on icon at bounding box center [634, 200] width 30 height 37
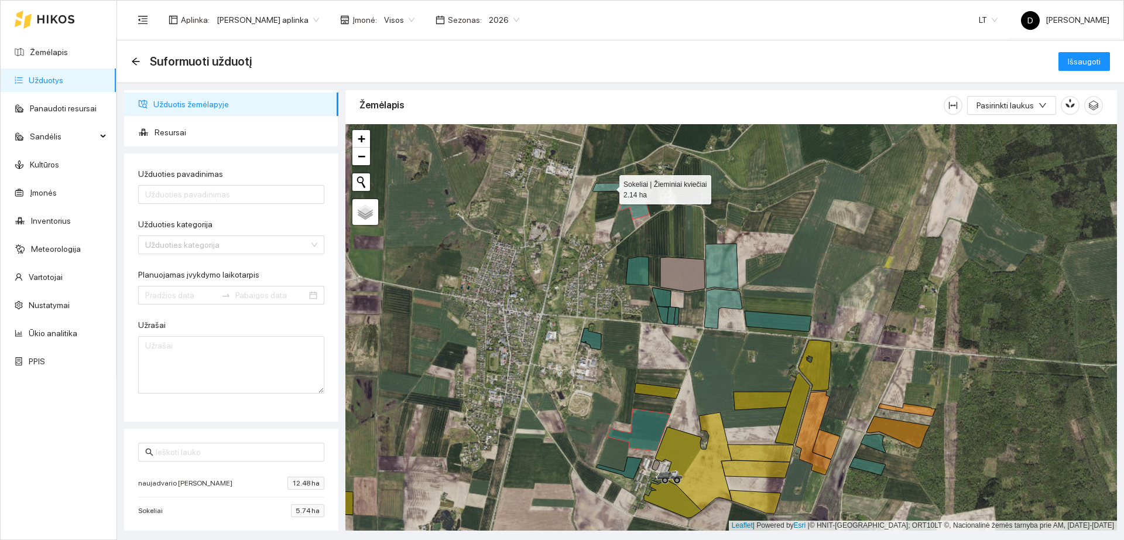
click at [615, 186] on icon at bounding box center [609, 187] width 33 height 9
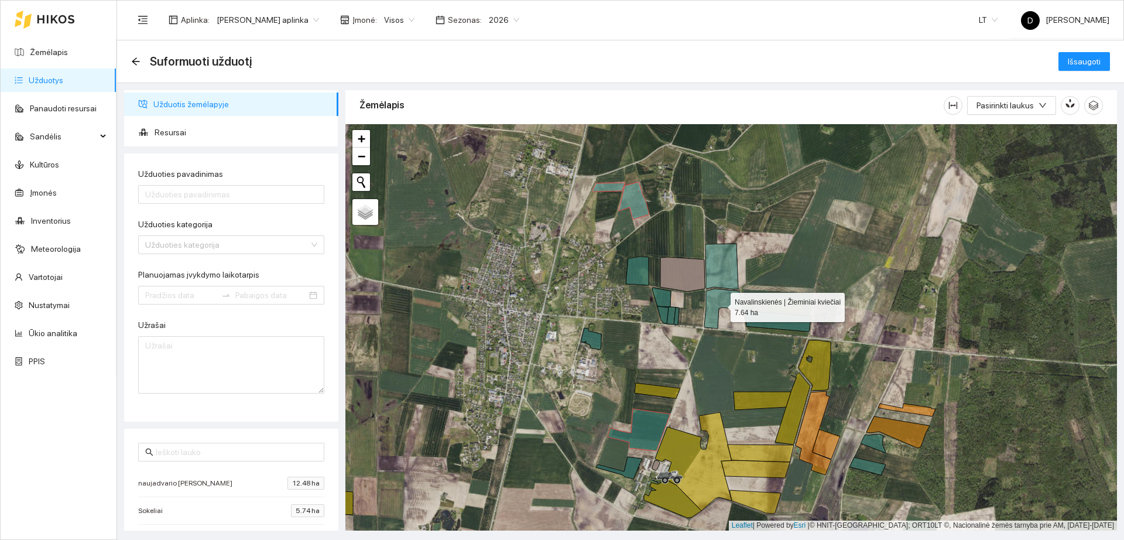
click at [714, 300] on icon at bounding box center [723, 309] width 38 height 40
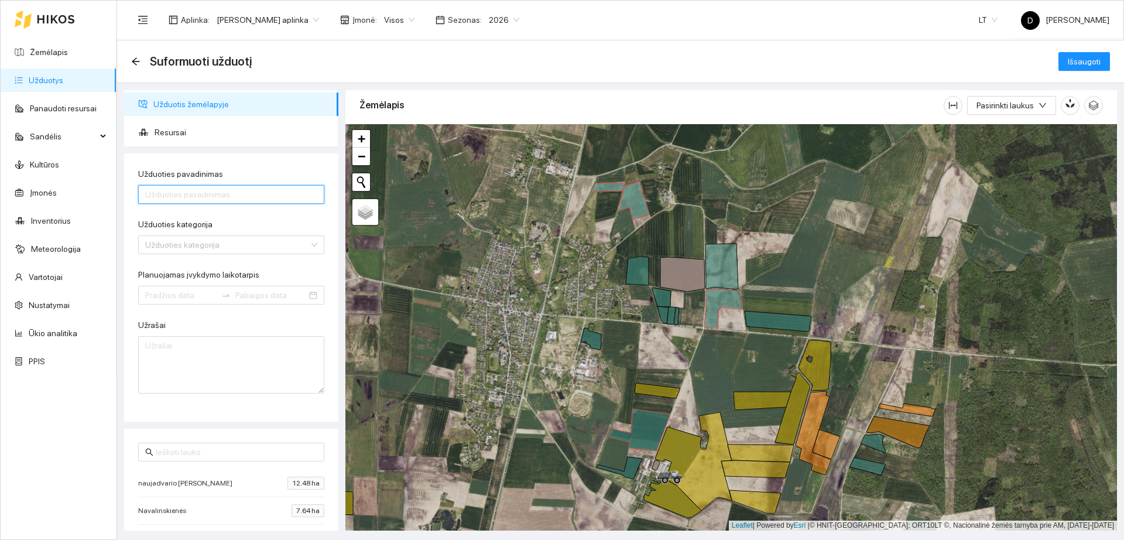
click at [238, 194] on input "Užduoties pavadinimas" at bounding box center [231, 194] width 186 height 19
type input "Euforia NAujadvario, [PERSON_NAME], Navalinskienės"
click at [215, 244] on input "Užduoties kategorija" at bounding box center [227, 245] width 164 height 18
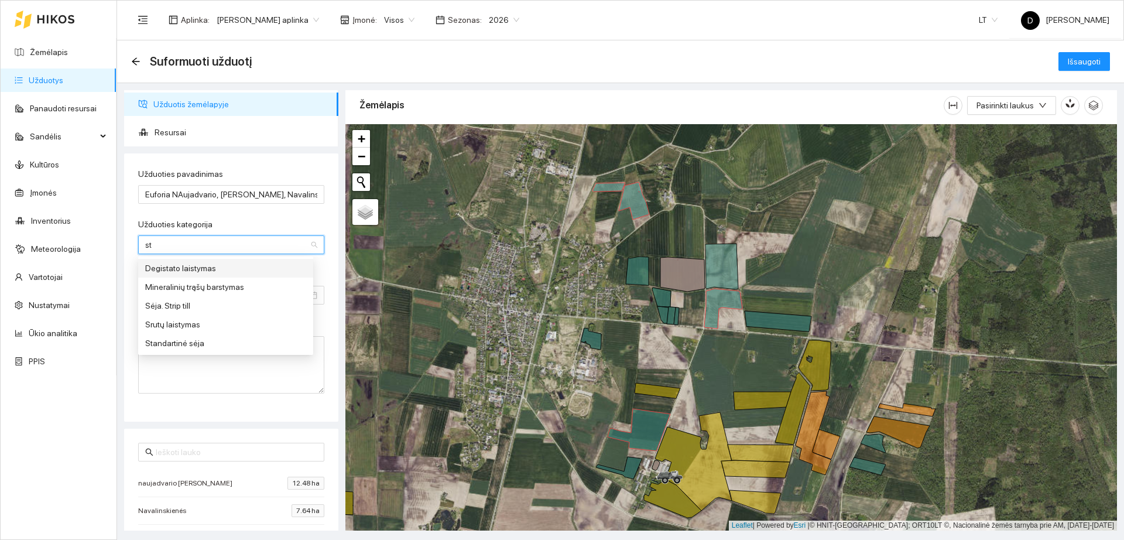
type input "sta"
click at [205, 286] on div "Standartinė sėja" at bounding box center [225, 286] width 161 height 13
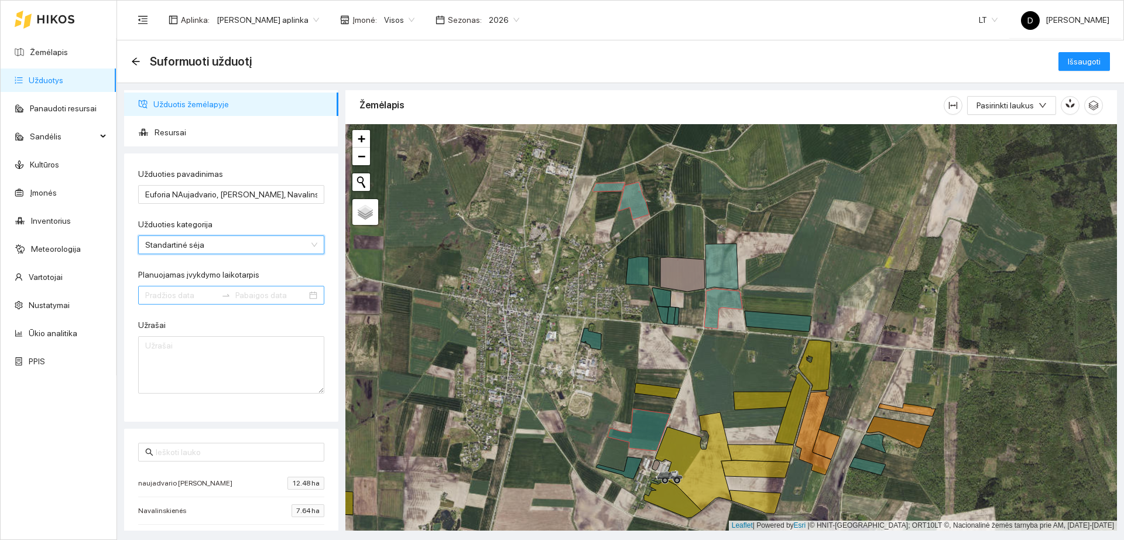
click at [204, 297] on input "Planuojamas įvykdymo laikotarpis" at bounding box center [180, 295] width 71 height 13
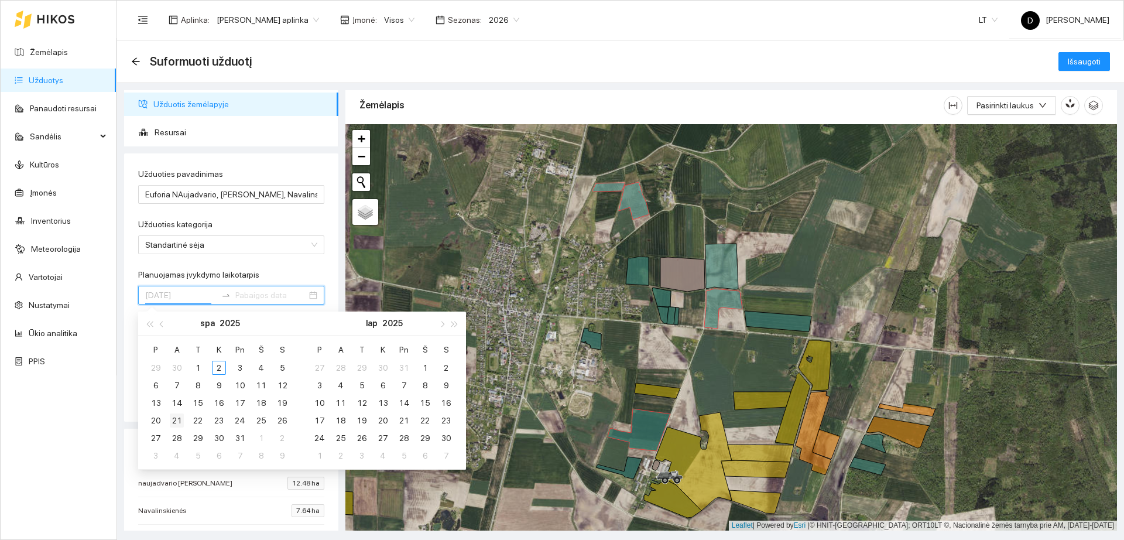
click at [170, 420] on div "21" at bounding box center [177, 420] width 14 height 14
click at [172, 295] on input "[DATE]" at bounding box center [180, 295] width 71 height 13
click at [163, 323] on span "button" at bounding box center [163, 324] width 6 height 6
type input "[DATE]"
click at [278, 403] on div "21" at bounding box center [282, 403] width 14 height 14
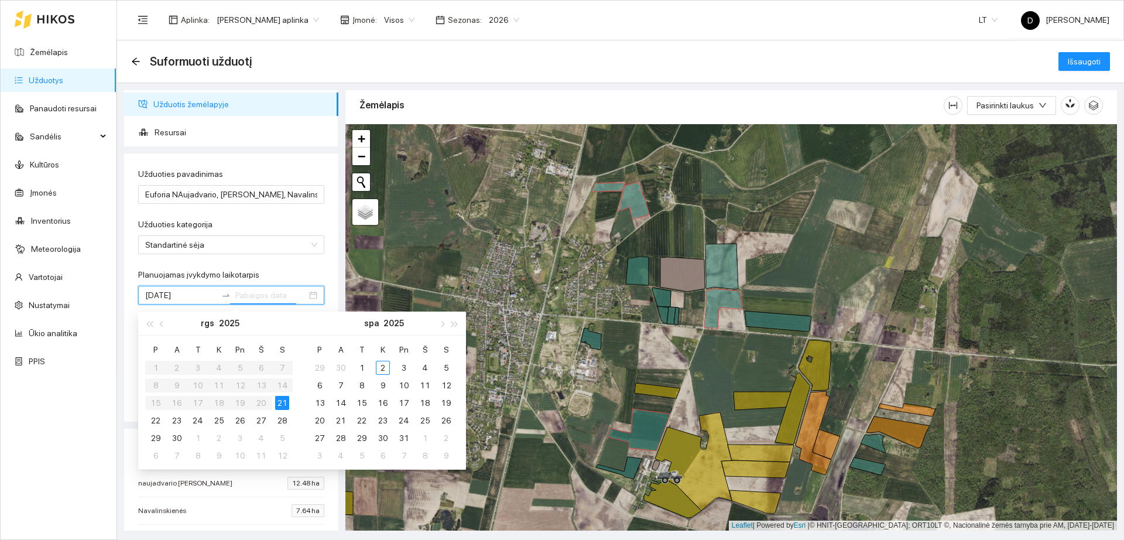
click at [278, 403] on div "21" at bounding box center [282, 403] width 14 height 14
type input "[DATE]"
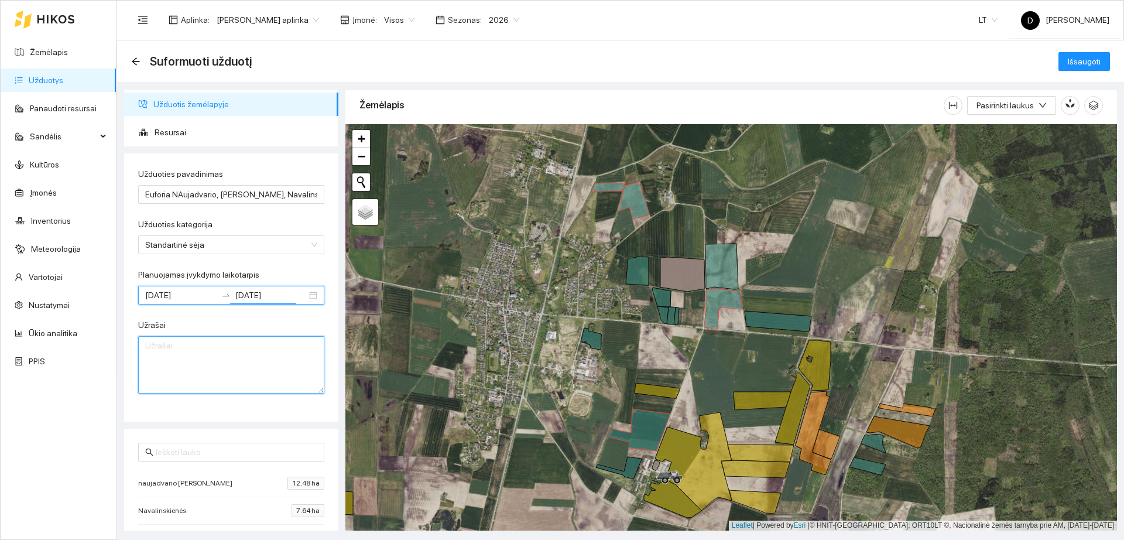
click at [252, 363] on textarea "Užrašai" at bounding box center [231, 364] width 186 height 57
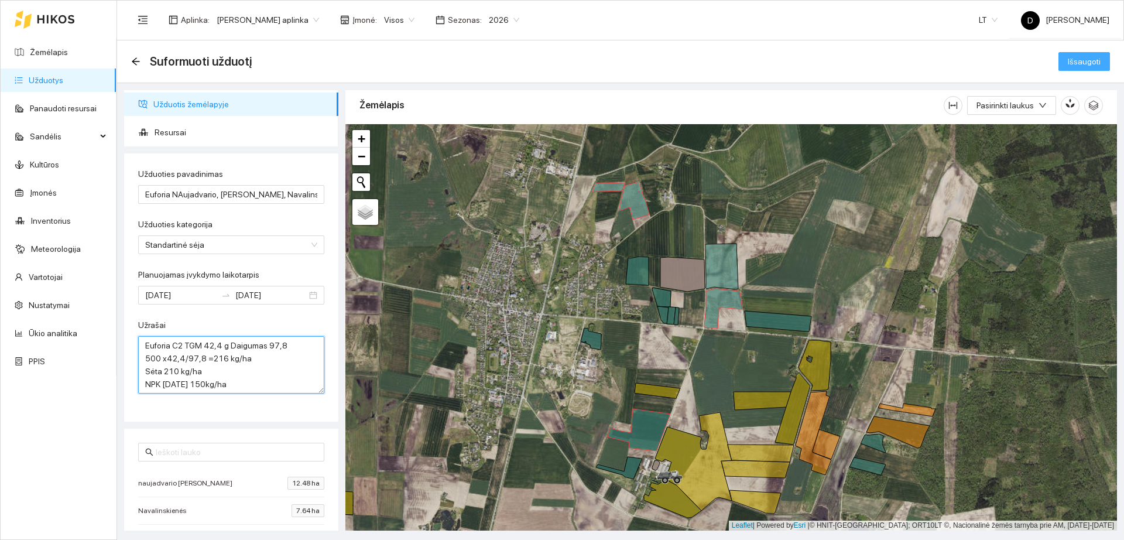
type textarea "Euforia C2 TGM 42,4 g Daigumas 97,8 500 x42,4/97,8 =216 kg/ha Sėta 210 kg/ha NP…"
click at [1078, 62] on span "Išsaugoti" at bounding box center [1084, 61] width 33 height 13
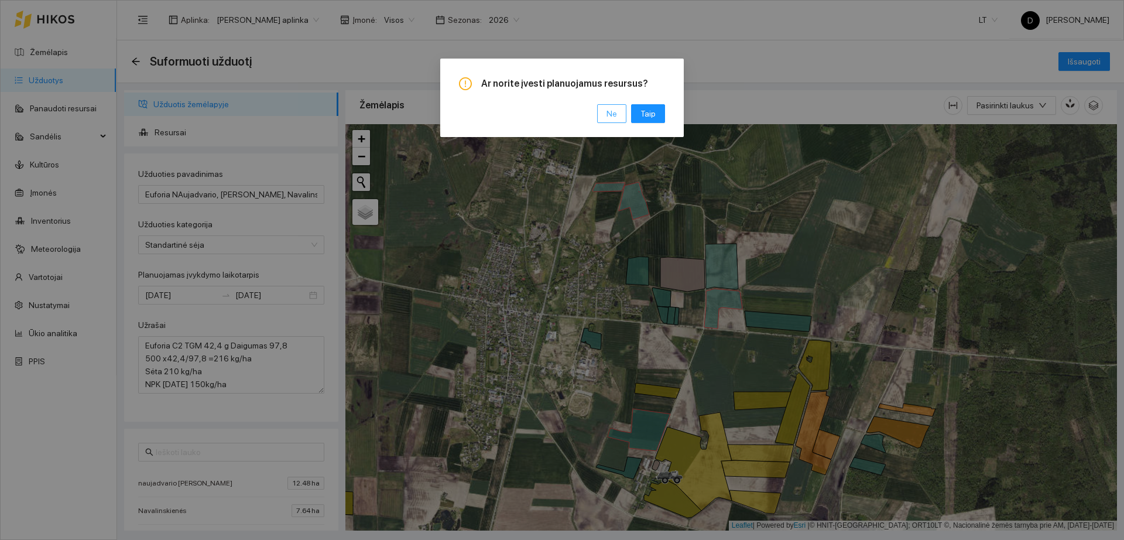
click at [606, 113] on button "Ne" at bounding box center [611, 113] width 29 height 19
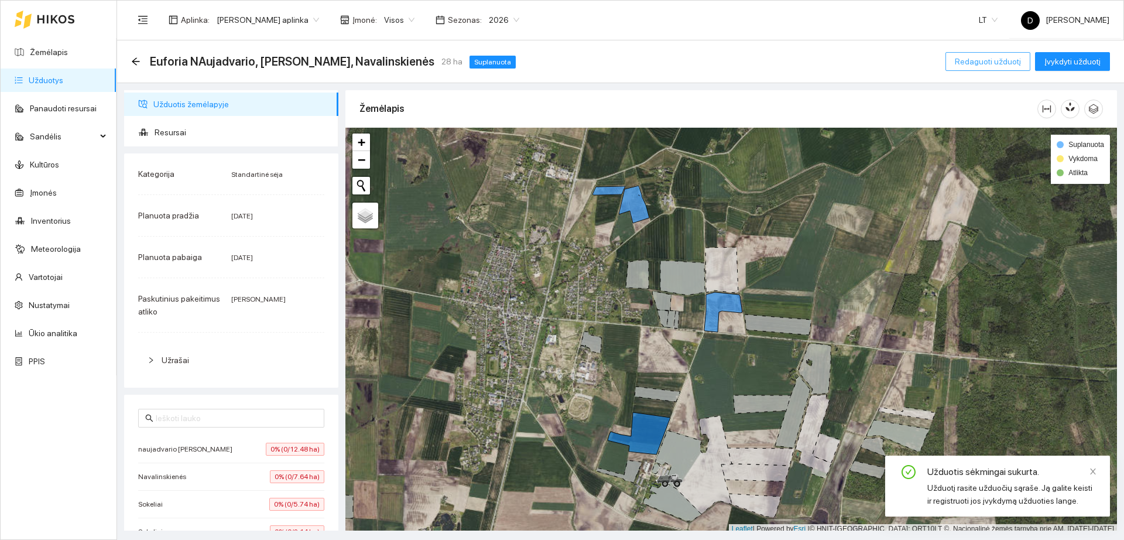
click at [986, 60] on span "Redaguoti užduotį" at bounding box center [988, 61] width 66 height 13
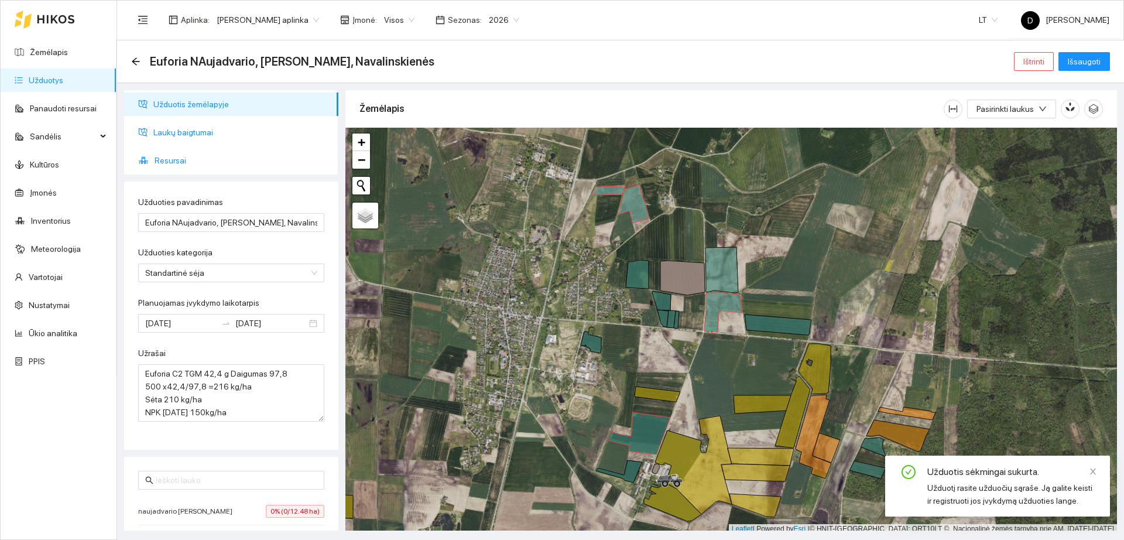
drag, startPoint x: 255, startPoint y: 129, endPoint x: 213, endPoint y: 157, distance: 51.2
click at [255, 129] on span "Laukų baigtumai" at bounding box center [241, 132] width 176 height 23
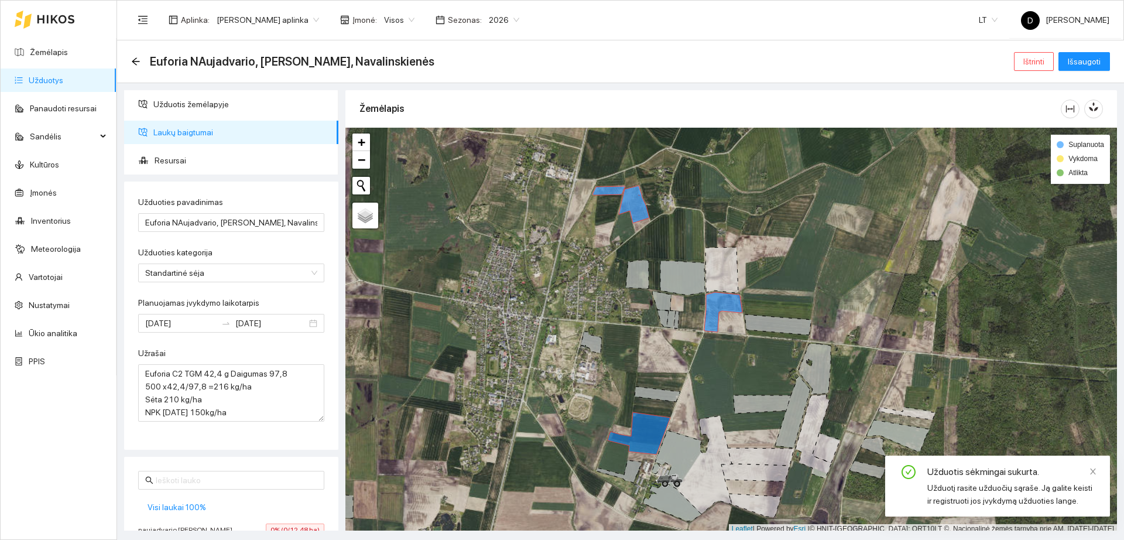
scroll to position [113, 0]
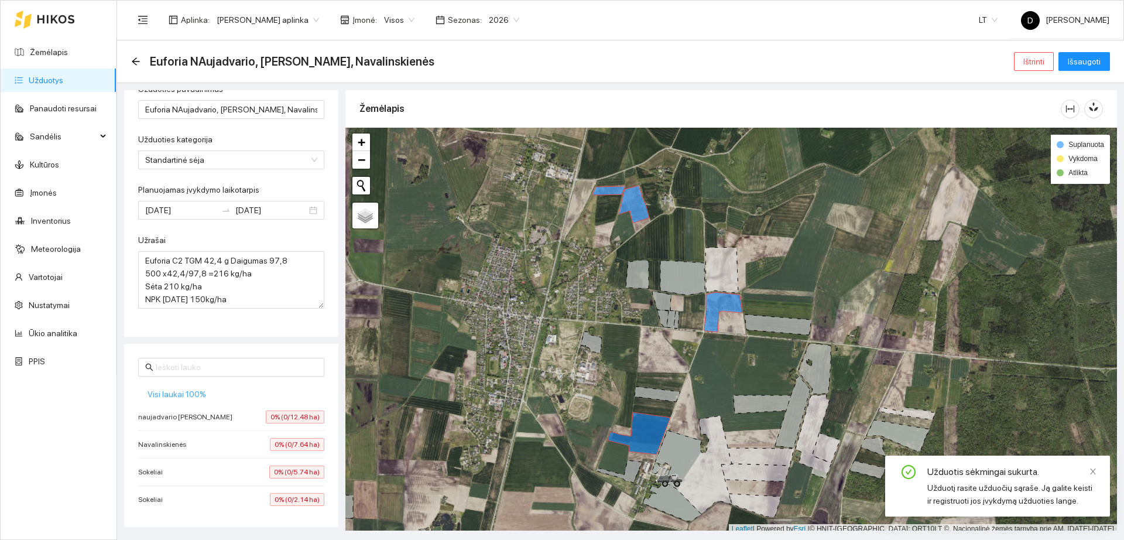
click at [178, 396] on span "Visi laukai 100%" at bounding box center [177, 394] width 59 height 13
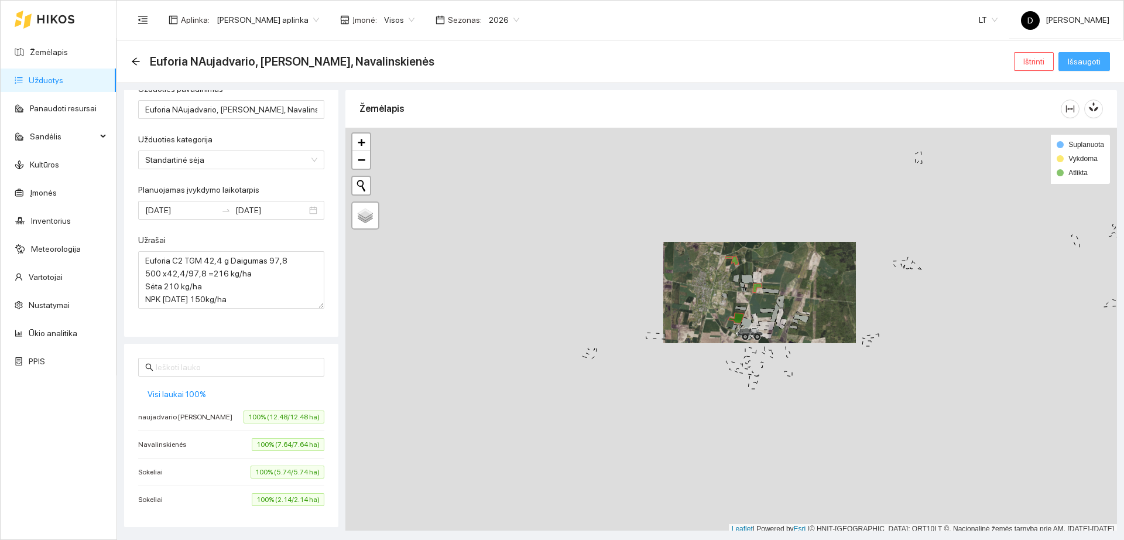
click at [1078, 65] on span "Išsaugoti" at bounding box center [1084, 61] width 33 height 13
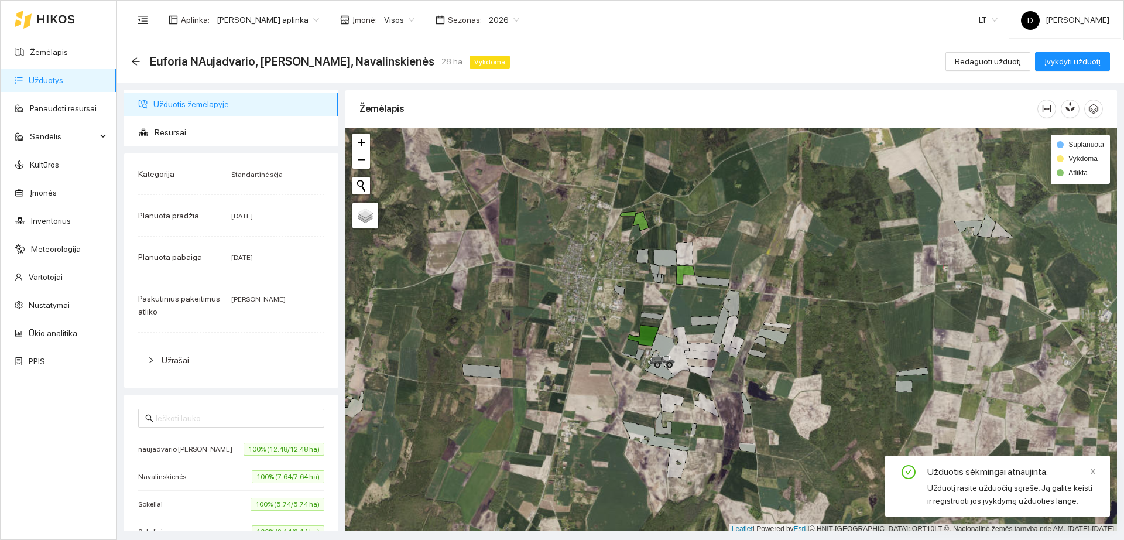
click at [63, 84] on link "Užduotys" at bounding box center [46, 80] width 35 height 9
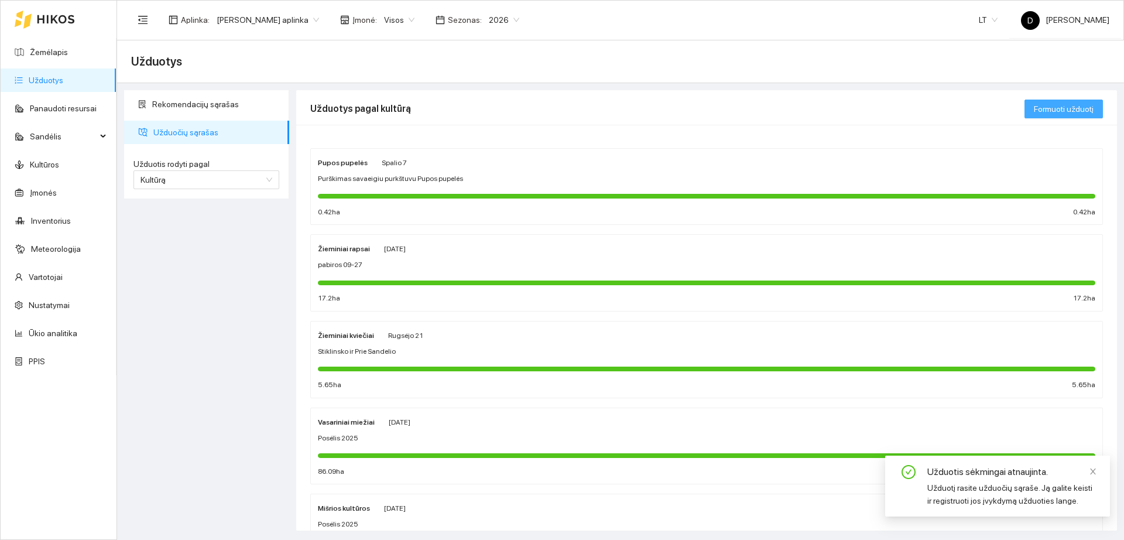
click at [1046, 108] on span "Formuoti užduotį" at bounding box center [1064, 108] width 60 height 13
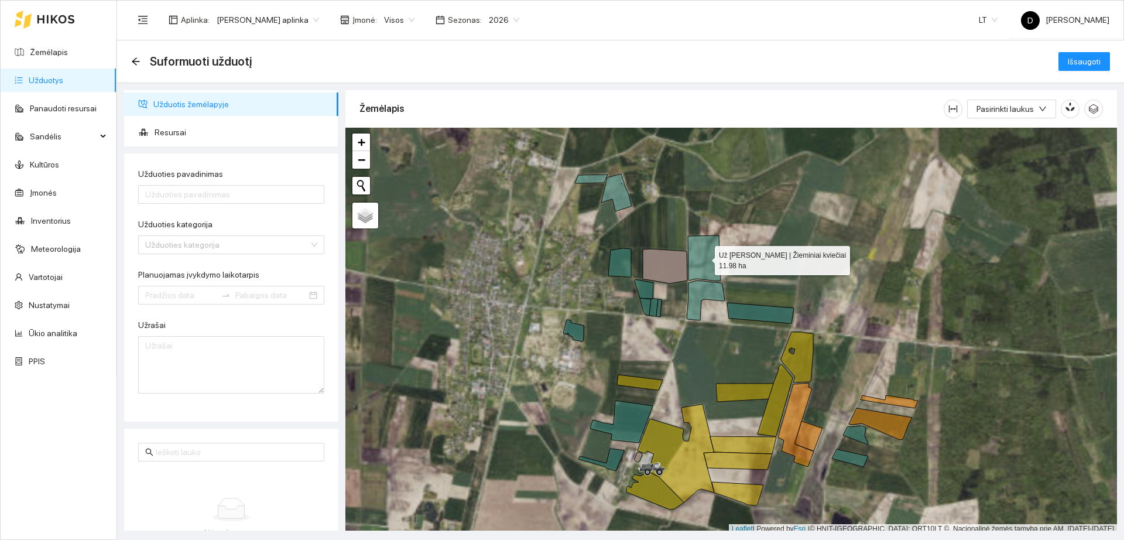
click at [700, 248] on icon at bounding box center [704, 258] width 33 height 46
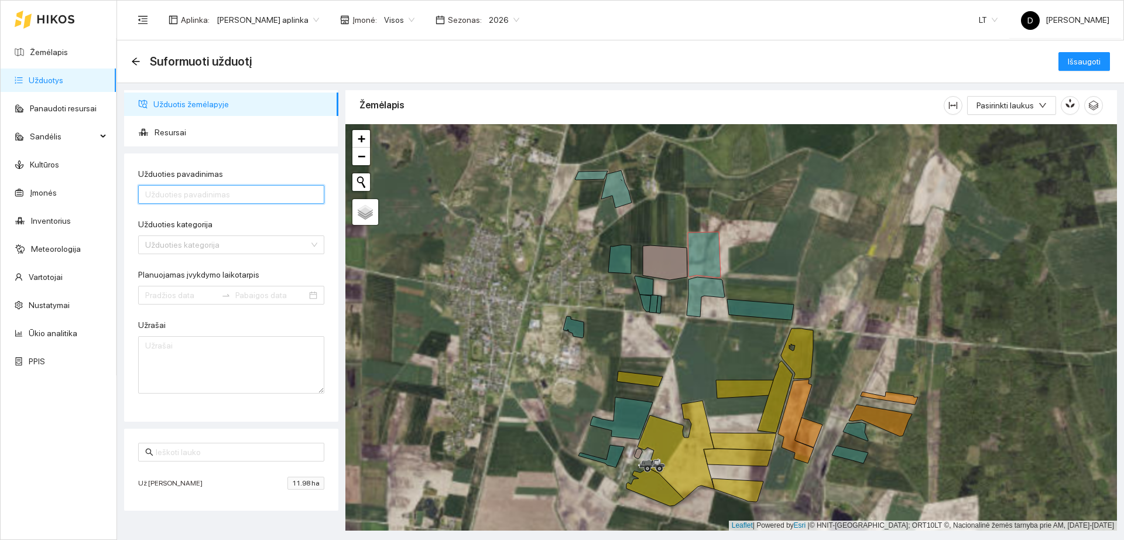
click at [238, 187] on input "Užduoties pavadinimas" at bounding box center [231, 194] width 186 height 19
type input "Albino prie Monikos Etana C2"
click at [249, 239] on input "Užduoties kategorija" at bounding box center [227, 245] width 164 height 18
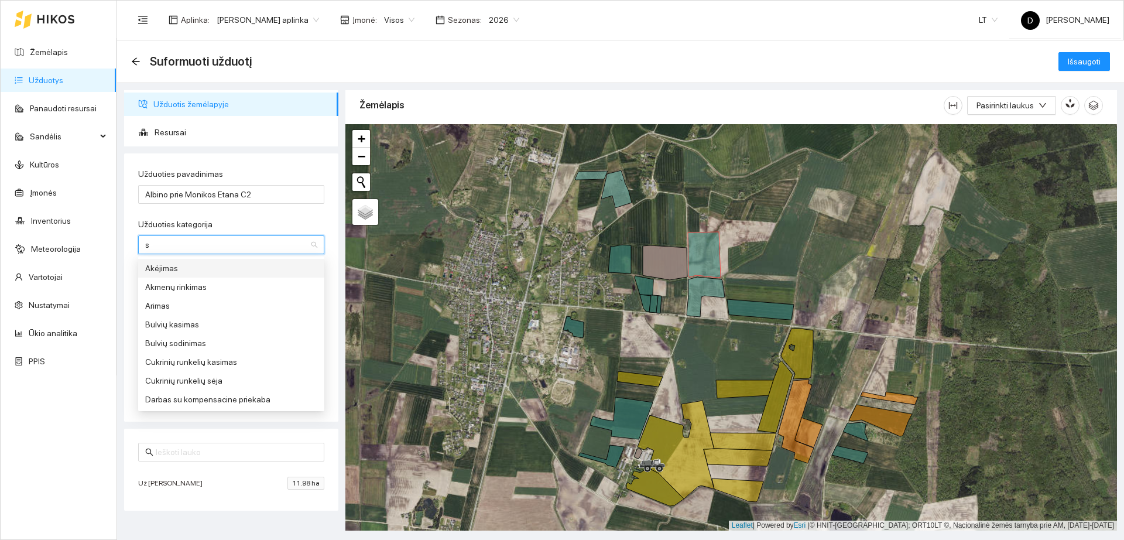
type input "st"
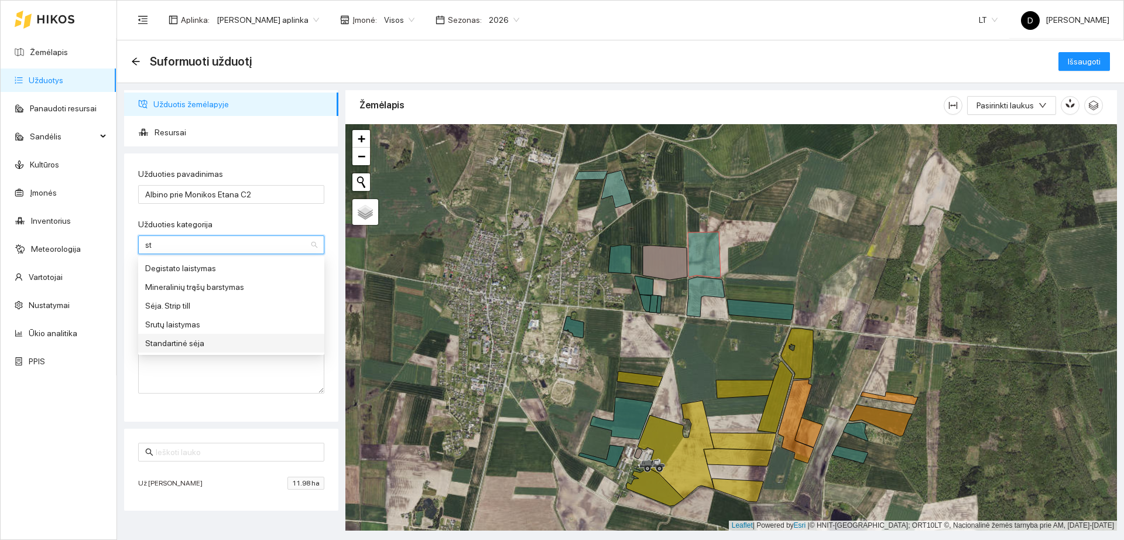
click at [218, 340] on div "Standartinė sėja" at bounding box center [231, 343] width 172 height 13
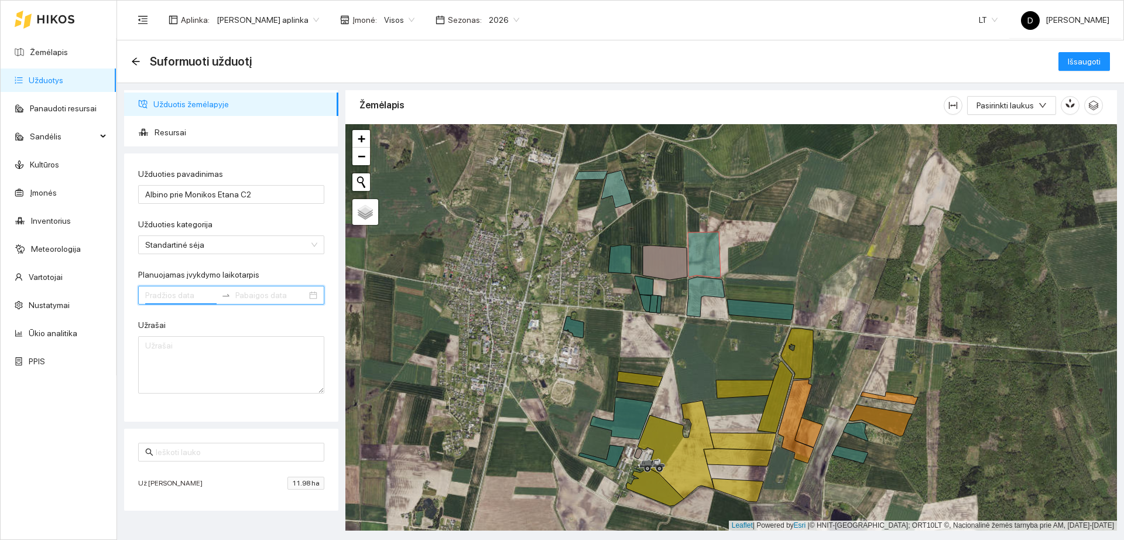
click at [210, 296] on input "Planuojamas įvykdymo laikotarpis" at bounding box center [180, 295] width 71 height 13
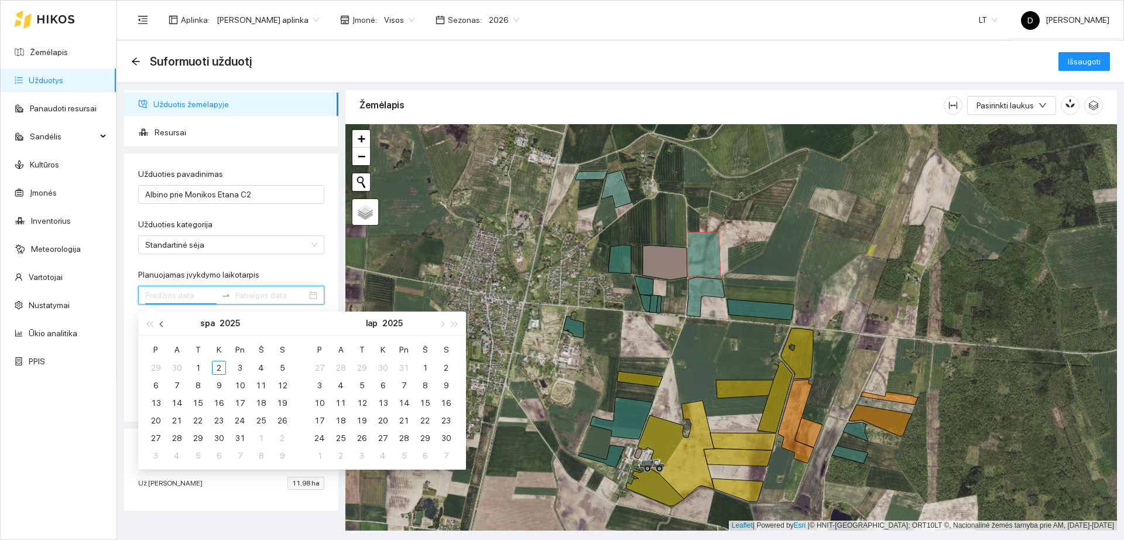
click at [163, 323] on span "button" at bounding box center [163, 324] width 6 height 6
type input "[DATE]"
click at [155, 419] on div "22" at bounding box center [156, 420] width 14 height 14
type input "[DATE]"
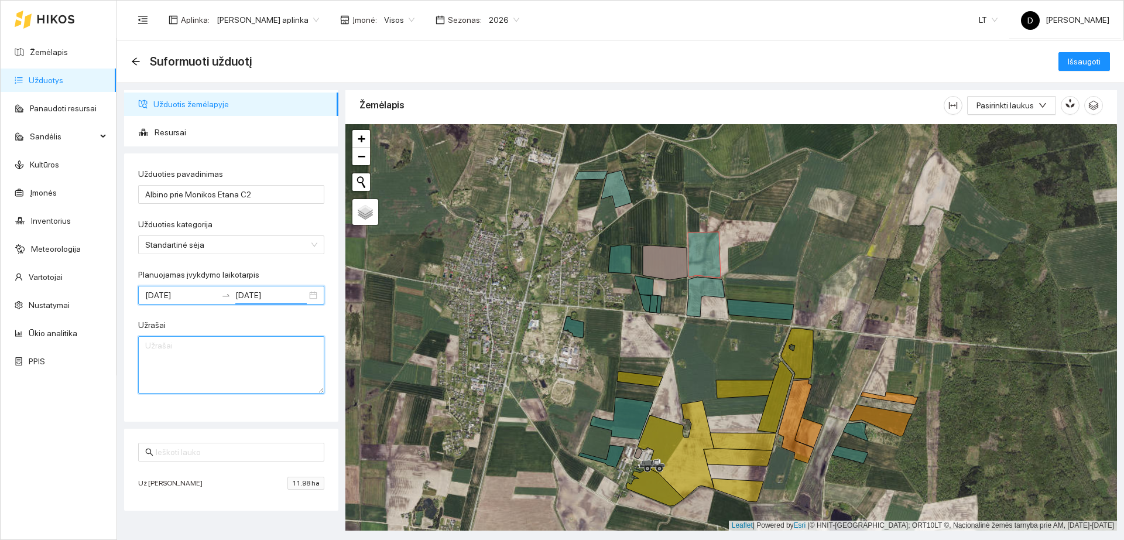
click at [182, 374] on textarea "Užrašai" at bounding box center [231, 364] width 186 height 57
type textarea "E"
type textarea "Etana C2 TGM 43 g Daigumas 96 % Sėta 215 kg/ha 500x43g/96 =223 kg/ha NPK [DATE]…"
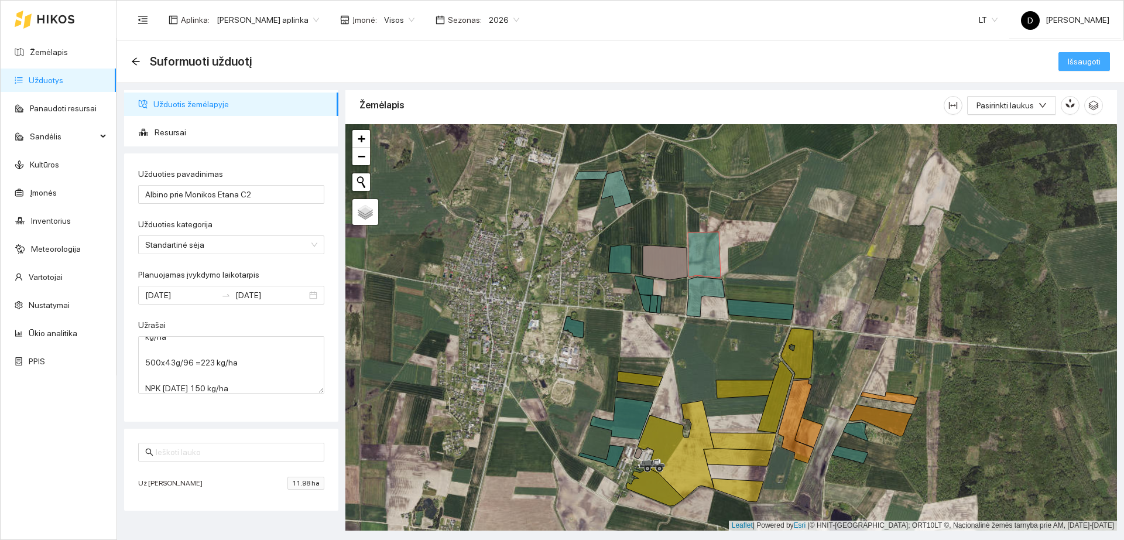
click at [1065, 70] on div "Suformuoti užduotį Išsaugoti" at bounding box center [620, 61] width 979 height 23
click at [1100, 63] on span "Išsaugoti" at bounding box center [1084, 61] width 33 height 13
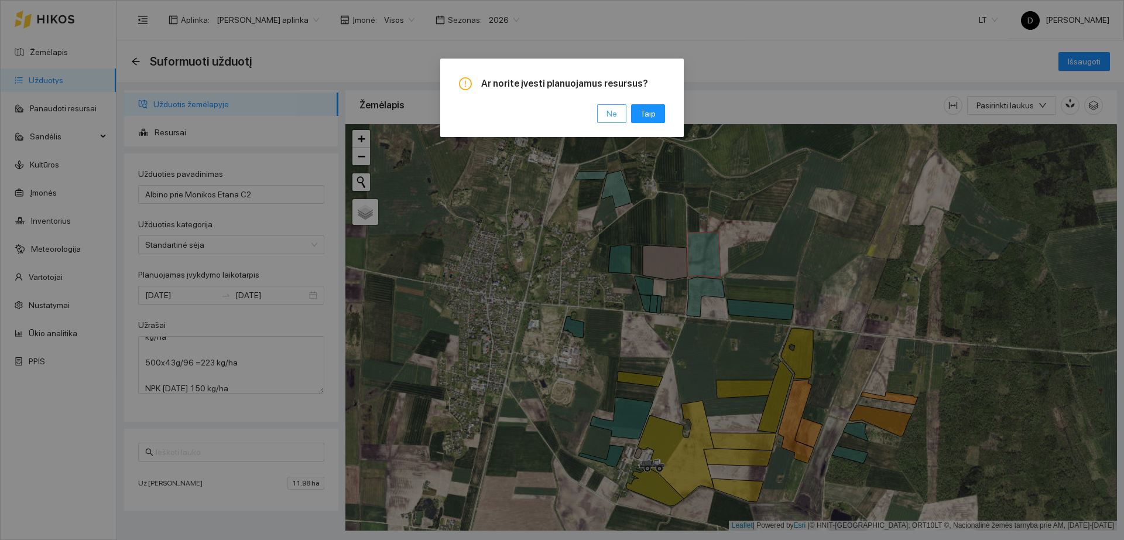
click at [603, 116] on button "Ne" at bounding box center [611, 113] width 29 height 19
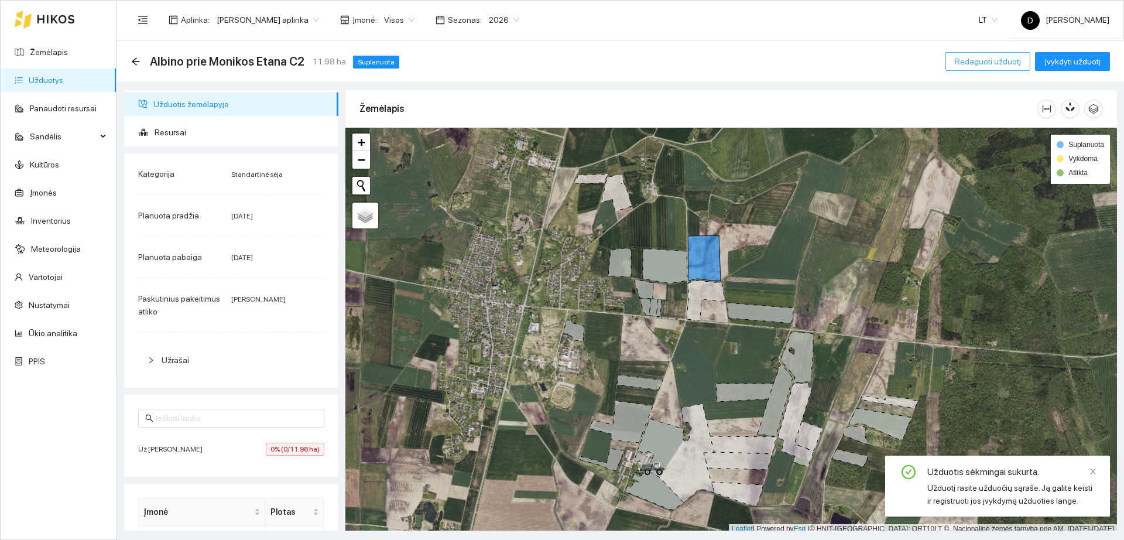
click at [1002, 64] on span "Redaguoti užduotį" at bounding box center [988, 61] width 66 height 13
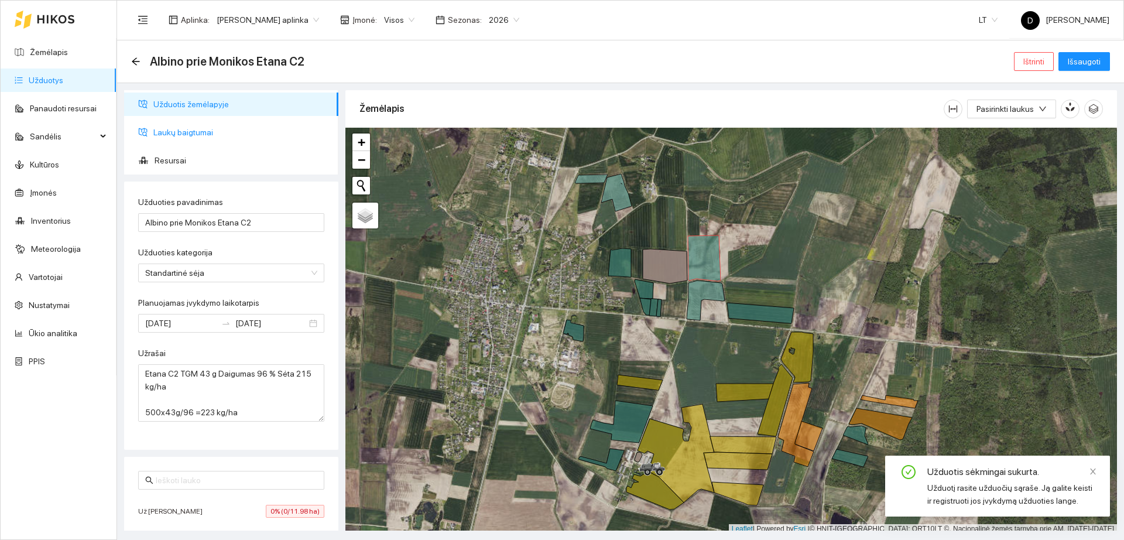
click at [249, 132] on span "Laukų baigtumai" at bounding box center [241, 132] width 176 height 23
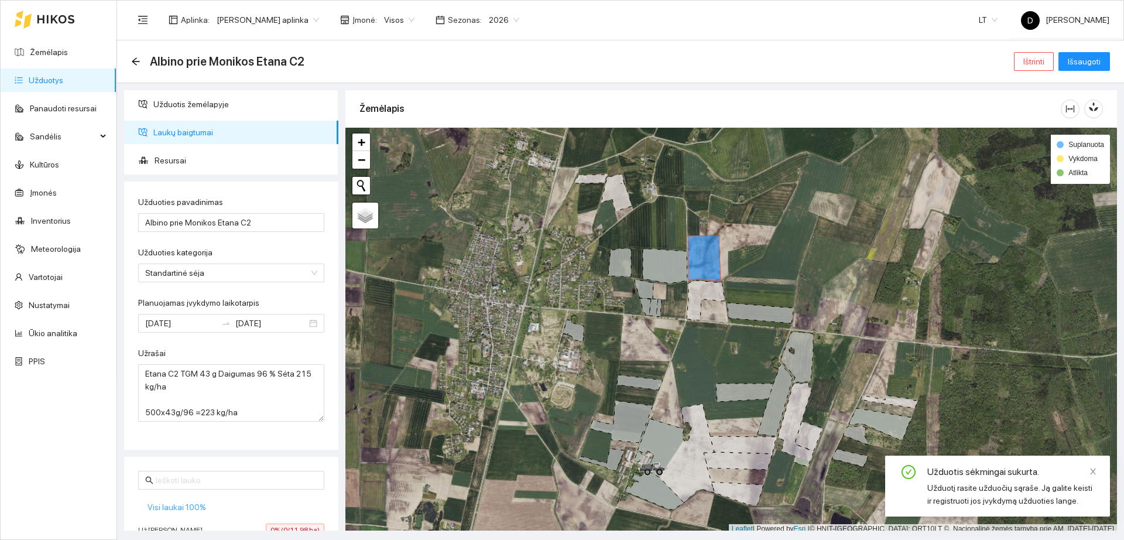
click at [175, 506] on span "Visi laukai 100%" at bounding box center [177, 507] width 59 height 13
click at [1083, 69] on button "Išsaugoti" at bounding box center [1085, 61] width 52 height 19
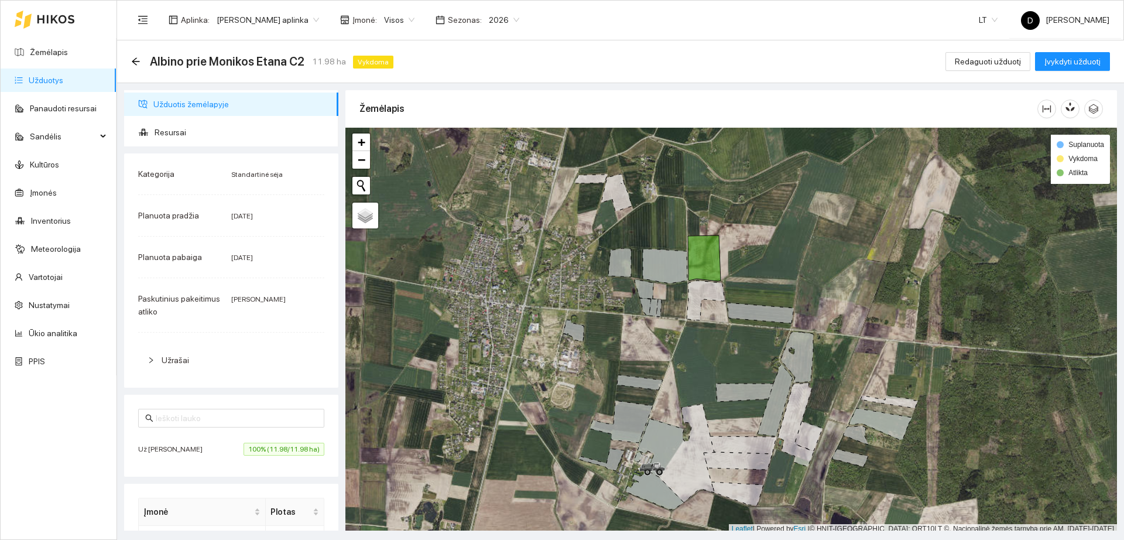
click at [63, 77] on link "Užduotys" at bounding box center [46, 80] width 35 height 9
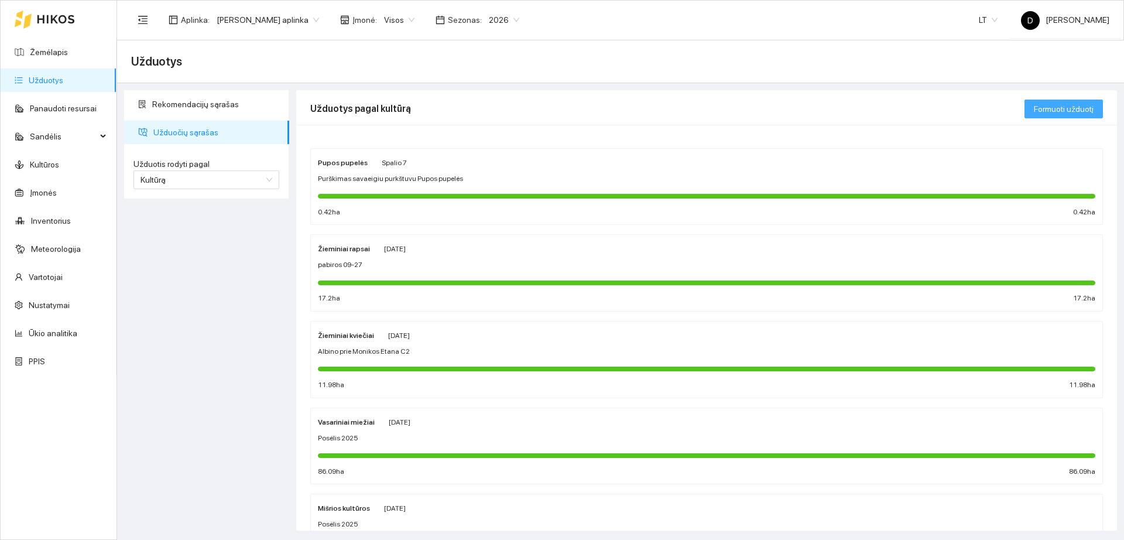
click at [1055, 110] on span "Formuoti užduotį" at bounding box center [1064, 108] width 60 height 13
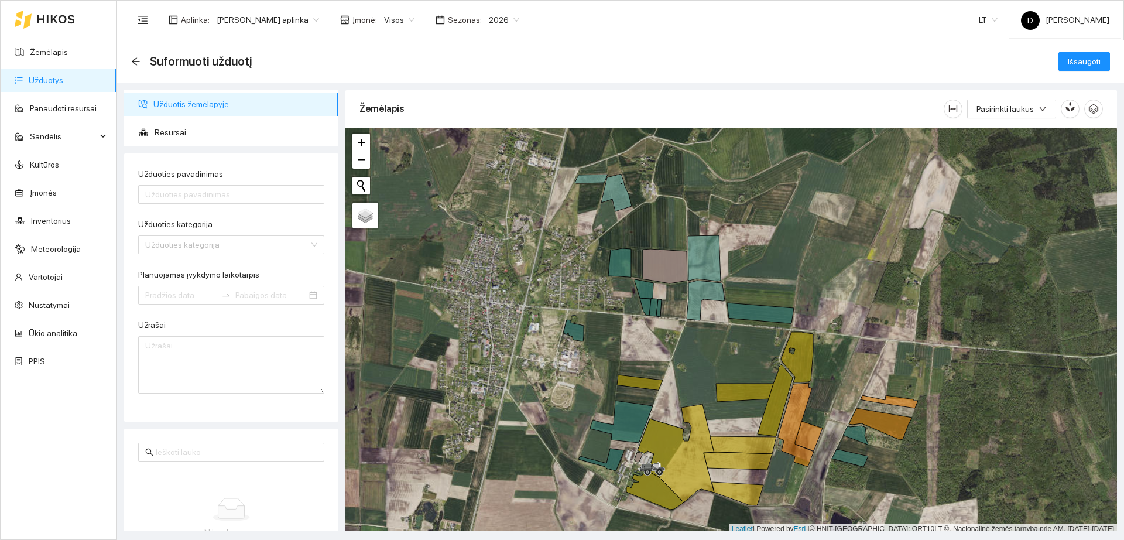
scroll to position [4, 0]
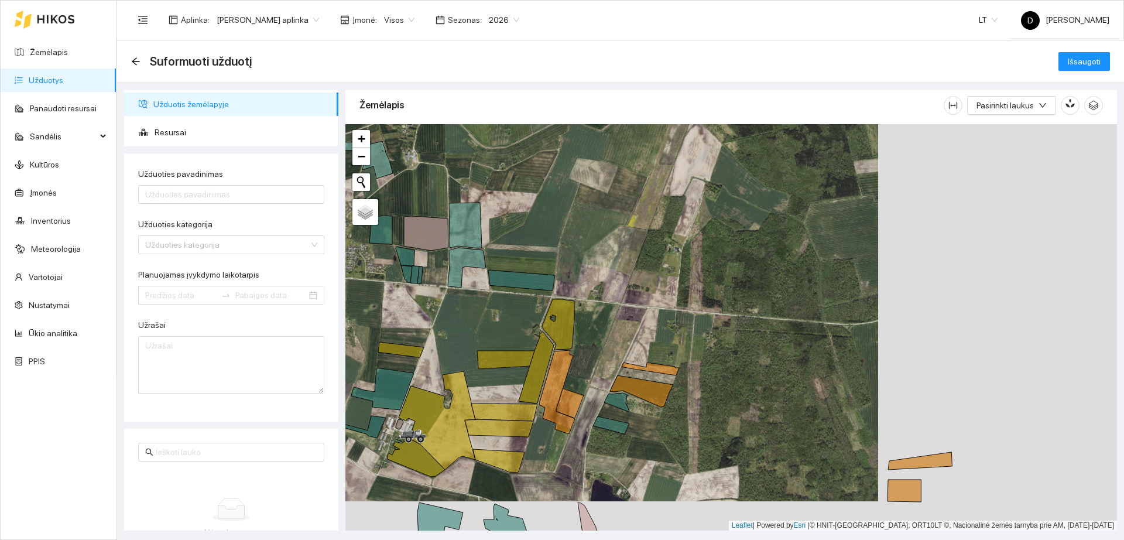
drag, startPoint x: 882, startPoint y: 407, endPoint x: 483, endPoint y: 345, distance: 404.1
click at [483, 345] on div "+ − Nieko nerasta. Bandykite dar kartą." at bounding box center [731, 327] width 772 height 406
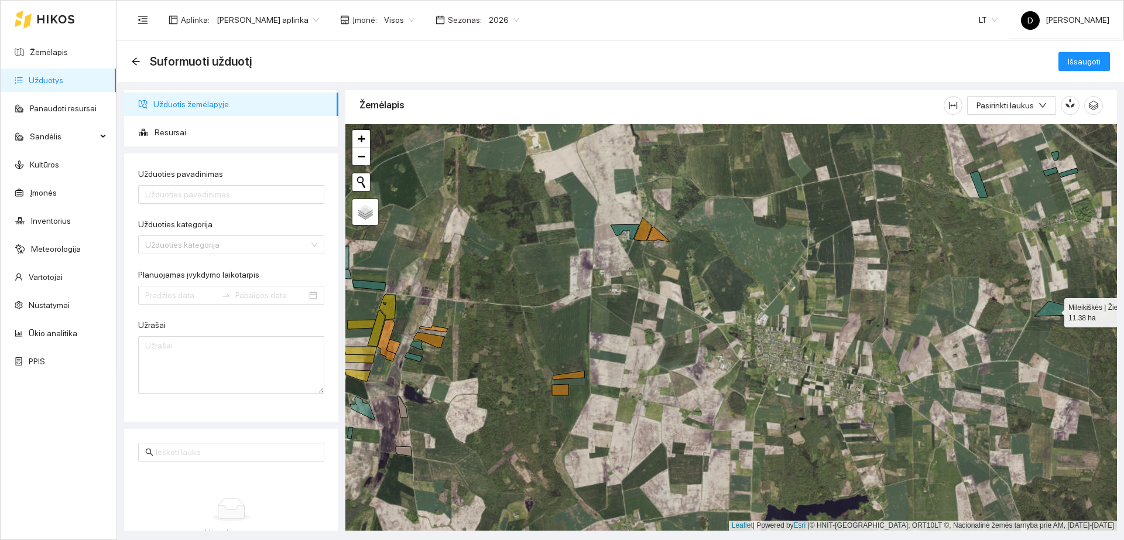
click at [1050, 312] on icon at bounding box center [1052, 308] width 35 height 15
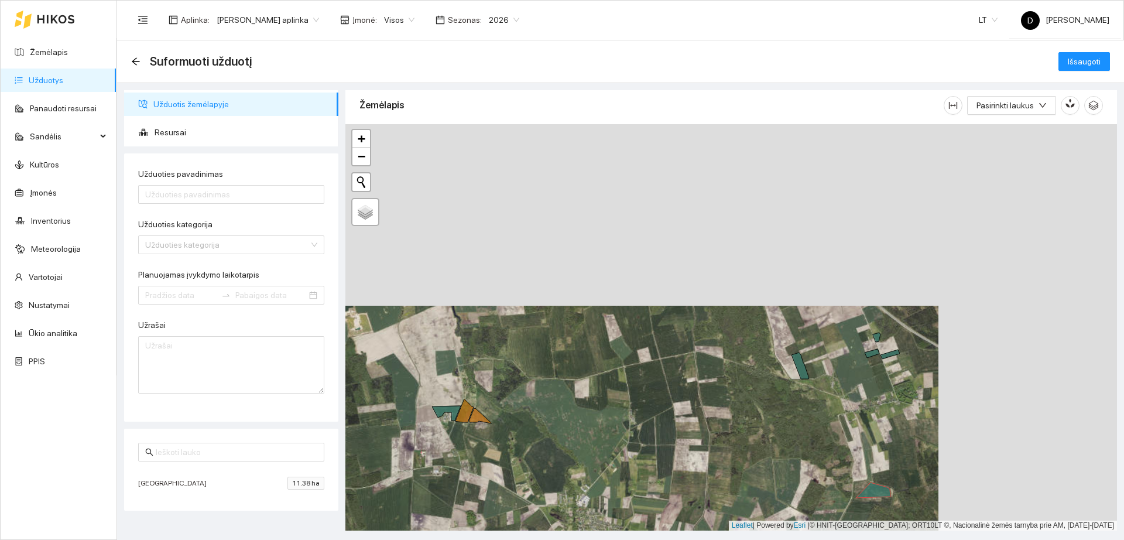
drag, startPoint x: 1007, startPoint y: 265, endPoint x: 834, endPoint y: 441, distance: 246.8
click at [834, 441] on div "+ − Nieko nerasta. Bandykite dar kartą." at bounding box center [731, 327] width 772 height 406
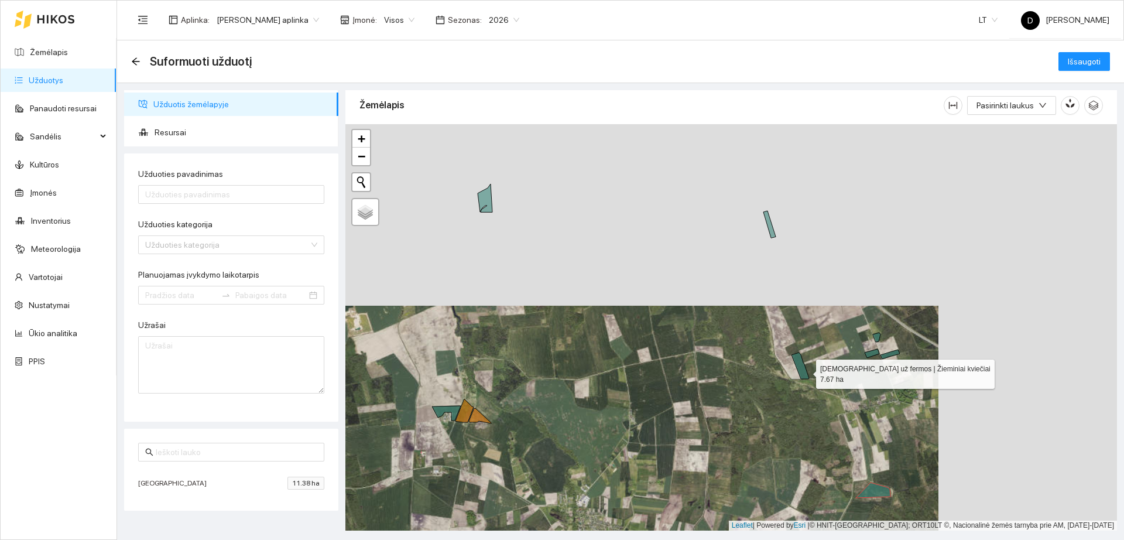
click at [806, 371] on icon at bounding box center [801, 366] width 18 height 26
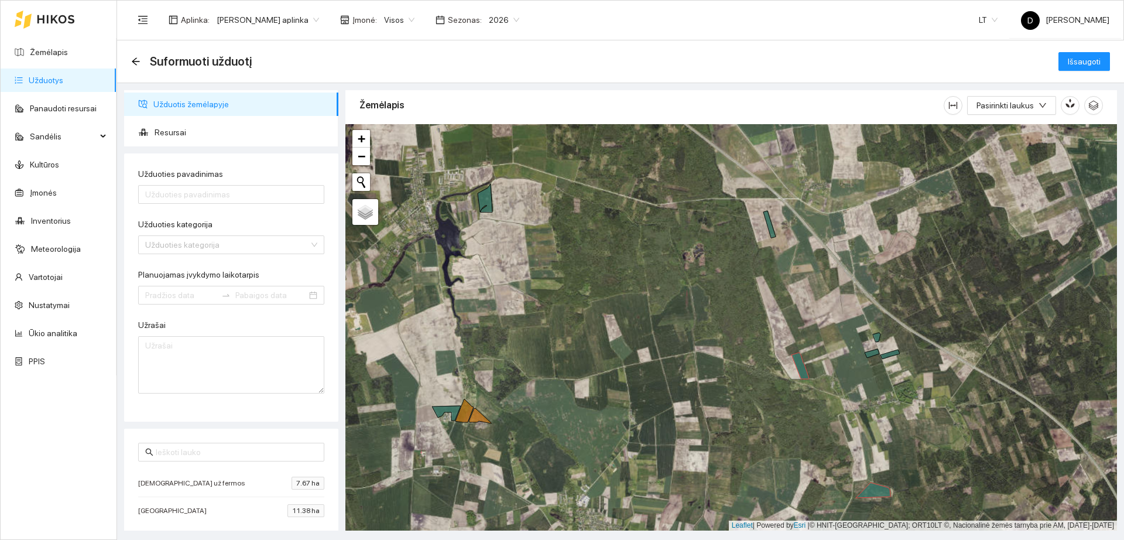
click at [876, 355] on div "+ − Nieko nerasta. Bandykite dar kartą." at bounding box center [731, 327] width 772 height 406
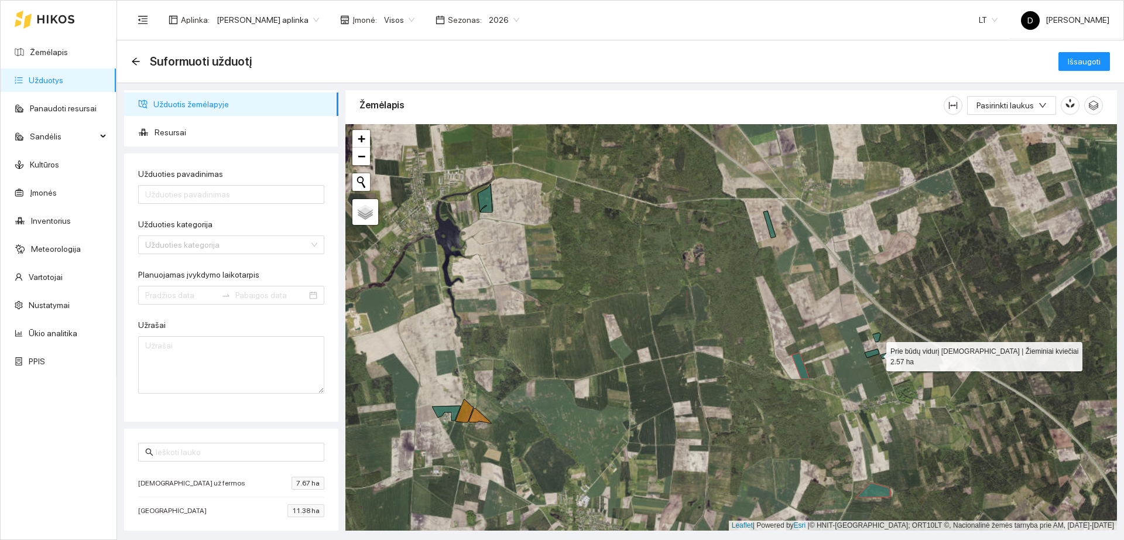
click at [876, 354] on icon at bounding box center [872, 353] width 15 height 9
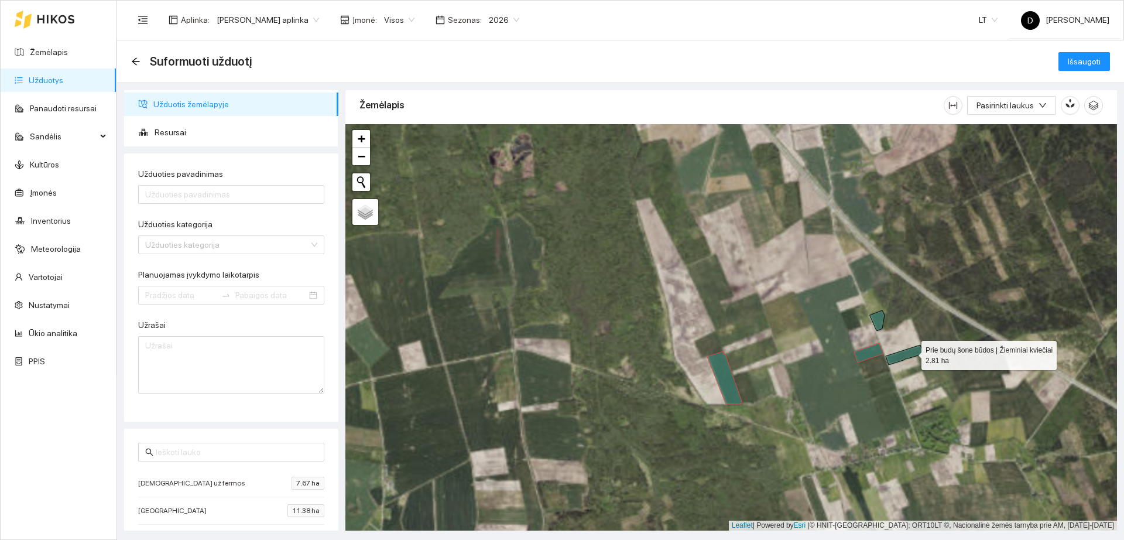
click at [911, 352] on icon at bounding box center [905, 355] width 38 height 20
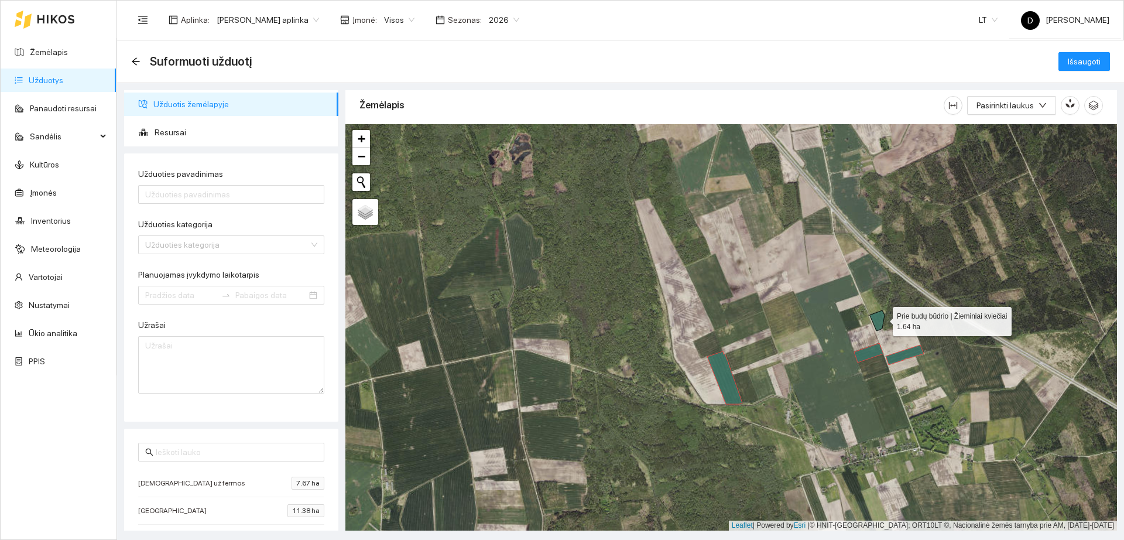
click at [882, 319] on icon at bounding box center [877, 320] width 15 height 20
drag, startPoint x: 700, startPoint y: 265, endPoint x: 782, endPoint y: 436, distance: 189.6
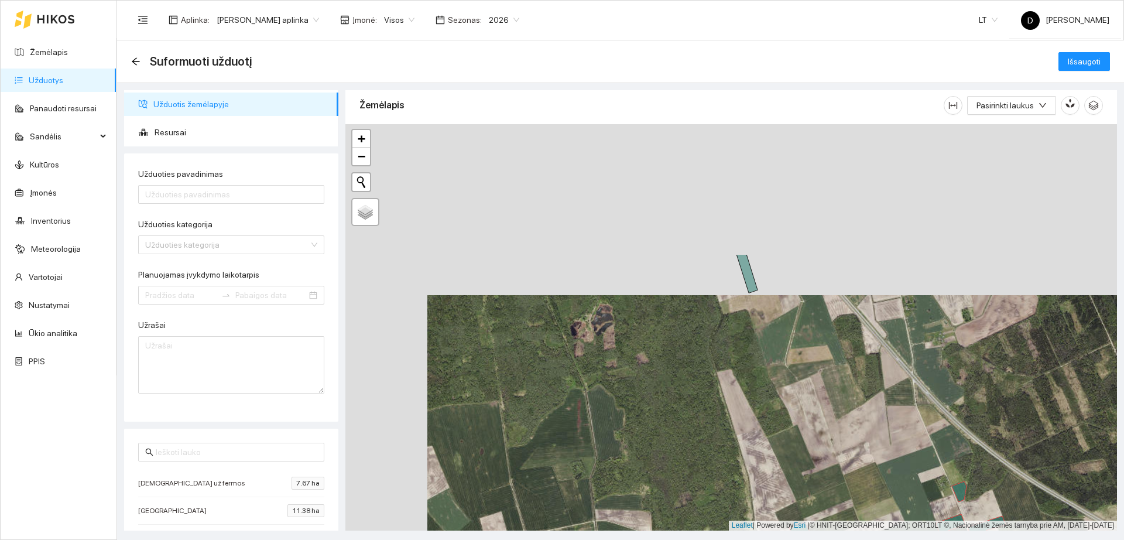
click at [782, 436] on div "+ − Nieko nerasta. Bandykite dar kartą." at bounding box center [731, 327] width 772 height 406
click at [754, 280] on icon at bounding box center [745, 265] width 25 height 54
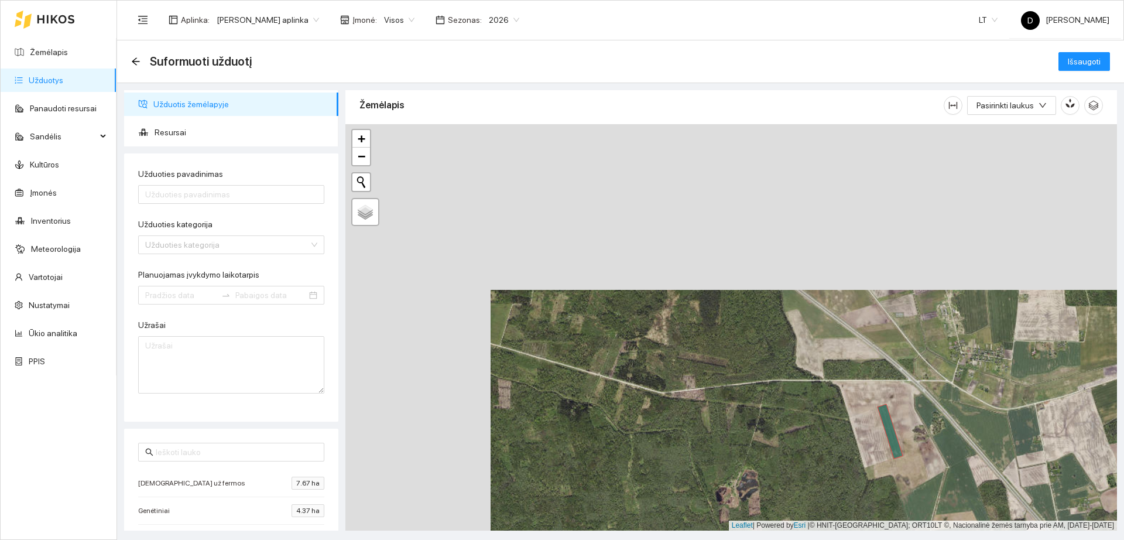
drag, startPoint x: 644, startPoint y: 275, endPoint x: 795, endPoint y: 439, distance: 223.4
click at [795, 439] on div "+ − Nieko nerasta. Bandykite dar kartą." at bounding box center [731, 327] width 772 height 406
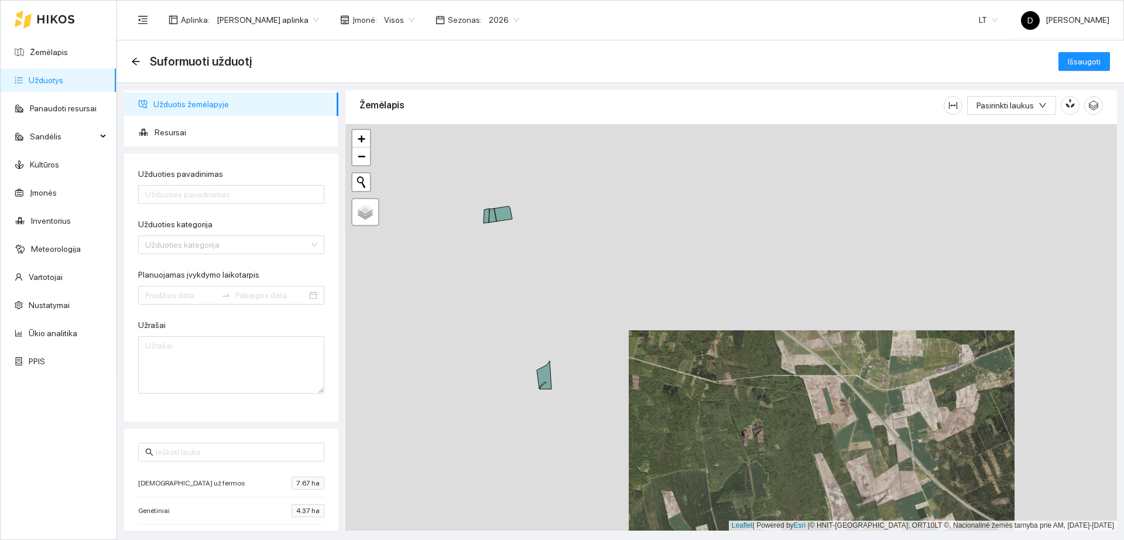
drag, startPoint x: 672, startPoint y: 364, endPoint x: 801, endPoint y: 381, distance: 130.5
click at [801, 381] on div "+ − Nieko nerasta. Bandykite dar kartą." at bounding box center [731, 327] width 772 height 406
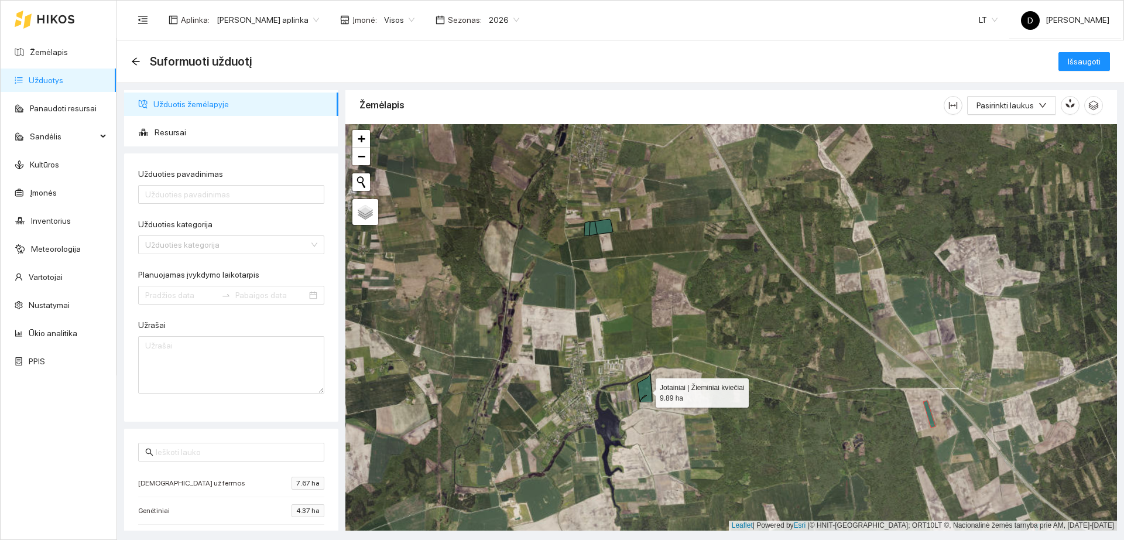
click at [649, 385] on icon at bounding box center [645, 388] width 15 height 28
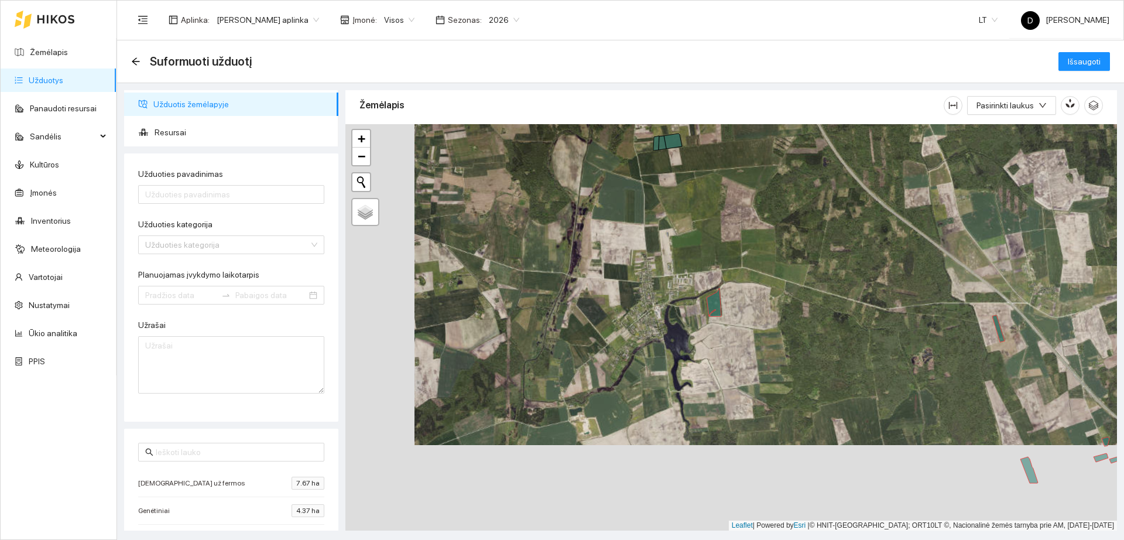
drag, startPoint x: 693, startPoint y: 479, endPoint x: 763, endPoint y: 393, distance: 110.7
click at [763, 393] on div "+ − Nieko nerasta. Bandykite dar kartą." at bounding box center [731, 327] width 772 height 406
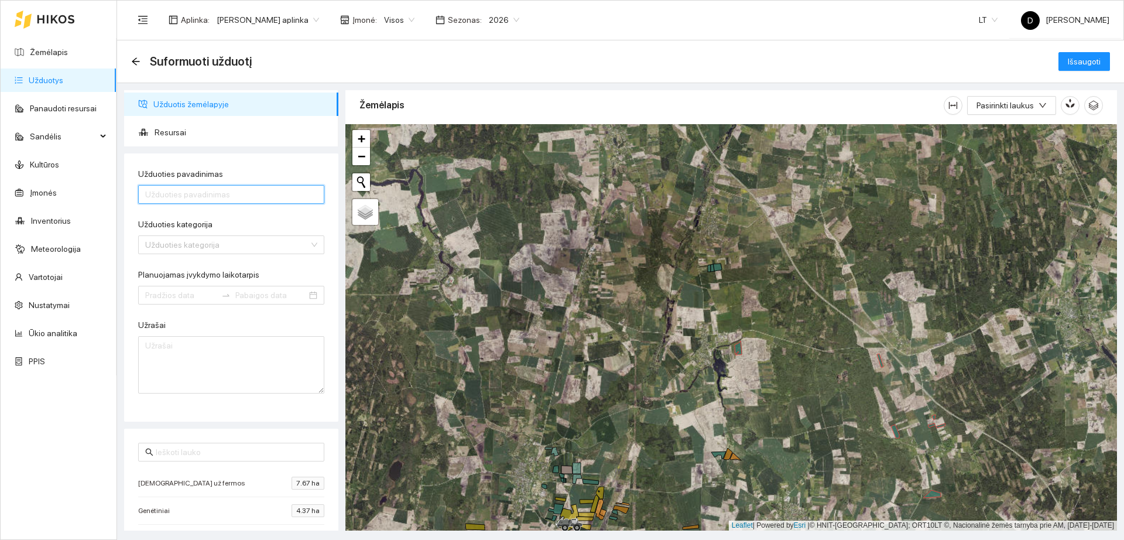
click at [244, 194] on input "Užduoties pavadinimas" at bounding box center [231, 194] width 186 height 19
type input "S"
click at [181, 196] on input "Mileikiškės už fermos," at bounding box center [231, 194] width 186 height 19
click at [238, 197] on input "Mileikiškės, už fermos," at bounding box center [231, 194] width 186 height 19
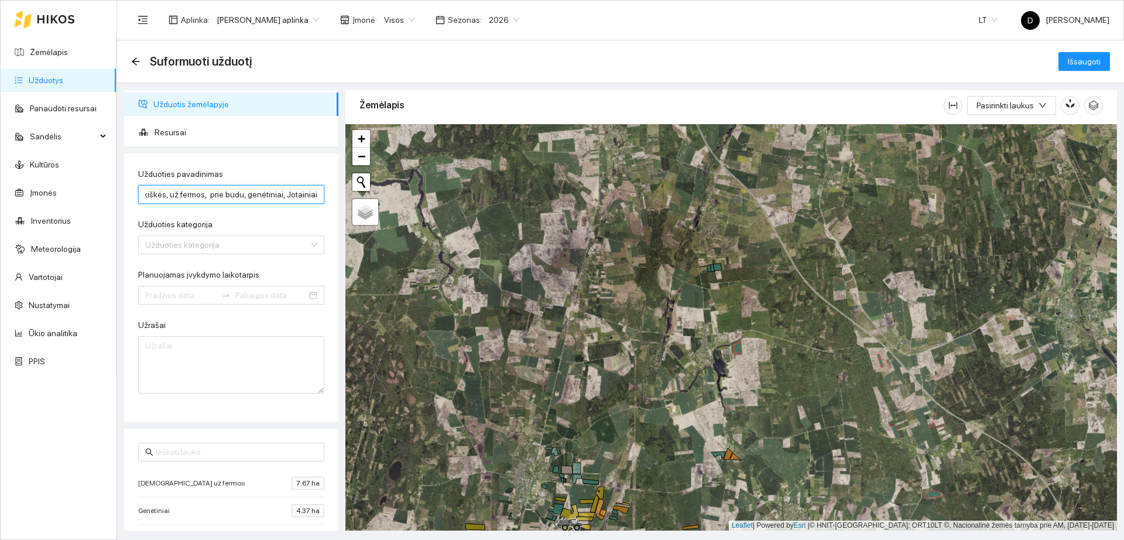
type input "Mileikiškės, už fermos, prie budu, genėtiniai, Jotainiai"
click at [189, 292] on input "Planuojamas įvykdymo laikotarpis" at bounding box center [180, 295] width 71 height 13
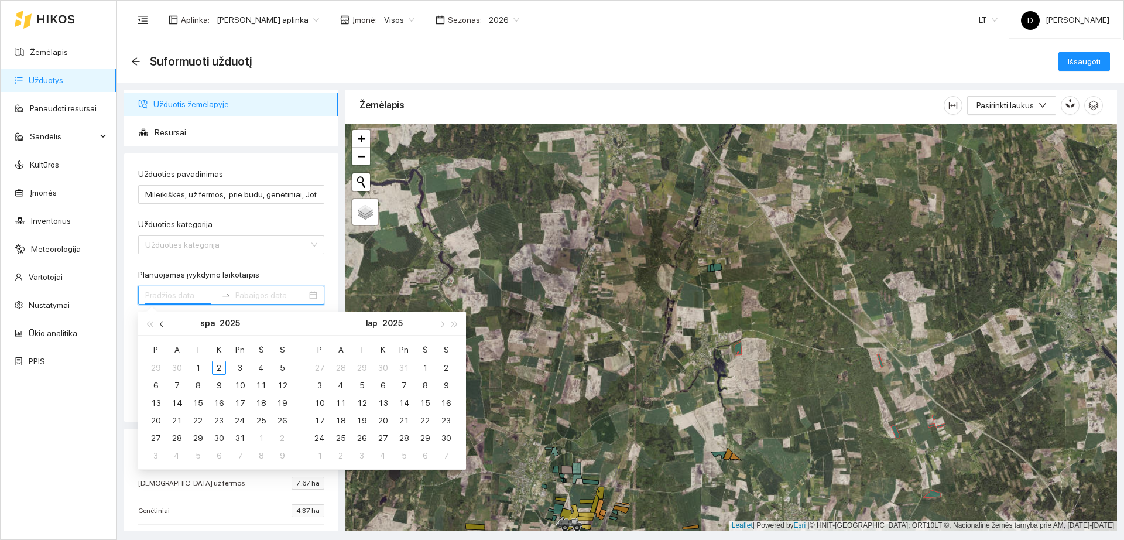
click at [160, 323] on span "button" at bounding box center [163, 324] width 6 height 6
type input "[DATE]"
click at [193, 422] on div "24" at bounding box center [198, 420] width 14 height 14
click at [194, 422] on div "24" at bounding box center [198, 420] width 14 height 14
type input "[DATE]"
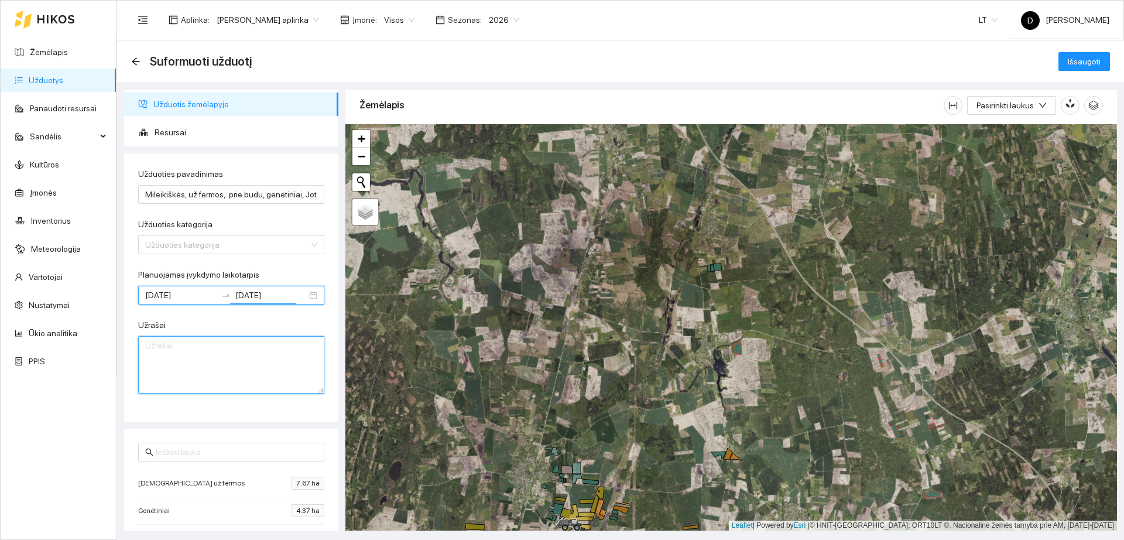
click at [208, 374] on textarea "Užrašai" at bounding box center [231, 364] width 186 height 57
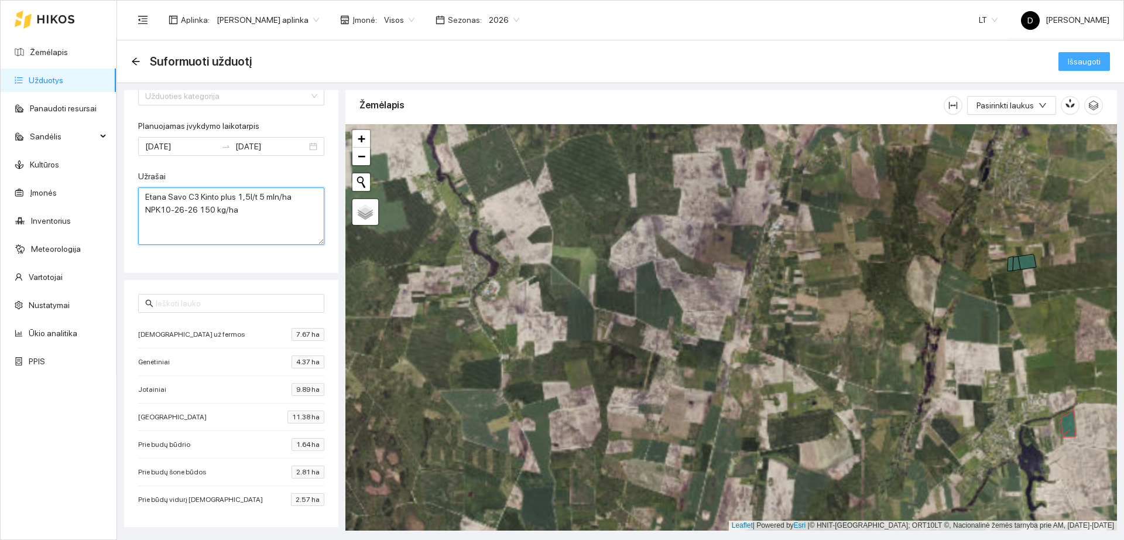
type textarea "Etana Savo C3 Kinto plus 1,5l/t 5 mln/ha NPK10-26-26 150 kg/ha"
click at [1079, 66] on span "Išsaugoti" at bounding box center [1084, 61] width 33 height 13
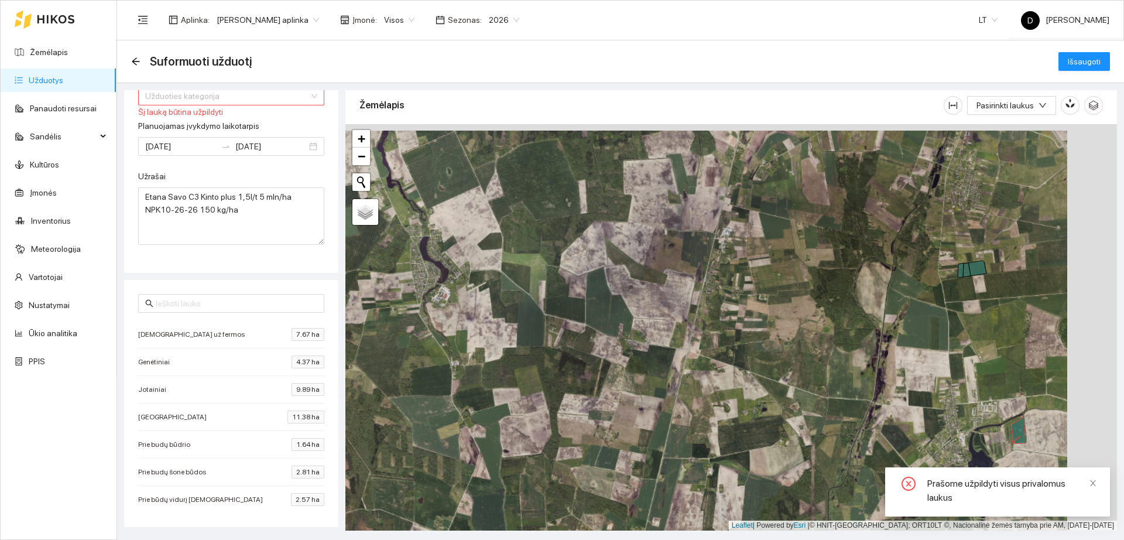
drag, startPoint x: 911, startPoint y: 278, endPoint x: 602, endPoint y: 309, distance: 310.7
click at [602, 308] on div "+ − Nieko nerasta. Bandykite dar kartą." at bounding box center [731, 327] width 772 height 406
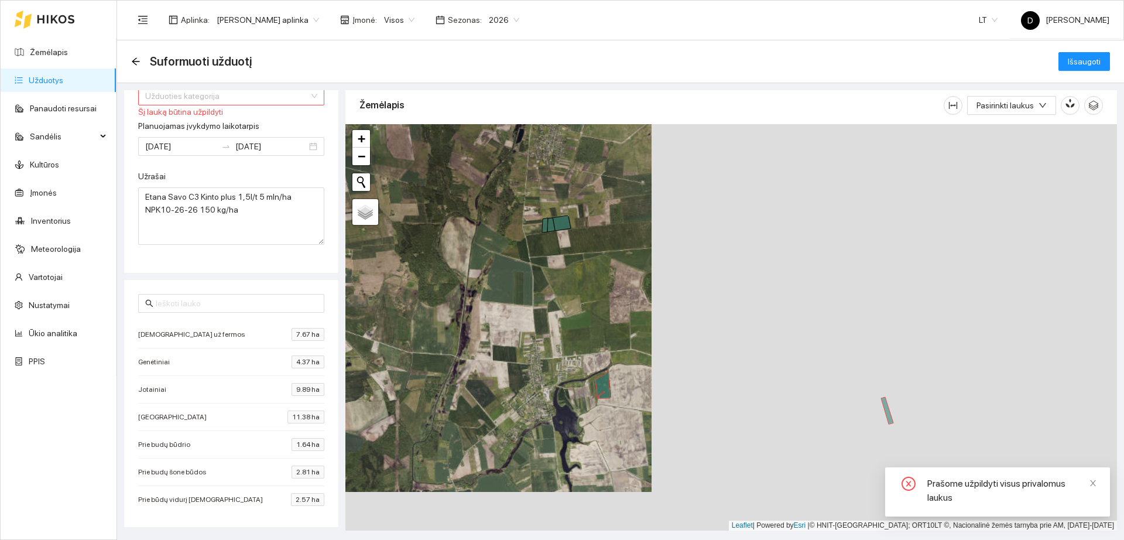
drag, startPoint x: 775, startPoint y: 383, endPoint x: 617, endPoint y: 314, distance: 172.0
click at [618, 314] on div "+ − Nieko nerasta. Bandykite dar kartą." at bounding box center [731, 327] width 772 height 406
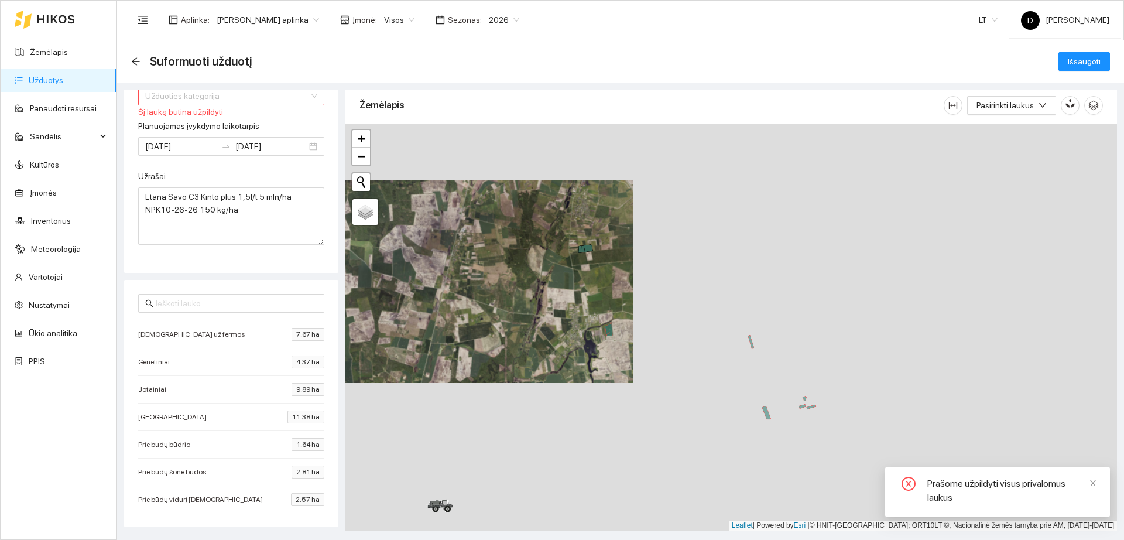
drag, startPoint x: 696, startPoint y: 380, endPoint x: 540, endPoint y: 214, distance: 227.5
click at [540, 214] on div "+ − Nieko nerasta. Bandykite dar kartą." at bounding box center [731, 327] width 772 height 406
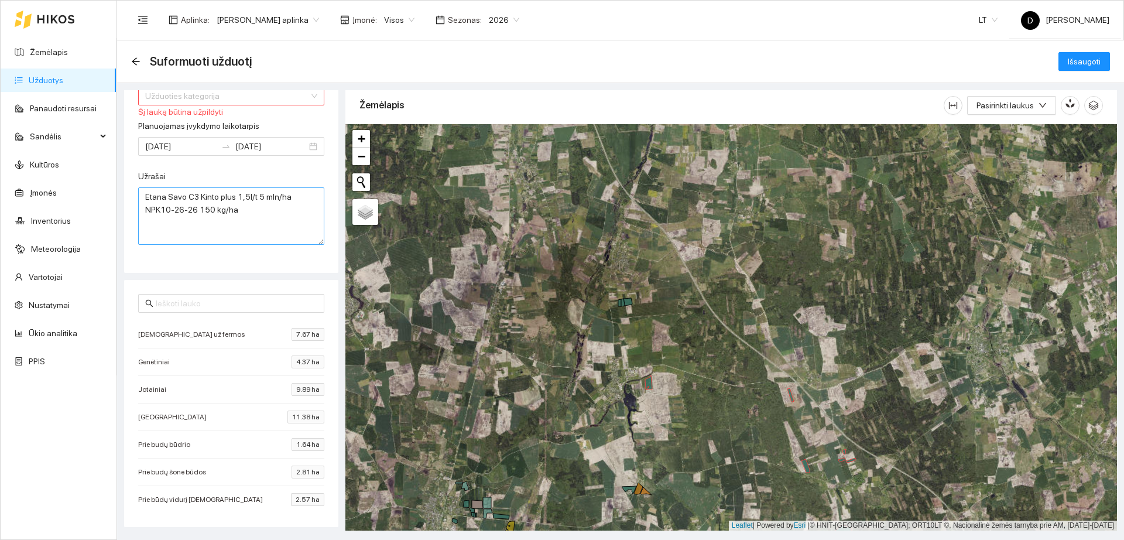
scroll to position [2, 0]
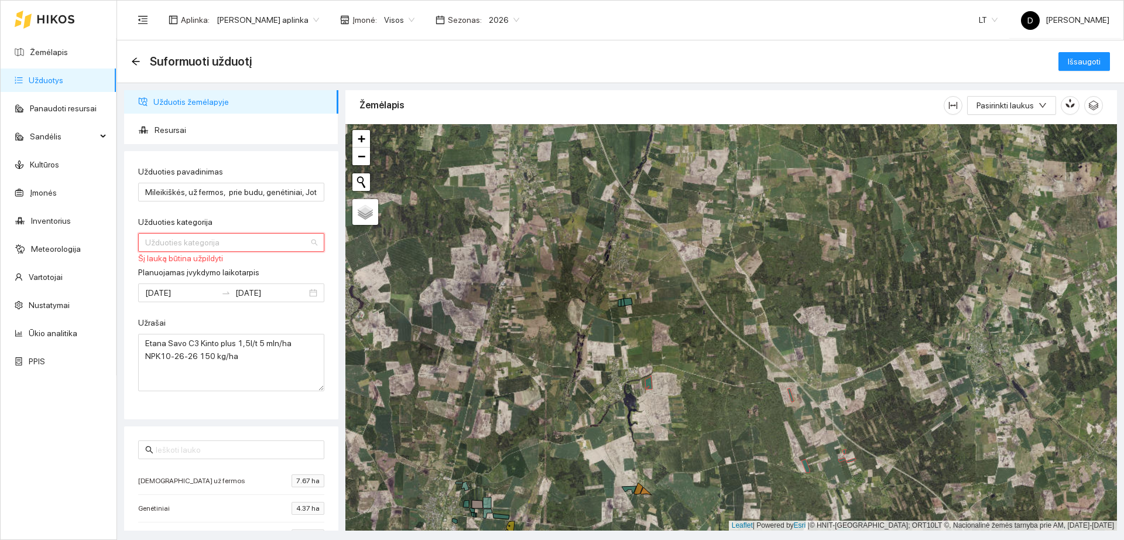
click at [215, 244] on input "Užduoties kategorija" at bounding box center [227, 243] width 164 height 18
type input "sta"
click at [224, 287] on div "Standartinė sėja" at bounding box center [225, 284] width 161 height 13
click at [1087, 65] on span "Išsaugoti" at bounding box center [1084, 61] width 33 height 13
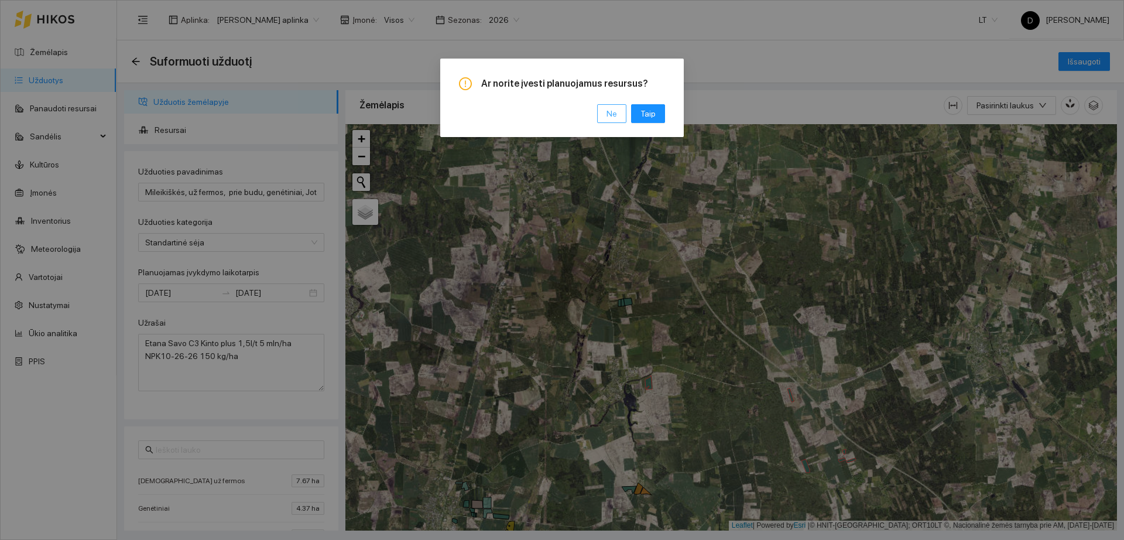
click at [608, 108] on button "Ne" at bounding box center [611, 113] width 29 height 19
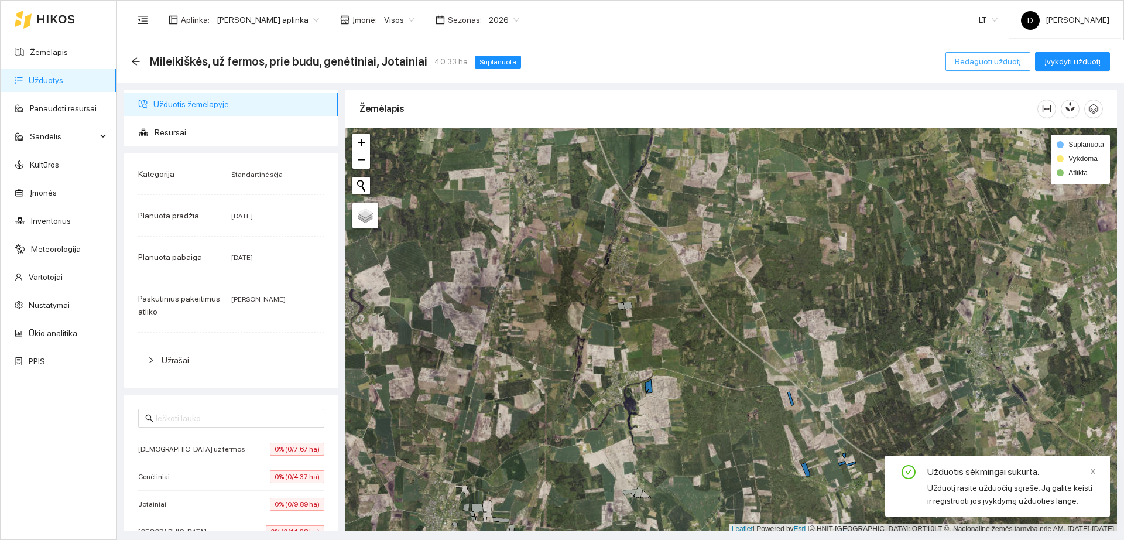
click at [974, 59] on span "Redaguoti užduotį" at bounding box center [988, 61] width 66 height 13
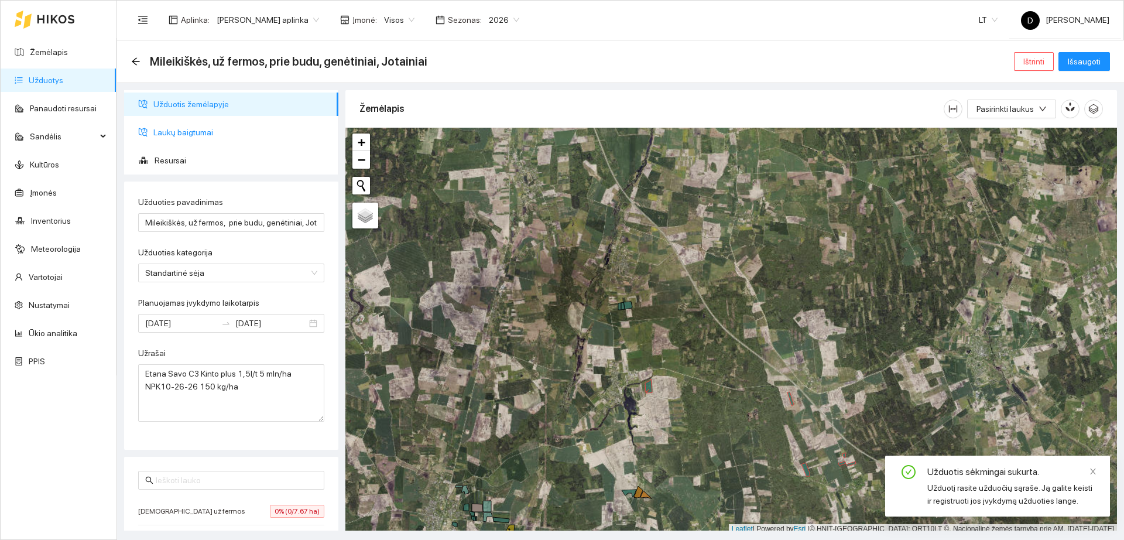
click at [215, 127] on span "Laukų baigtumai" at bounding box center [241, 132] width 176 height 23
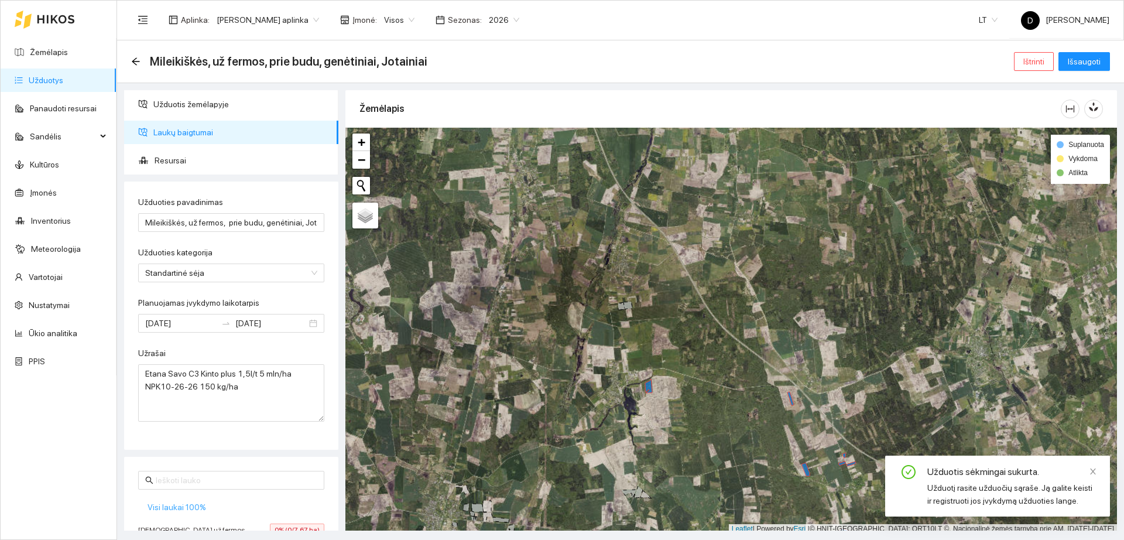
drag, startPoint x: 185, startPoint y: 501, endPoint x: 206, endPoint y: 497, distance: 21.0
click at [185, 502] on span "Visi laukai 100%" at bounding box center [177, 507] width 59 height 13
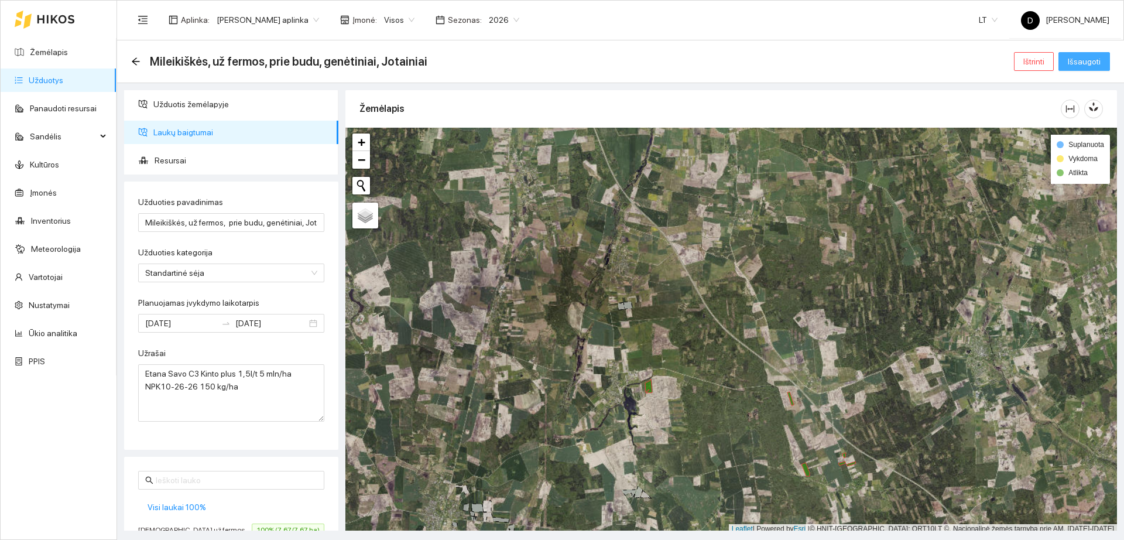
click at [1087, 56] on span "Išsaugoti" at bounding box center [1084, 61] width 33 height 13
